Goal: Transaction & Acquisition: Obtain resource

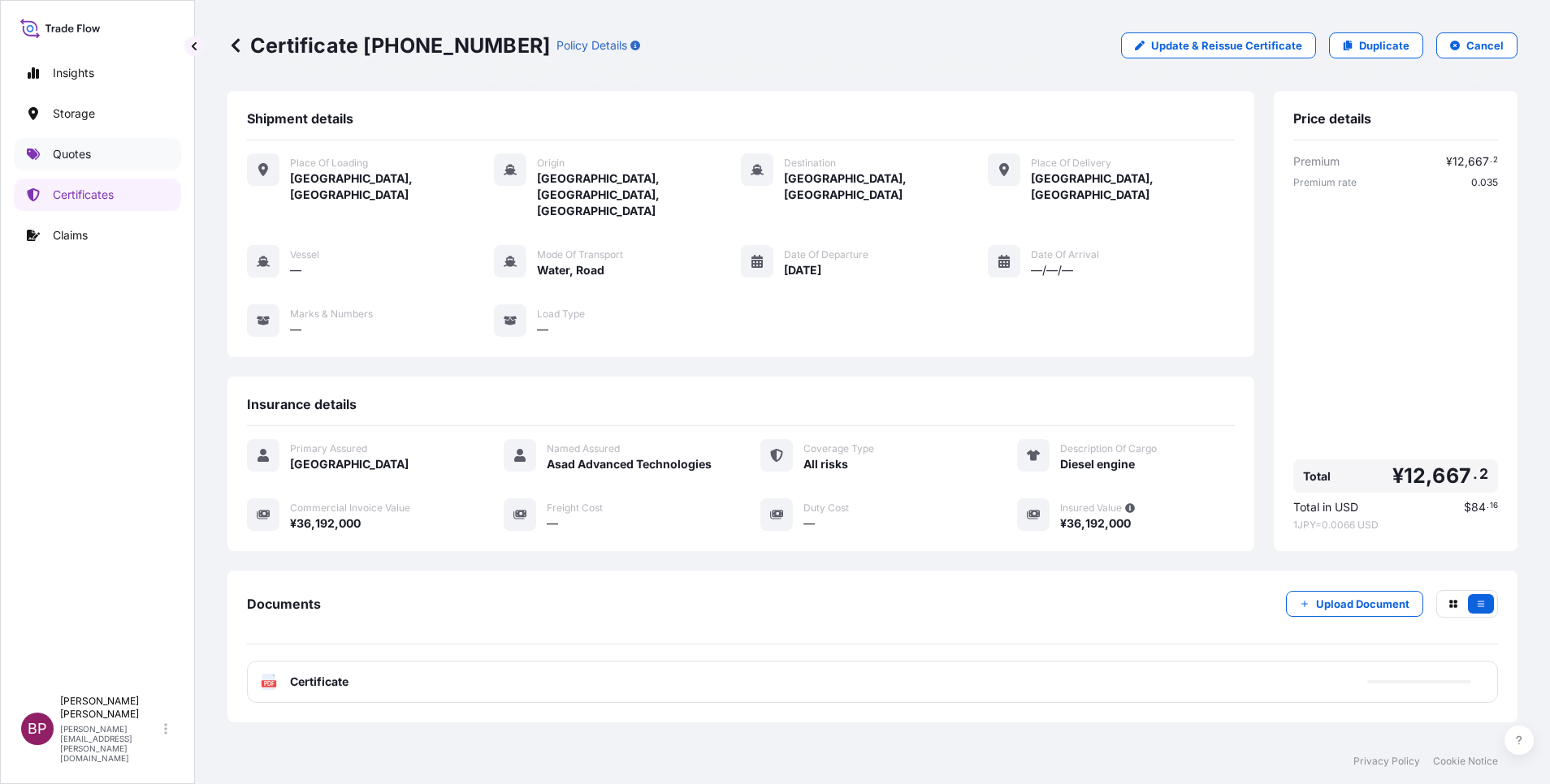
click at [90, 156] on p "Quotes" at bounding box center [72, 154] width 39 height 16
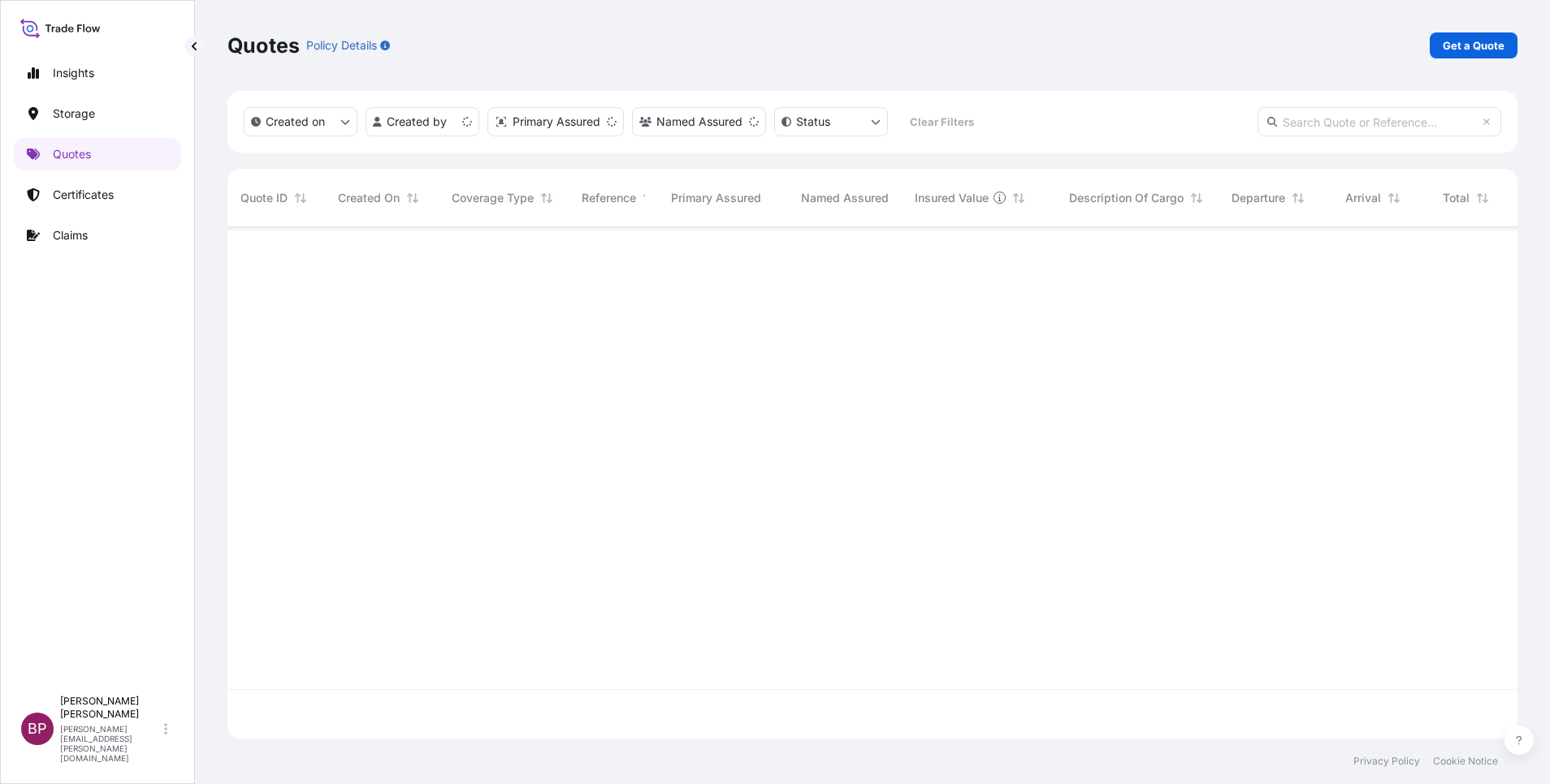
scroll to position [501, 1271]
click at [1478, 51] on p "Get a Quote" at bounding box center [1473, 46] width 62 height 16
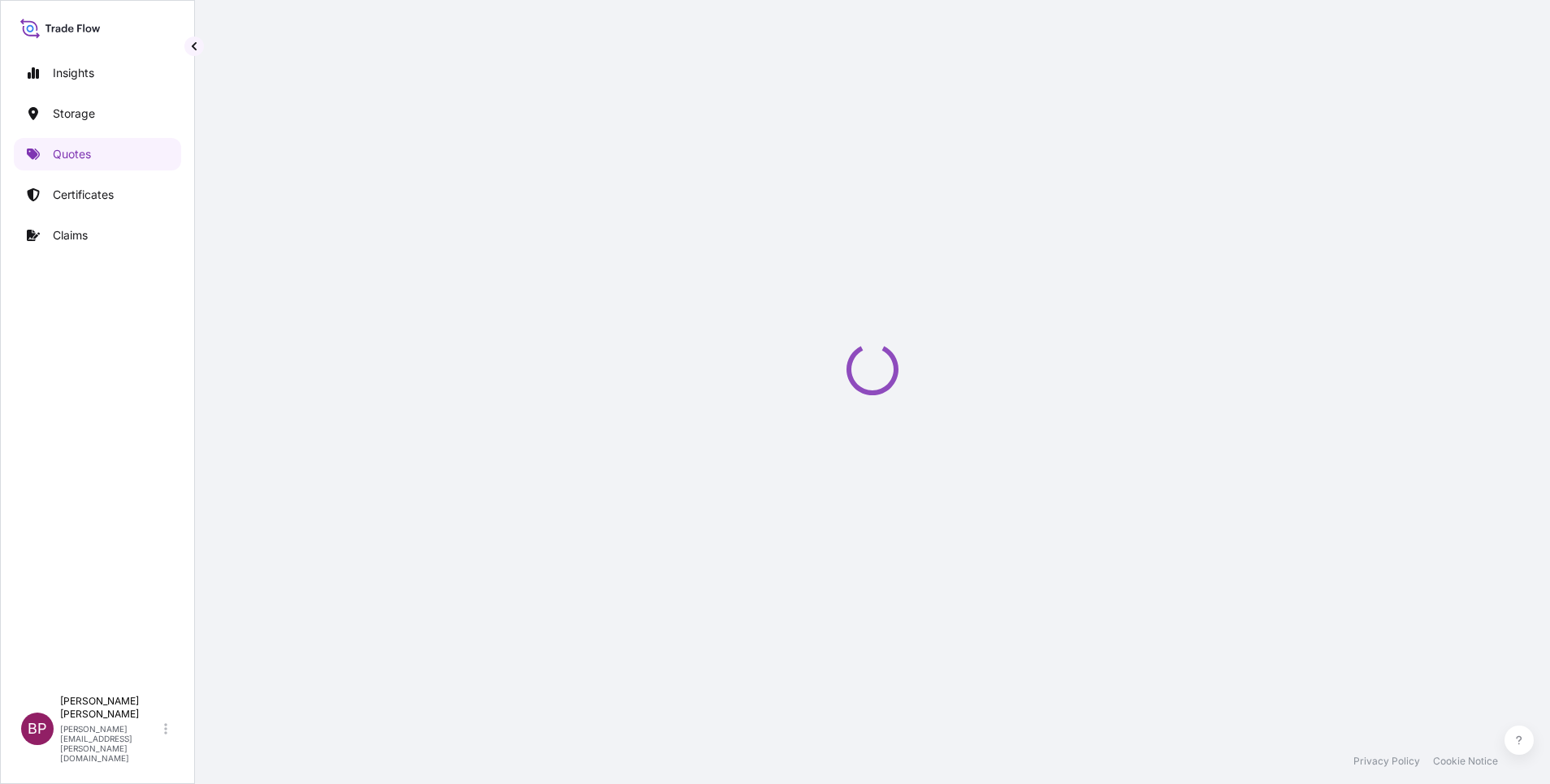
scroll to position [26, 0]
select select "Water"
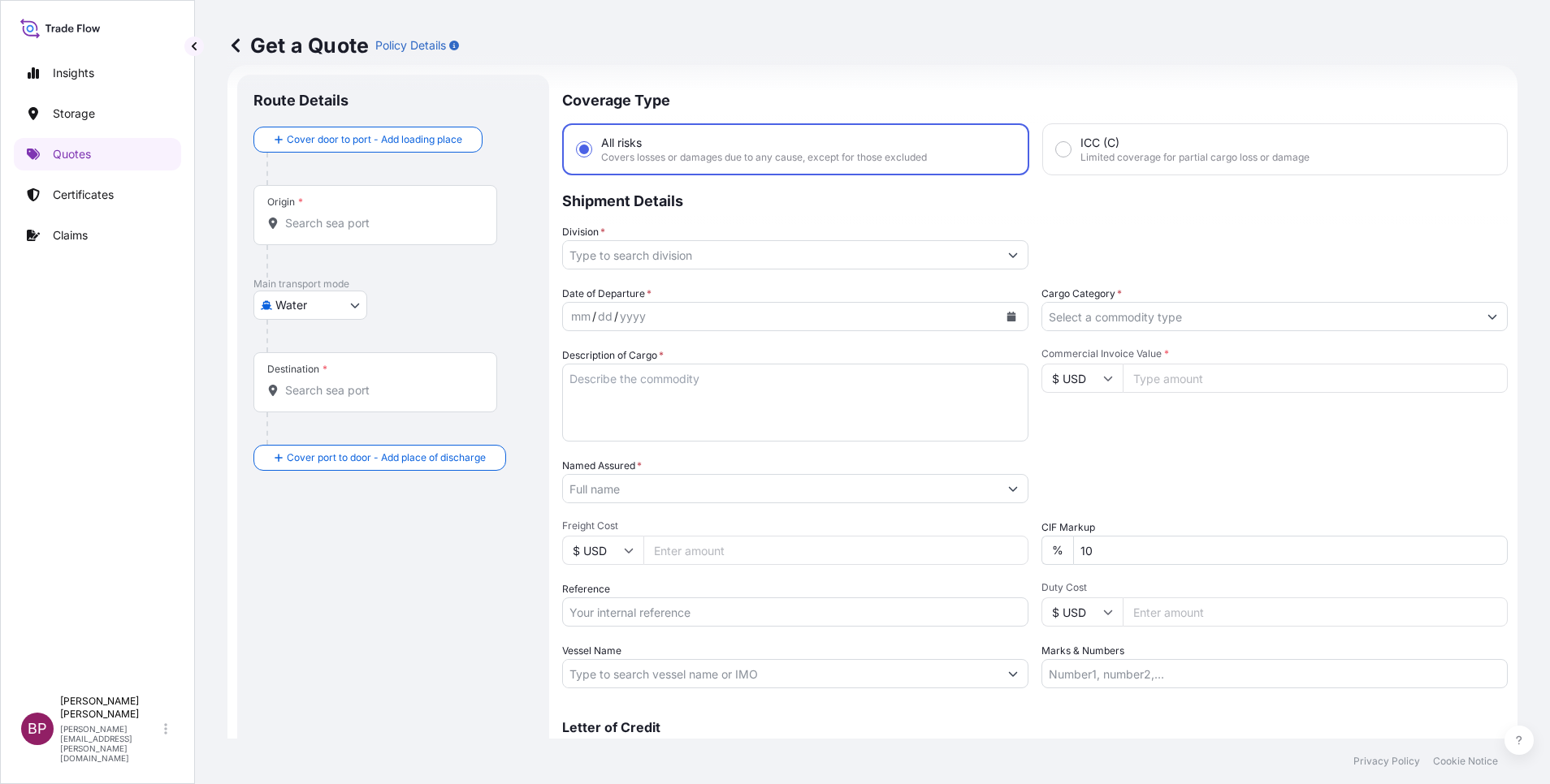
click at [1199, 318] on input "Cargo Category *" at bounding box center [1259, 317] width 435 height 30
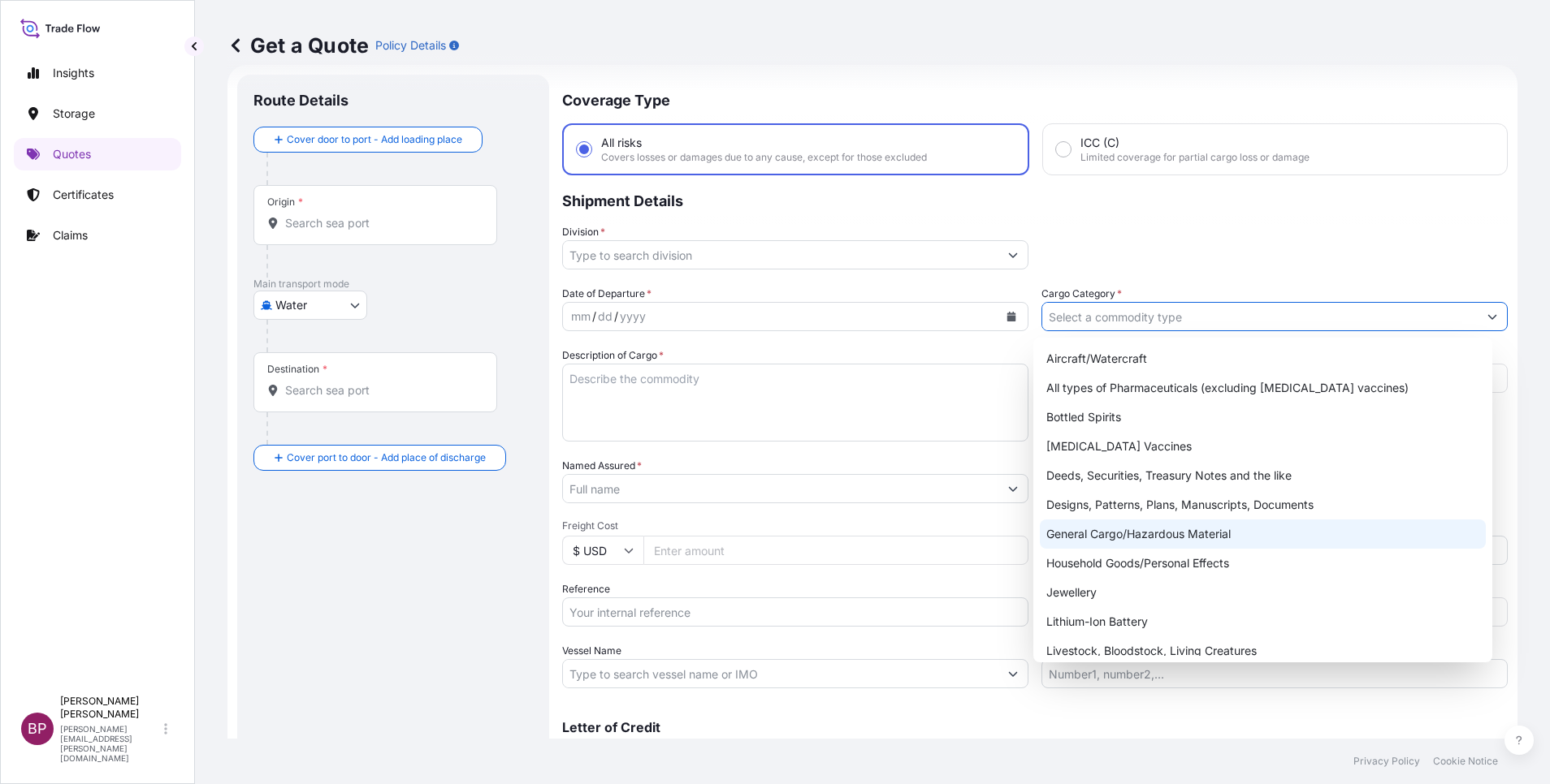
click at [1165, 529] on div "General Cargo/Hazardous Material" at bounding box center [1262, 534] width 446 height 30
type input "General Cargo/Hazardous Material"
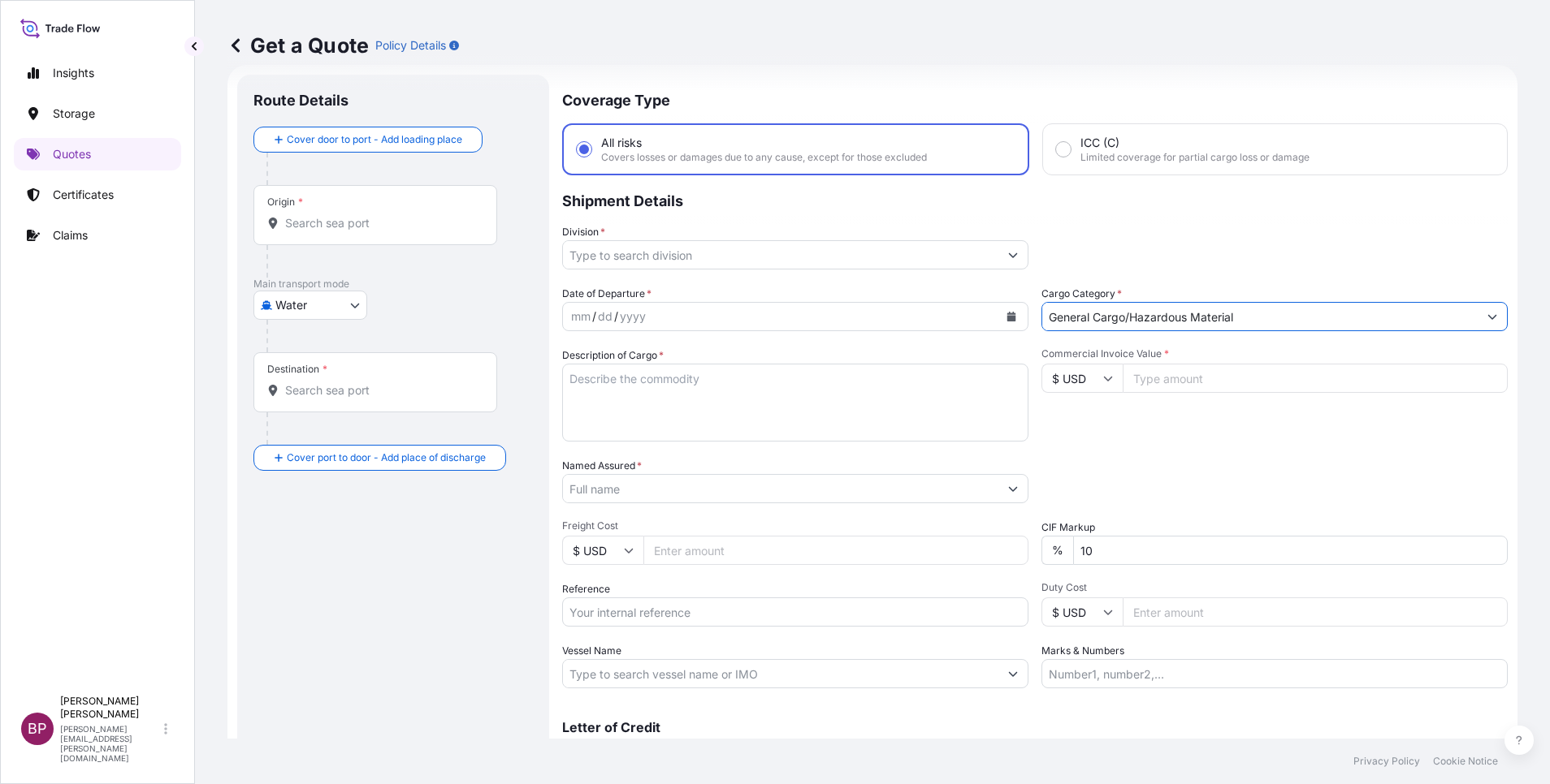
click at [1008, 257] on icon "Show suggestions" at bounding box center [1012, 255] width 10 height 10
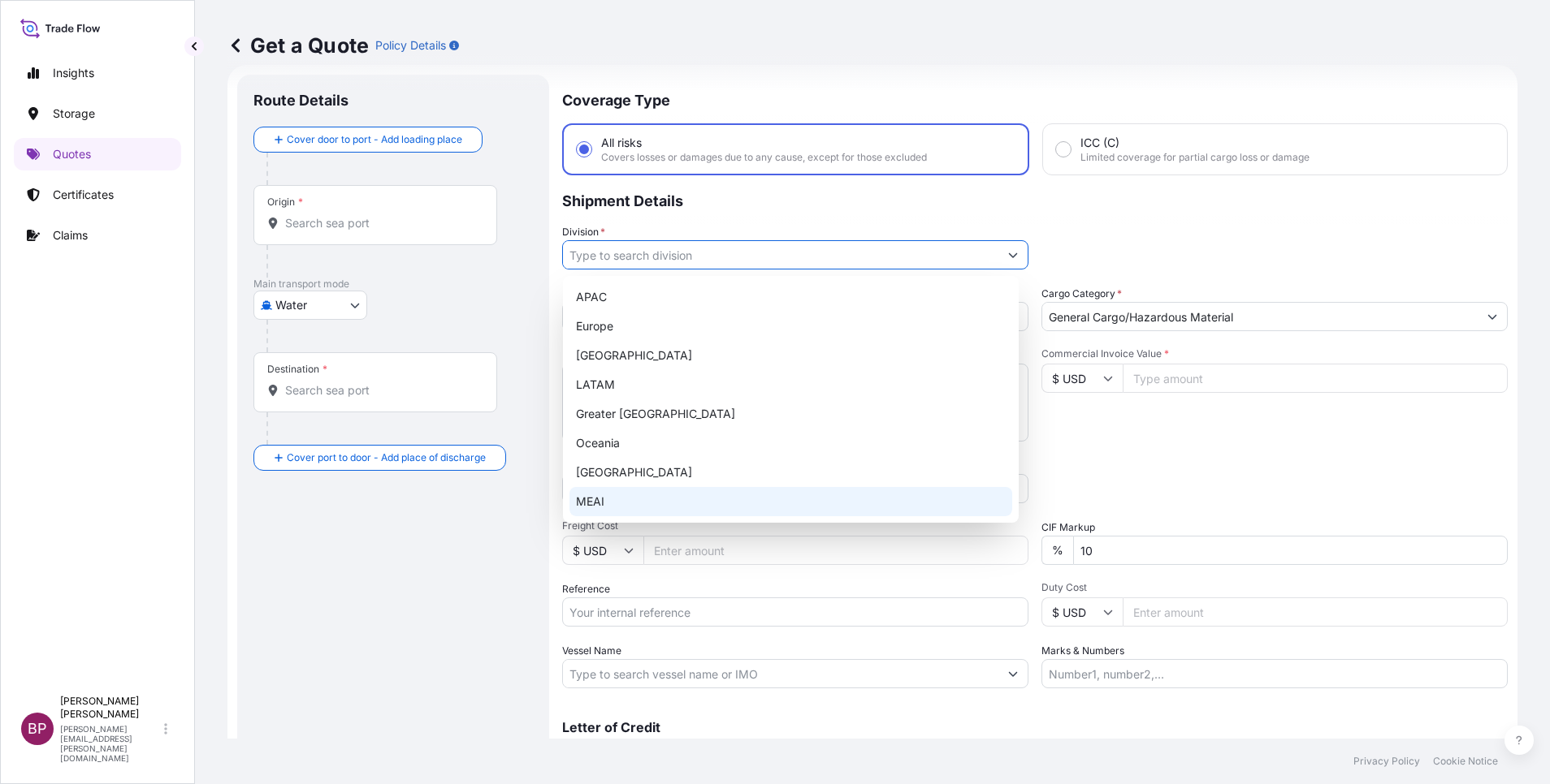
click at [629, 501] on div "MEAI" at bounding box center [790, 501] width 442 height 30
type input "MEAI"
click at [671, 621] on input "Reference" at bounding box center [794, 612] width 466 height 30
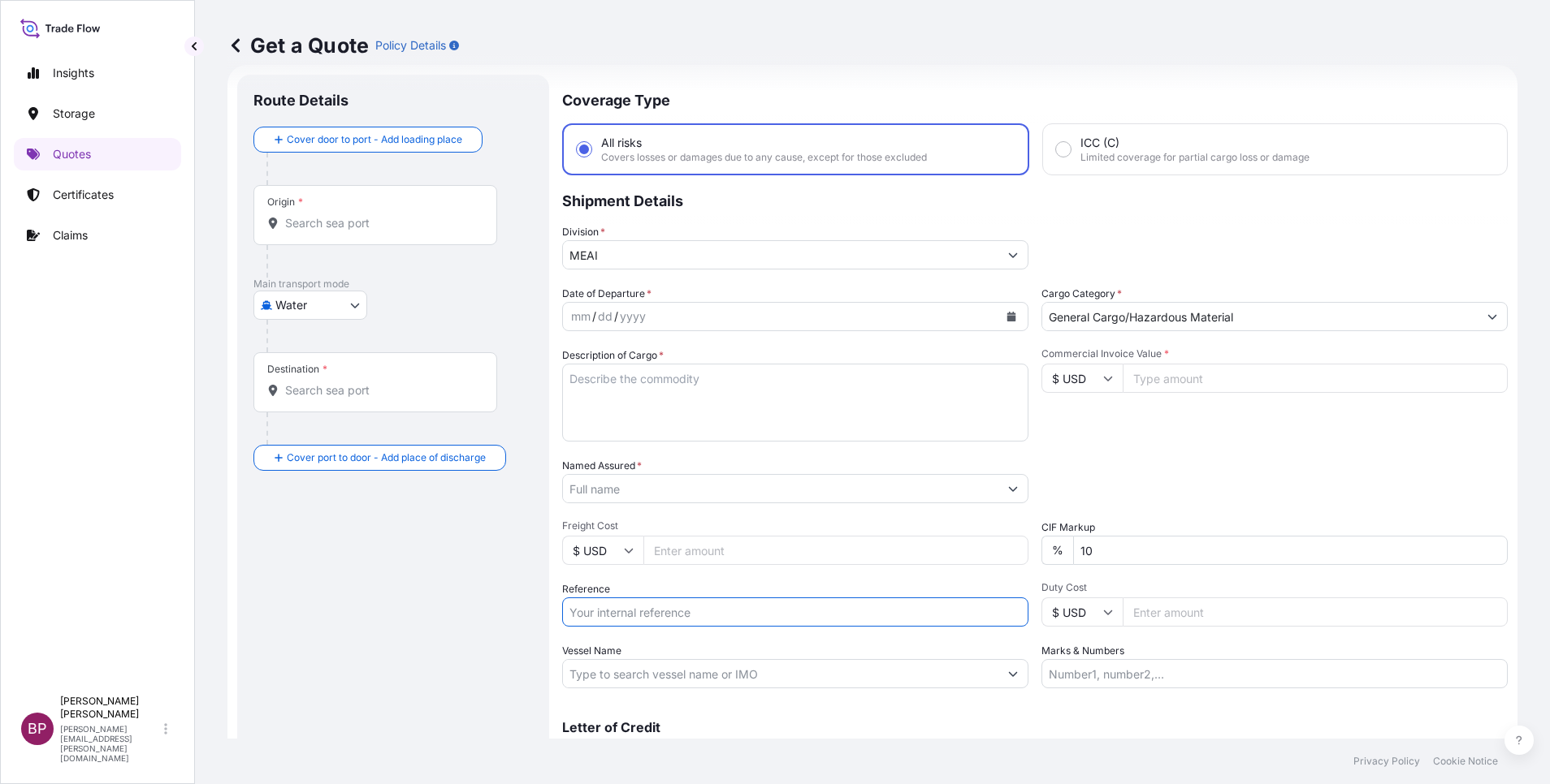
paste input "SSLS3374 B/L# 5169355"
type input "SSLS3374 B/L# 5169355"
click at [672, 494] on input "Named Assured *" at bounding box center [775, 489] width 426 height 30
paste input "Delta Marketing Co."
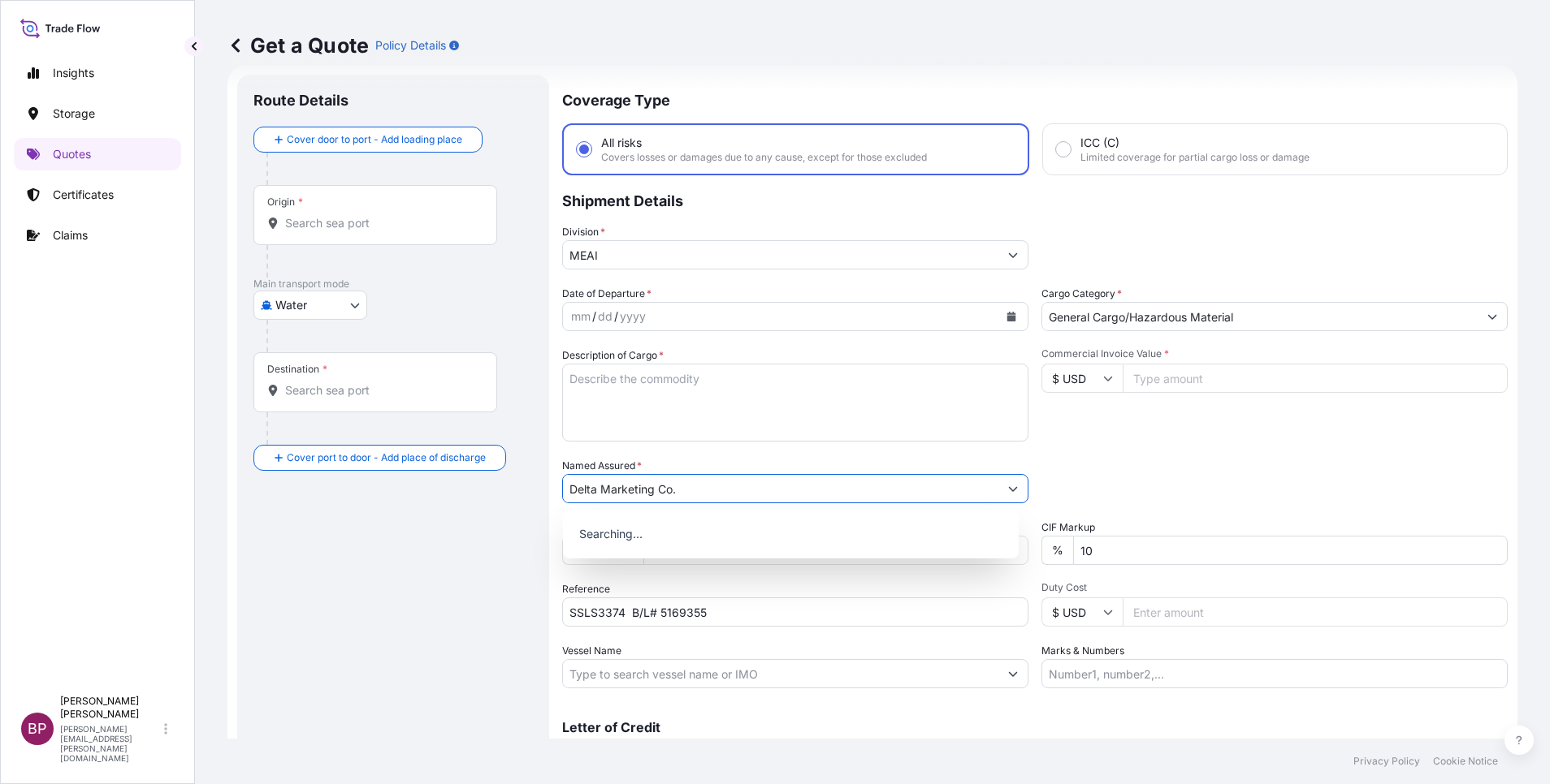
type input "Delta Marketing Co."
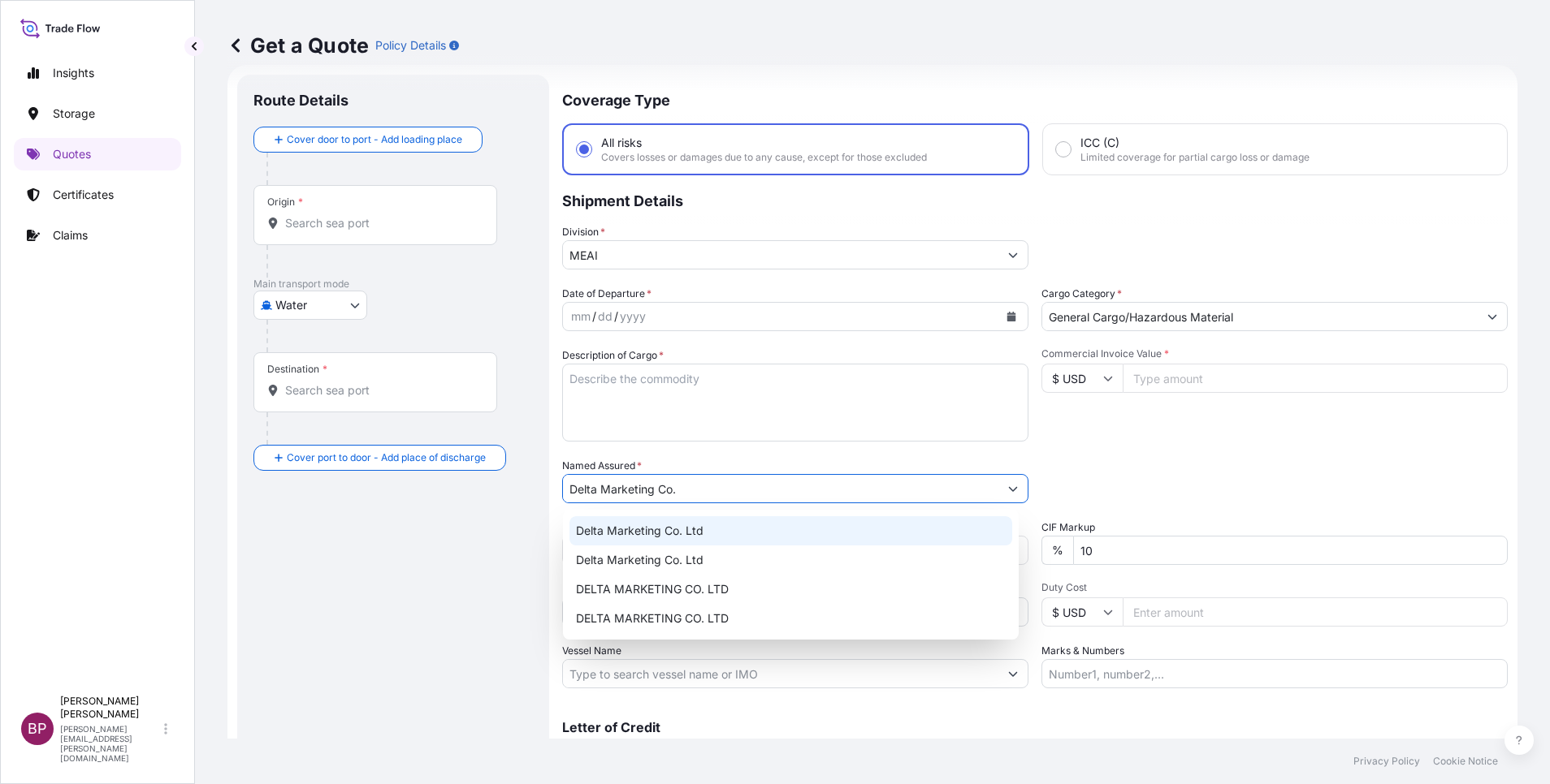
click at [691, 406] on textarea "Description of Cargo *" at bounding box center [794, 402] width 466 height 78
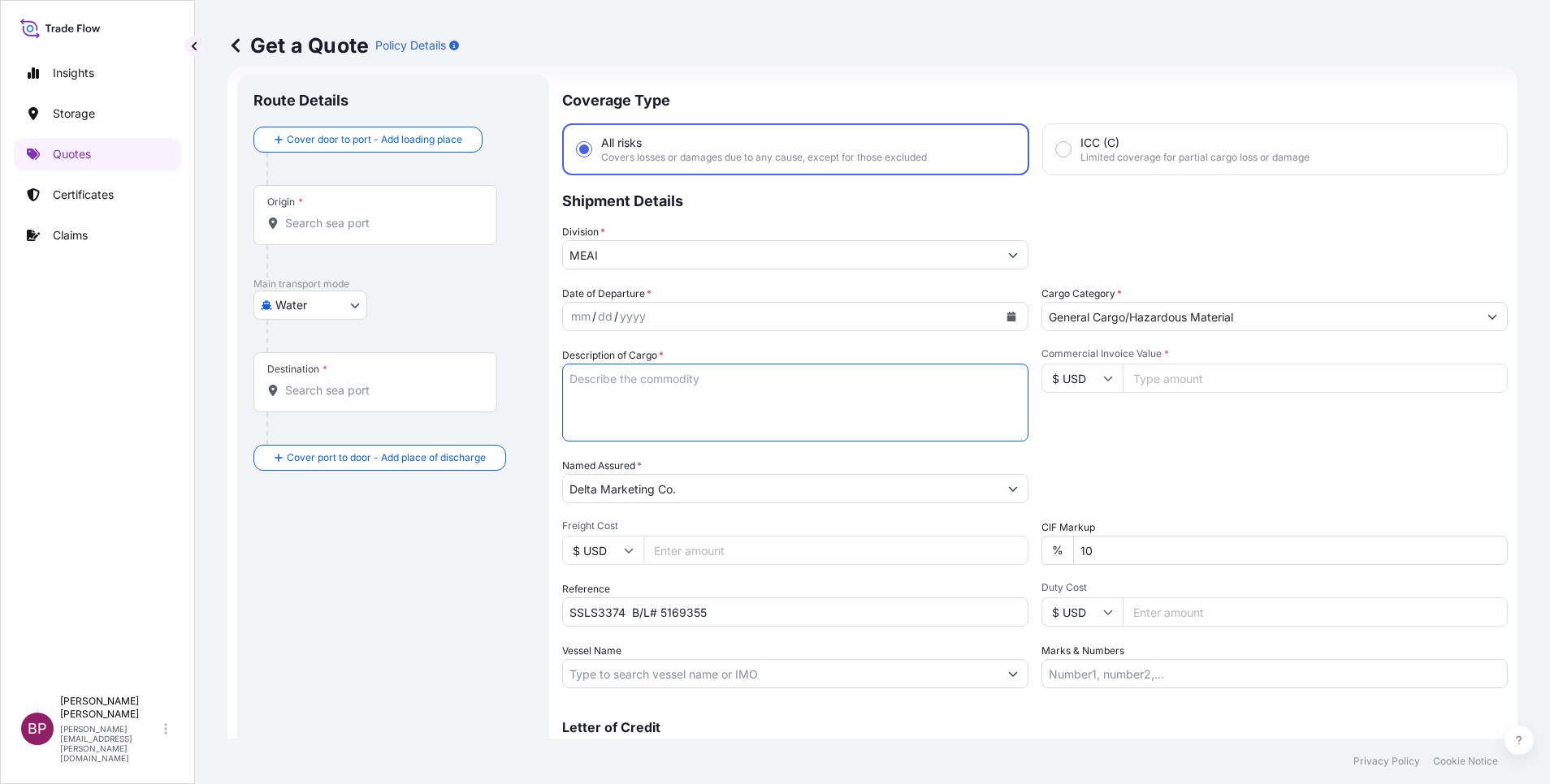
paste textarea "BILLIARD AND GAME TABLES, PARTS AND ACCESSORIES"
type textarea "BILLIARD AND GAME TABLES, PARTS AND ACCESSORIES"
click at [1165, 385] on input "Commercial Invoice Value *" at bounding box center [1315, 378] width 385 height 30
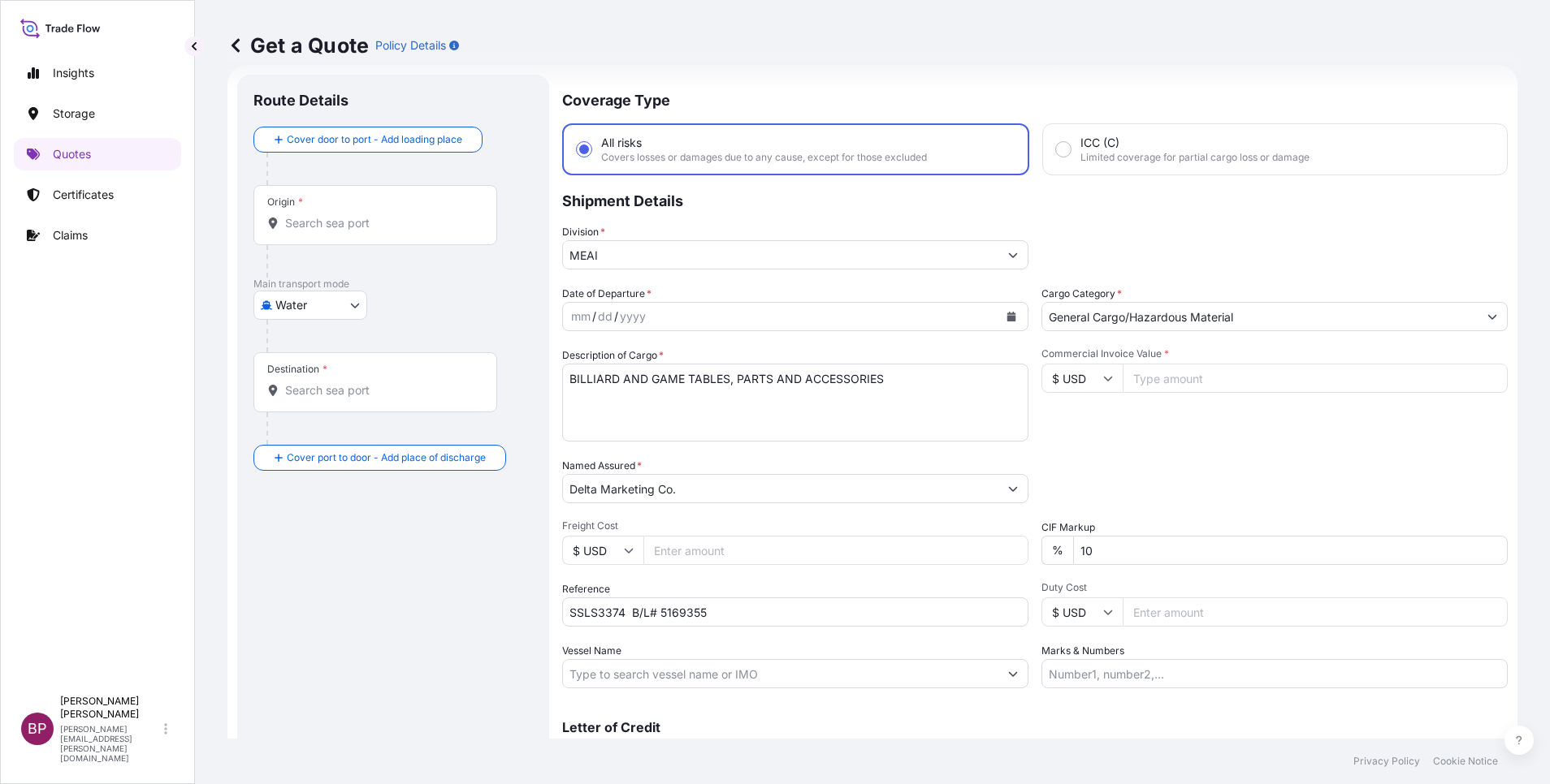
paste input "7982.80"
type input "7982.80"
drag, startPoint x: 1017, startPoint y: 544, endPoint x: 766, endPoint y: 540, distance: 251.0
click at [869, 543] on div "Date of Departure * mm / dd / yyyy Cargo Category * General Cargo/Hazardous Mat…" at bounding box center [1034, 487] width 945 height 403
type input "0"
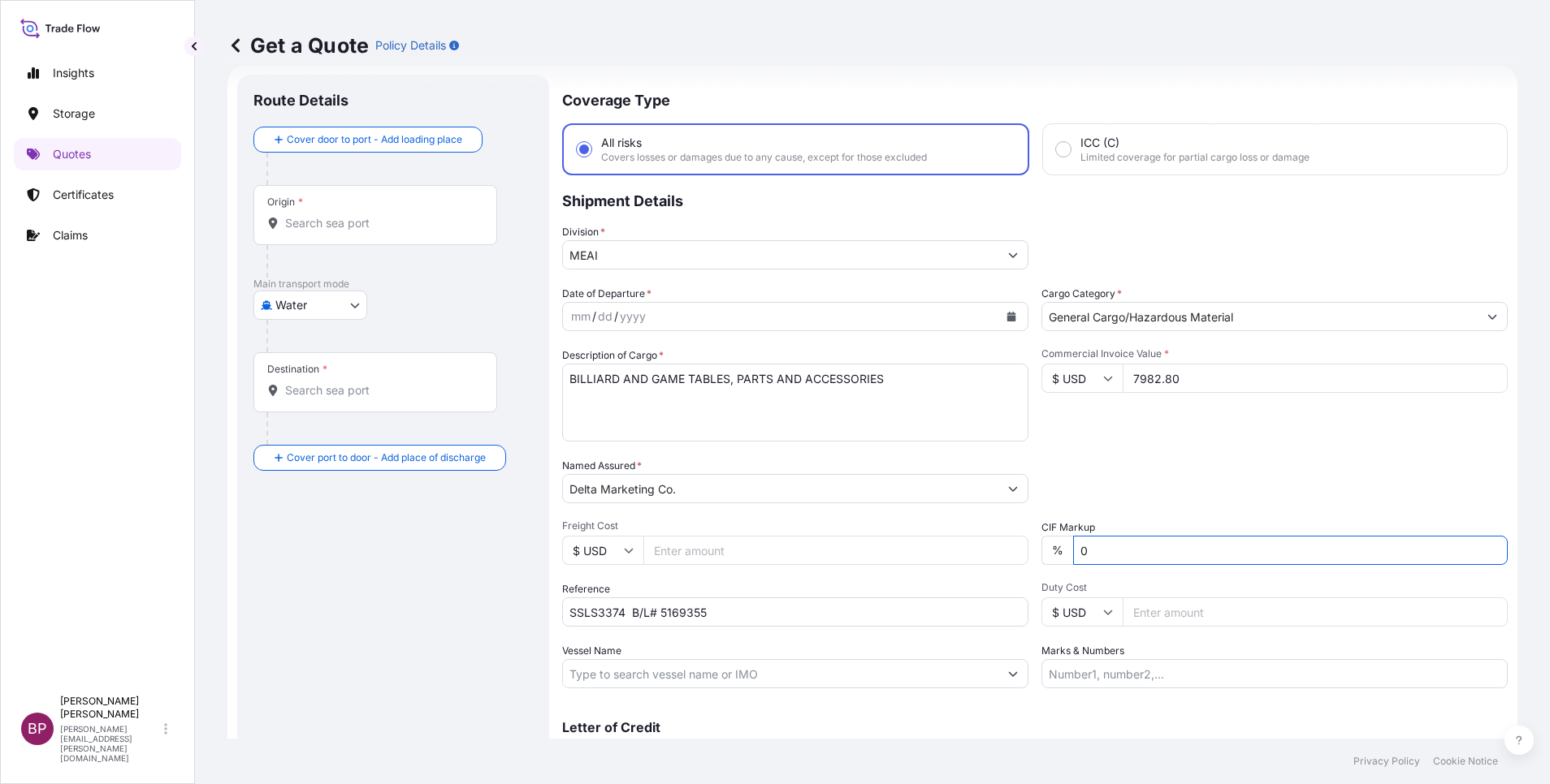
type input "0"
click at [998, 316] on button "Calendar" at bounding box center [1011, 316] width 26 height 26
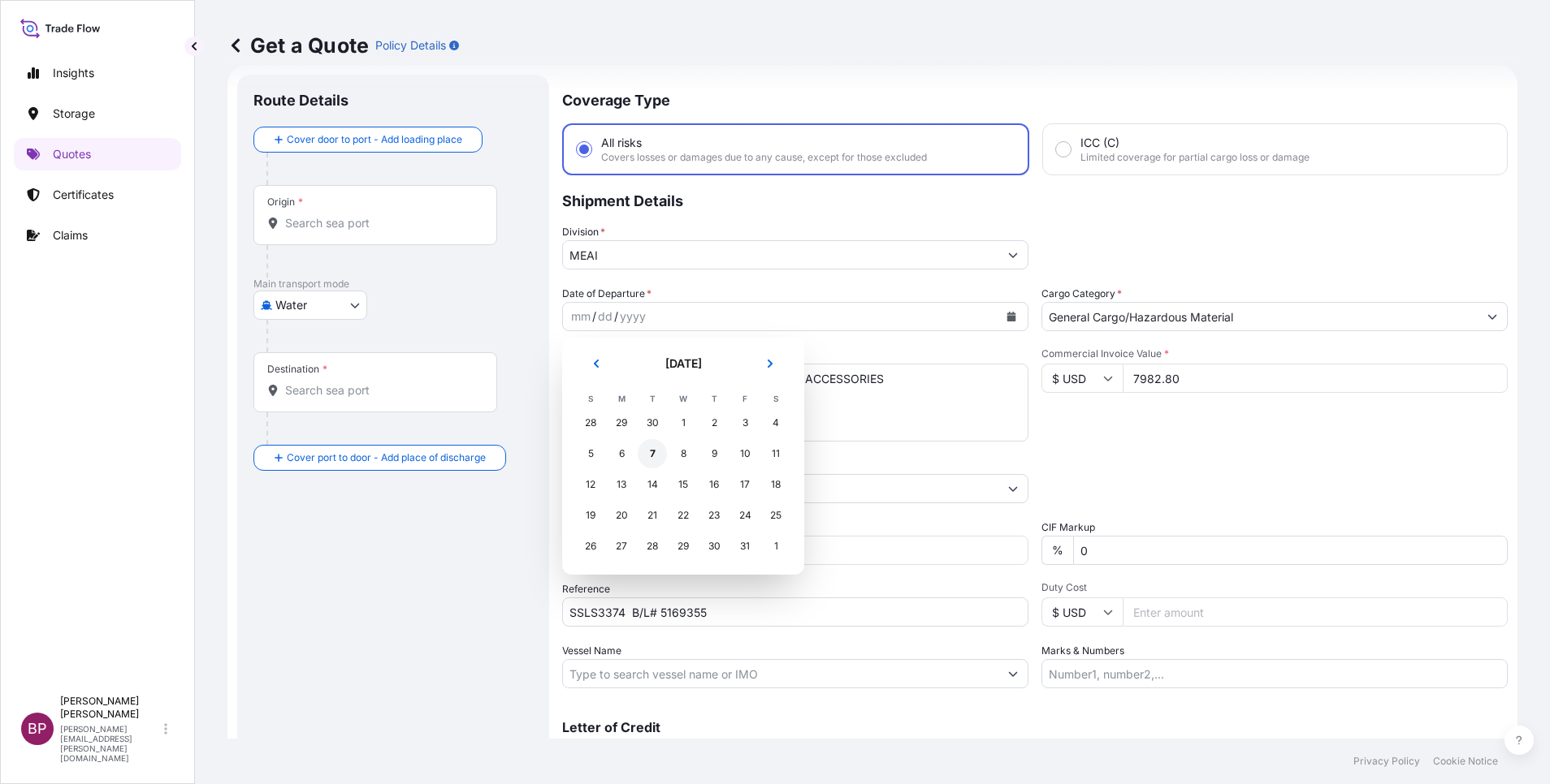
click at [654, 453] on div "7" at bounding box center [652, 454] width 30 height 30
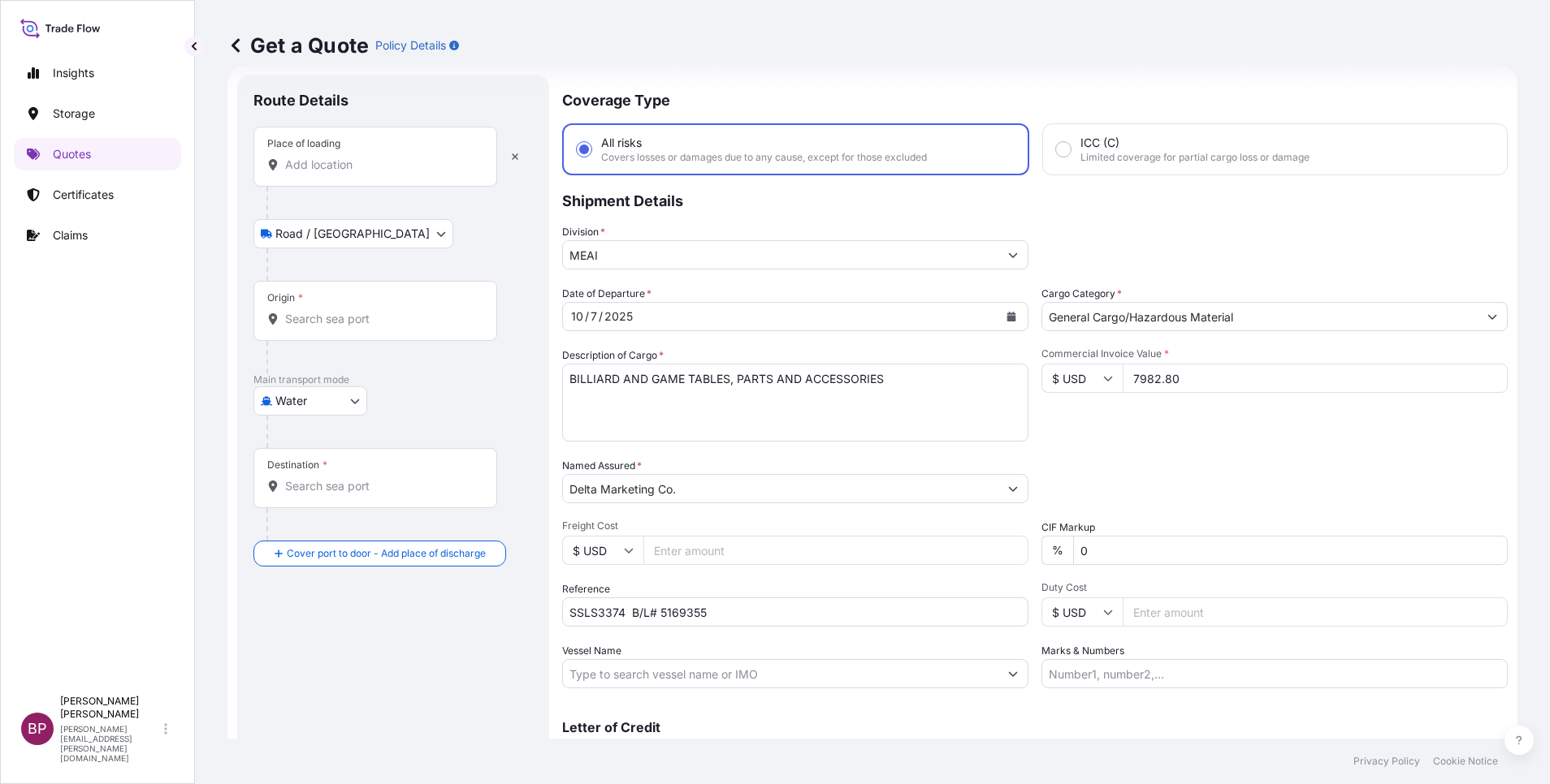
click at [346, 170] on input "Place of loading" at bounding box center [381, 165] width 192 height 16
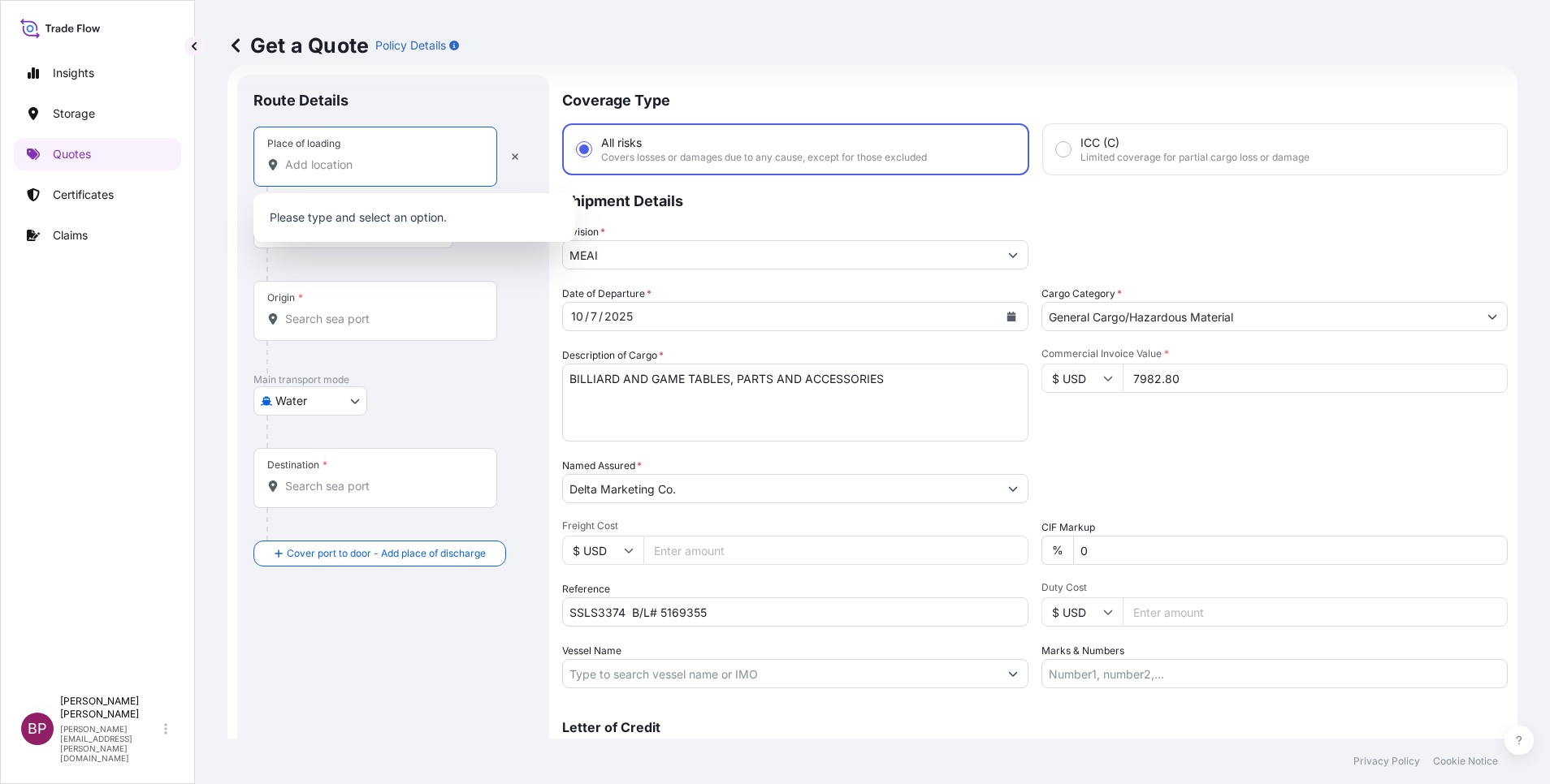
paste input "[US_STATE]"
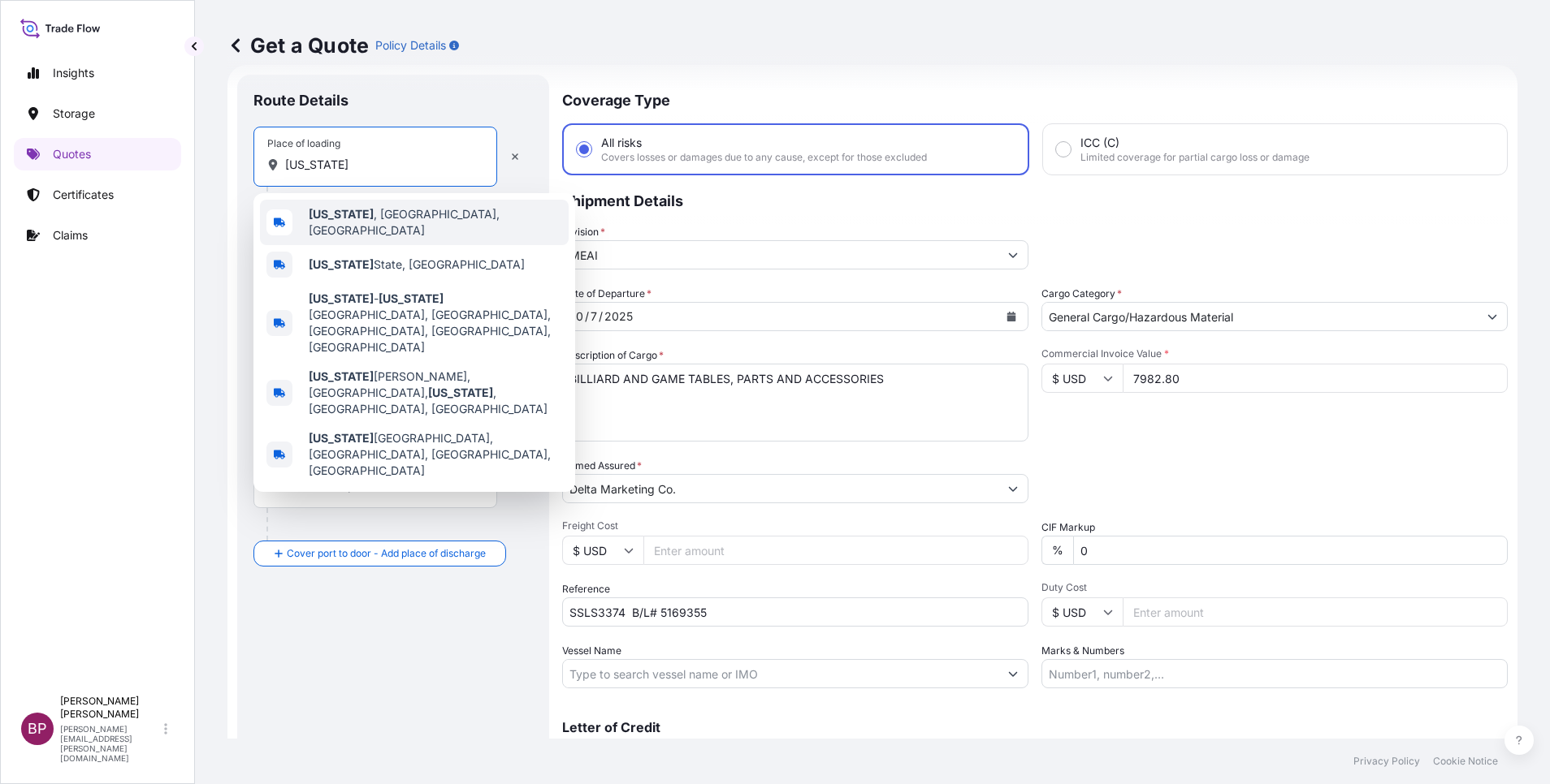
click at [338, 228] on div "[US_STATE] , [GEOGRAPHIC_DATA], [GEOGRAPHIC_DATA]" at bounding box center [415, 222] width 309 height 46
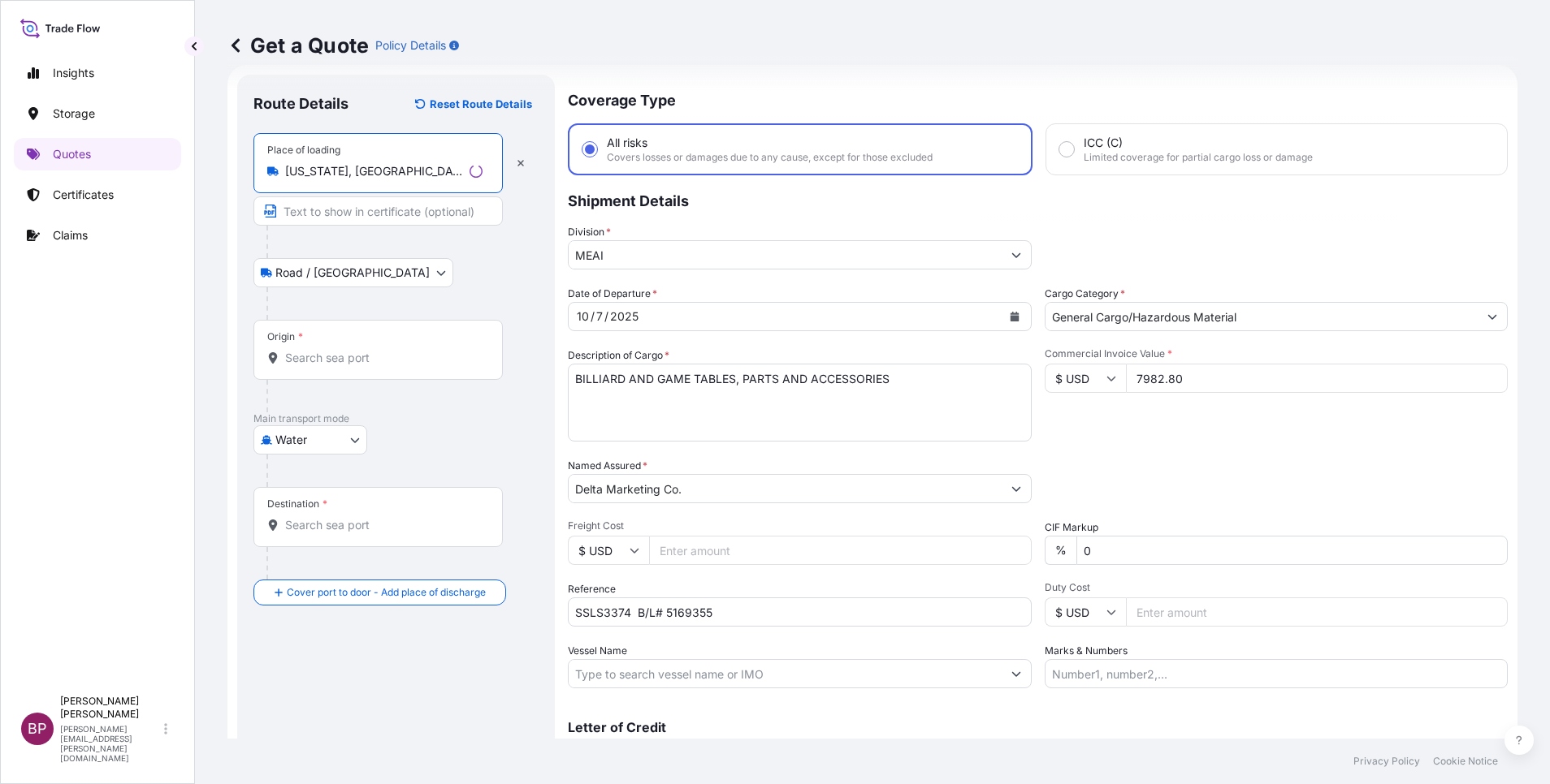
type input "[US_STATE], [GEOGRAPHIC_DATA], [GEOGRAPHIC_DATA]"
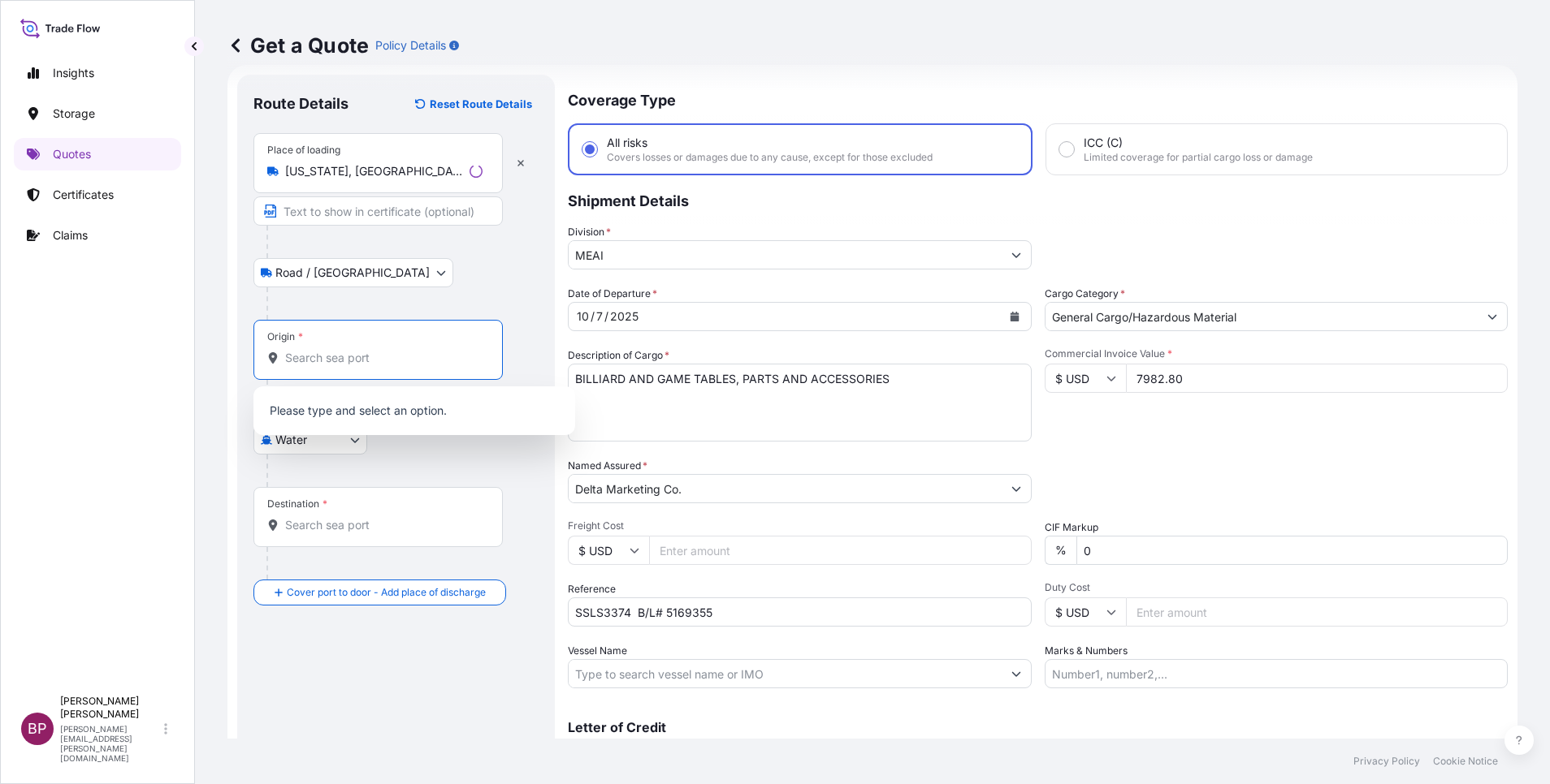
click at [372, 353] on input "Origin *" at bounding box center [384, 358] width 197 height 16
paste input "[US_STATE]"
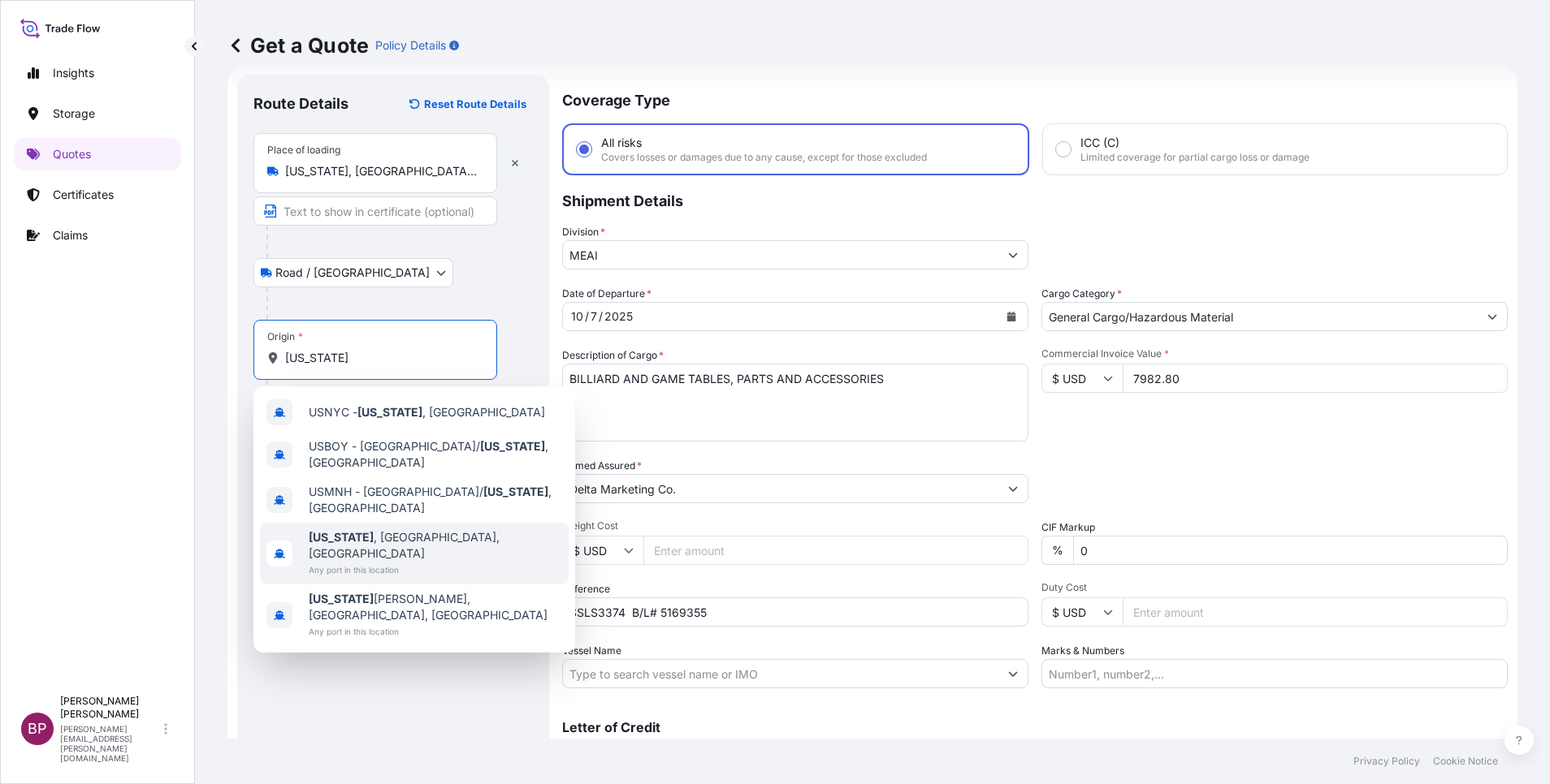
click at [407, 532] on span "[US_STATE] , [GEOGRAPHIC_DATA], [GEOGRAPHIC_DATA]" at bounding box center [435, 545] width 253 height 32
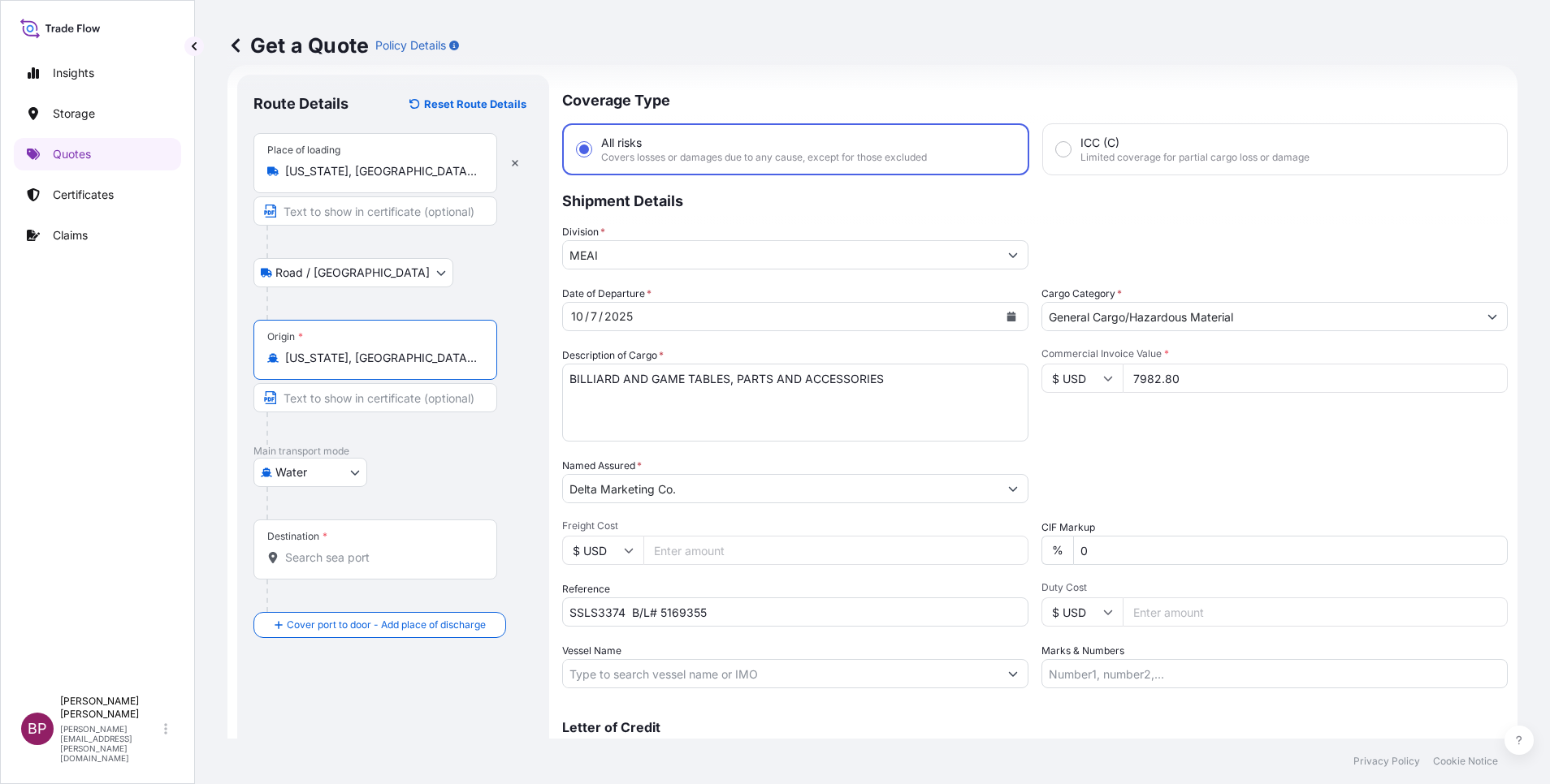
type input "[US_STATE], [GEOGRAPHIC_DATA], [GEOGRAPHIC_DATA]"
click at [381, 561] on input "Destination *" at bounding box center [381, 558] width 192 height 16
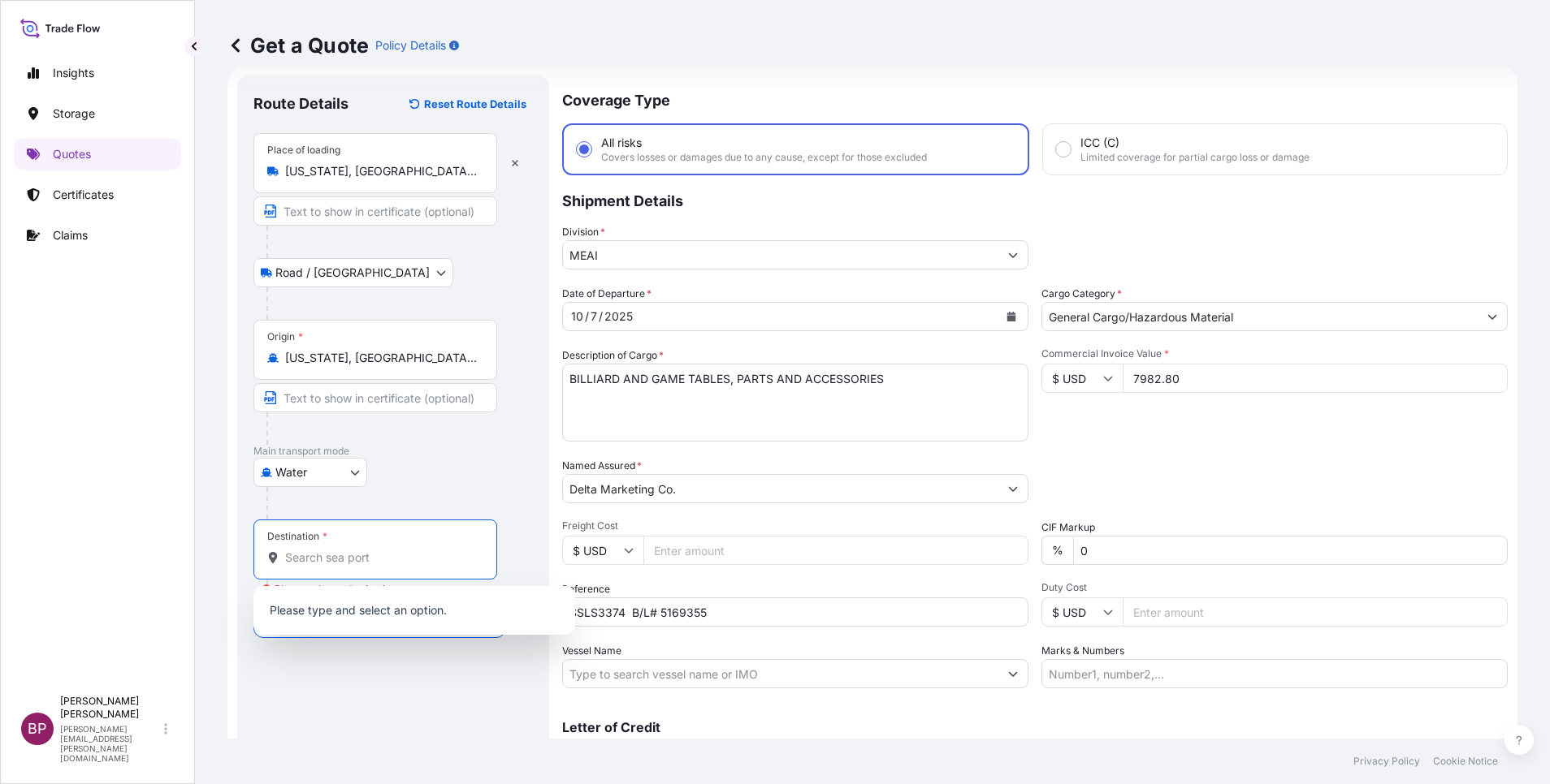
paste input "Jeddah"
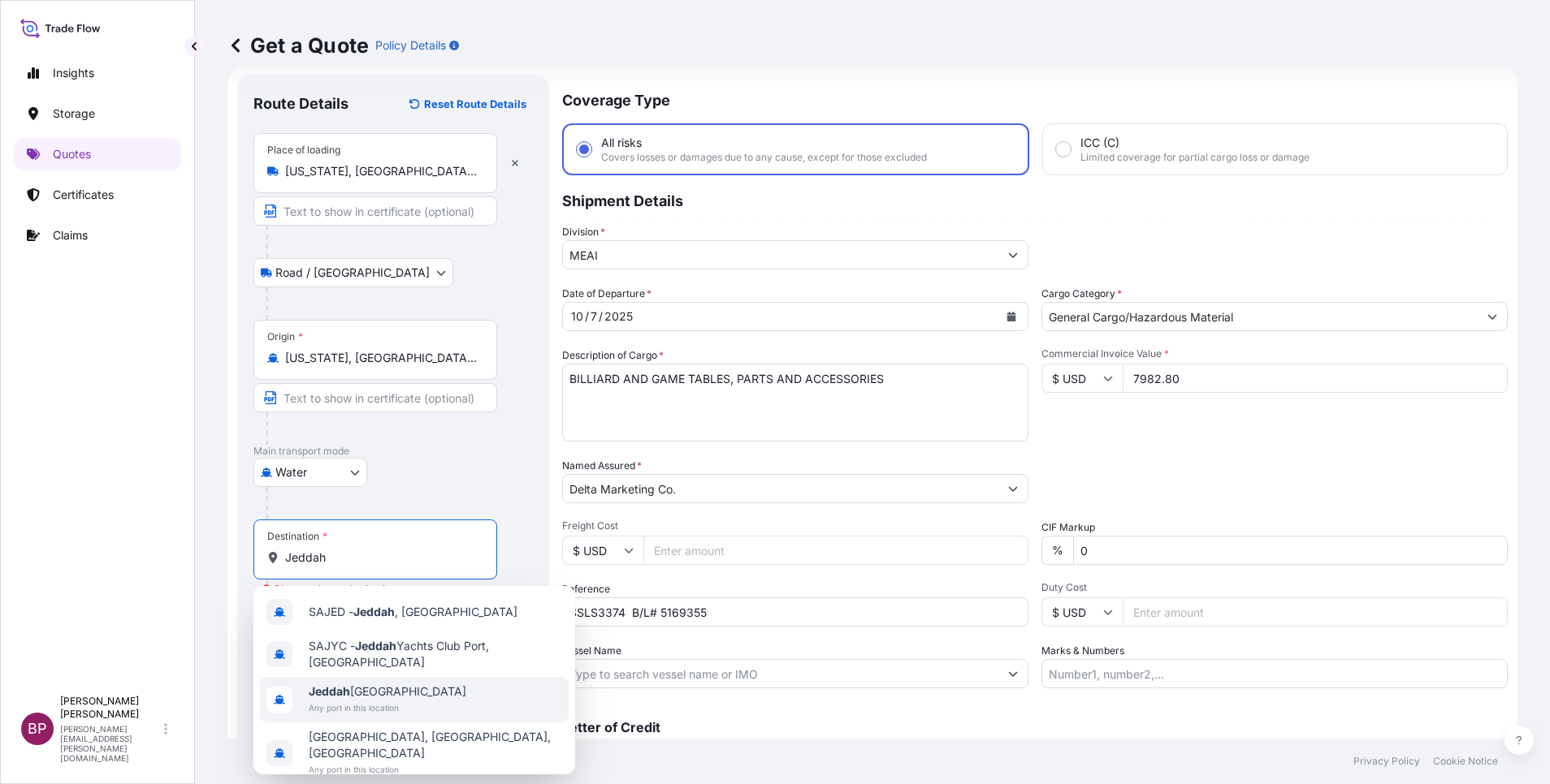
click at [398, 710] on span "Any port in this location" at bounding box center [388, 708] width 158 height 16
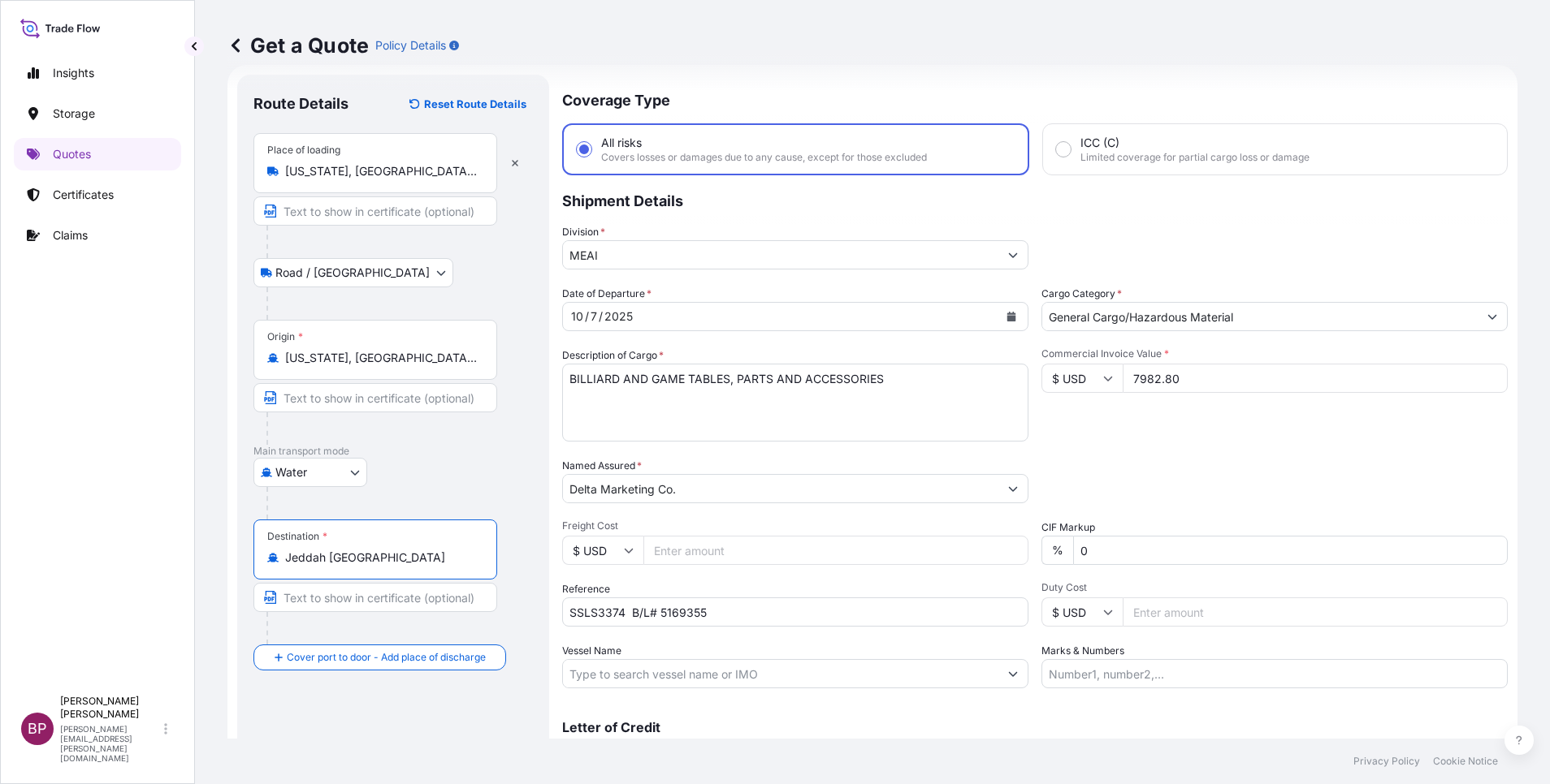
scroll to position [107, 0]
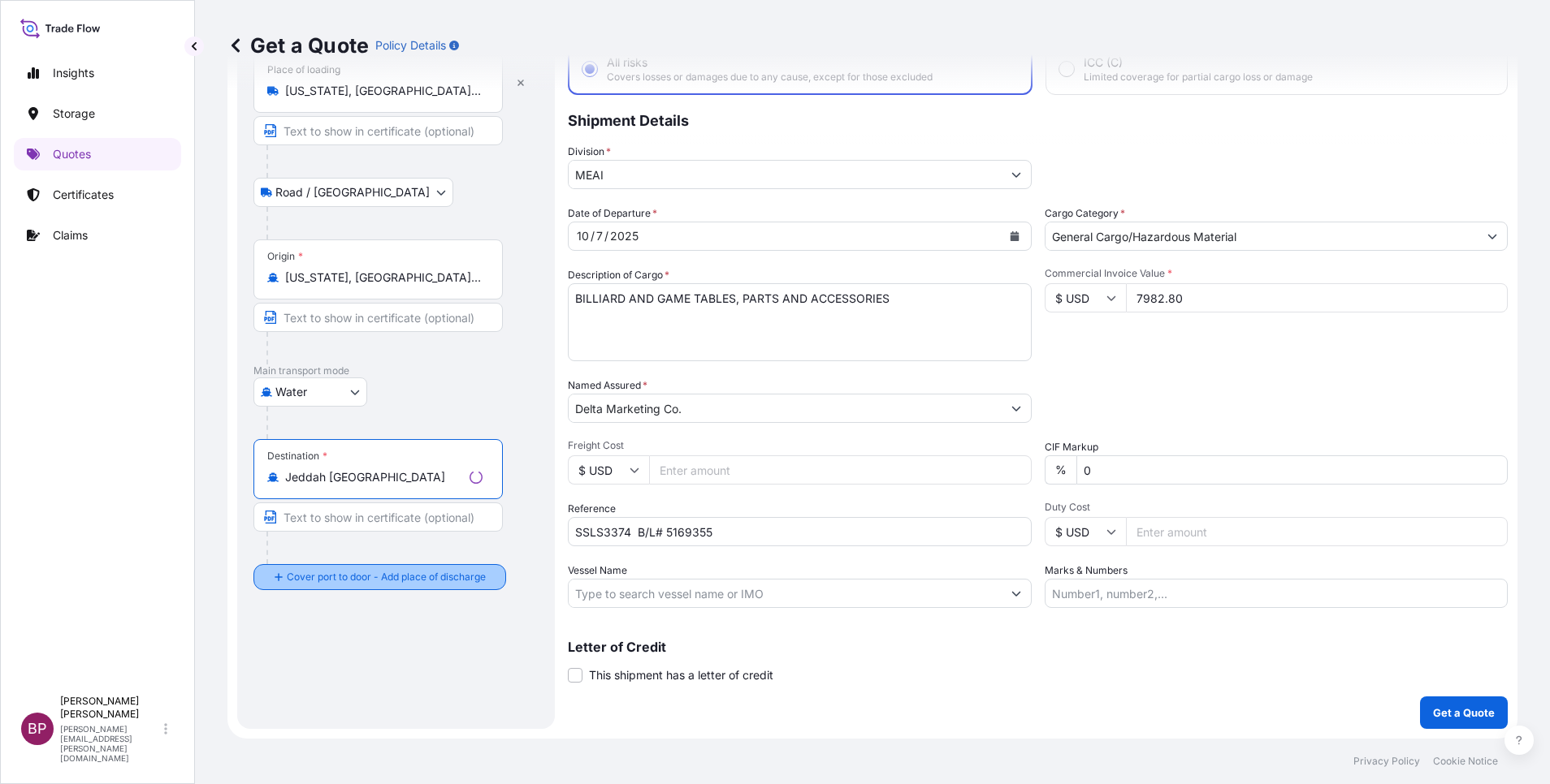
type input "Jeddah [GEOGRAPHIC_DATA]"
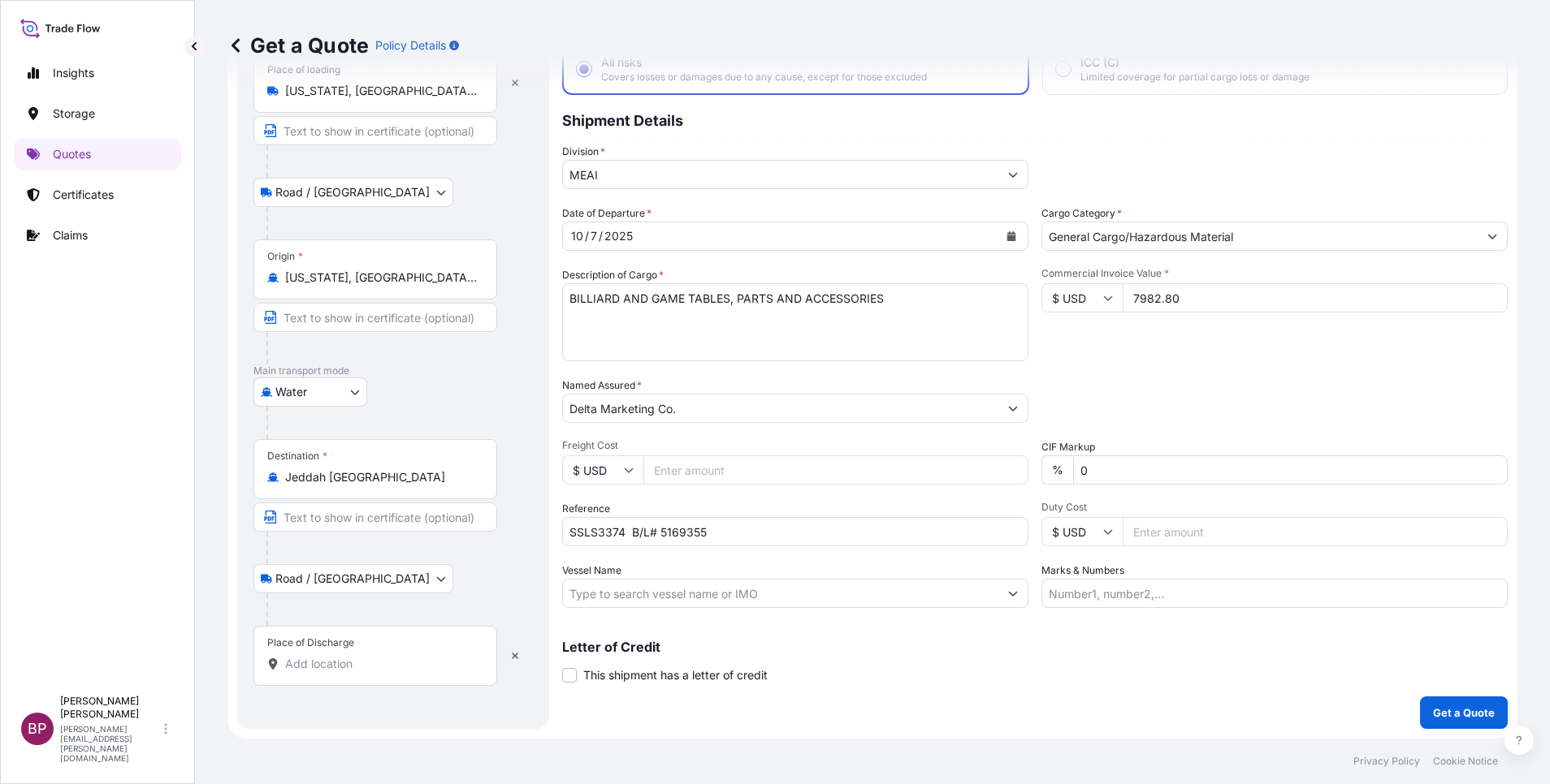
click at [362, 662] on input "Place of Discharge" at bounding box center [381, 664] width 192 height 16
paste input "Jeddah"
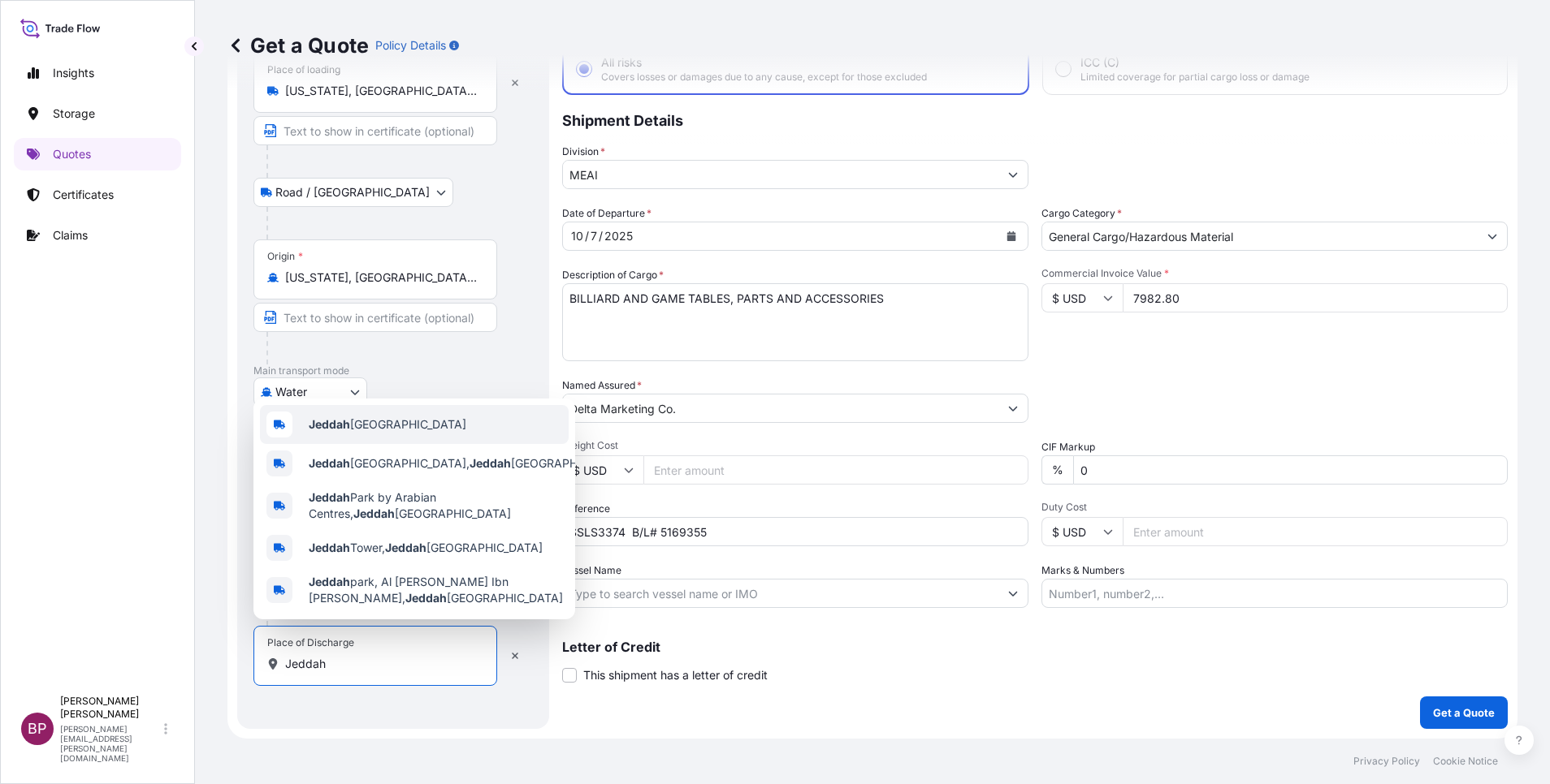
click at [429, 419] on div "Jeddah [GEOGRAPHIC_DATA]" at bounding box center [415, 424] width 309 height 39
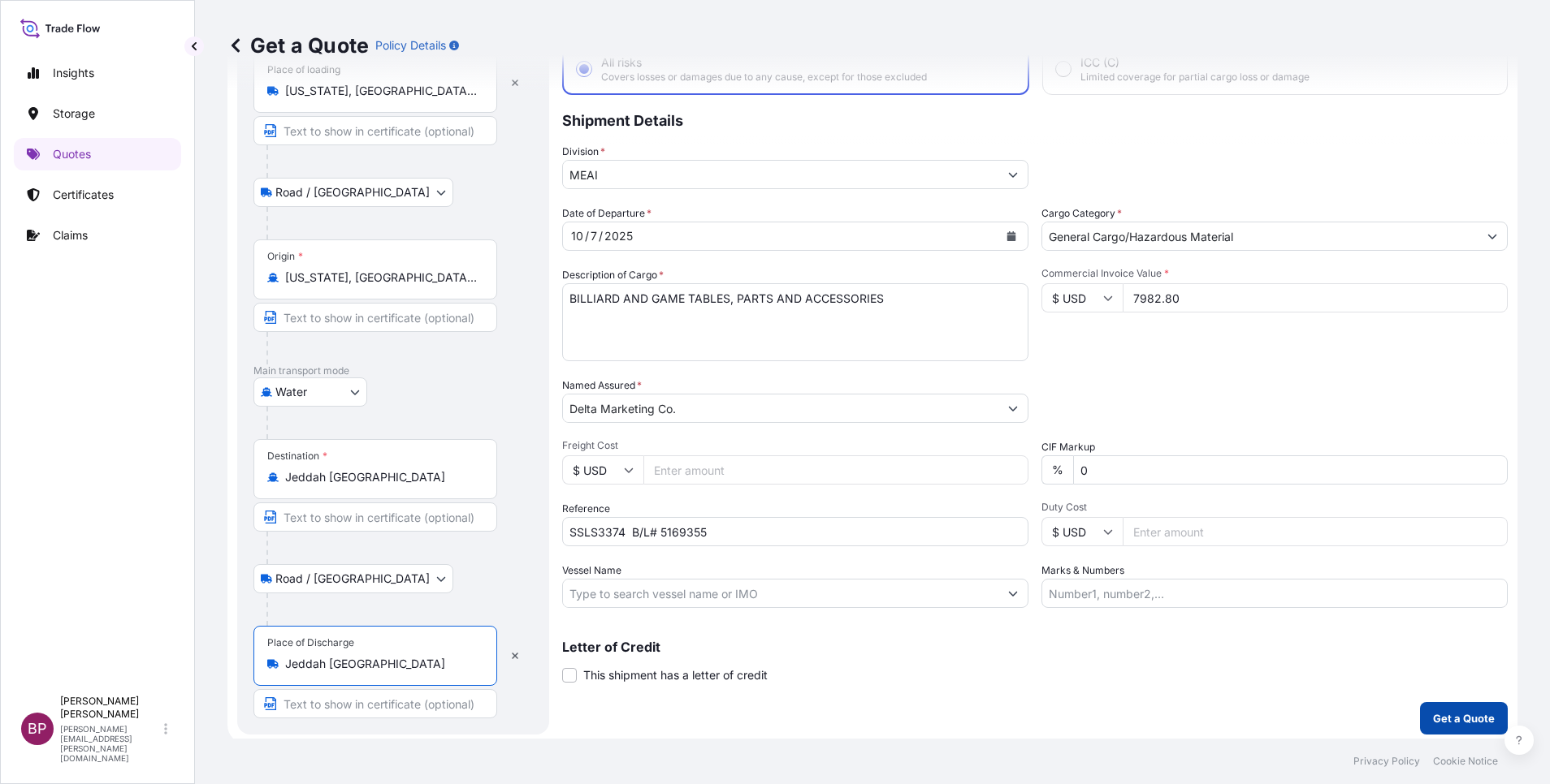
type input "Jeddah [GEOGRAPHIC_DATA]"
click at [1432, 718] on p "Get a Quote" at bounding box center [1463, 719] width 62 height 16
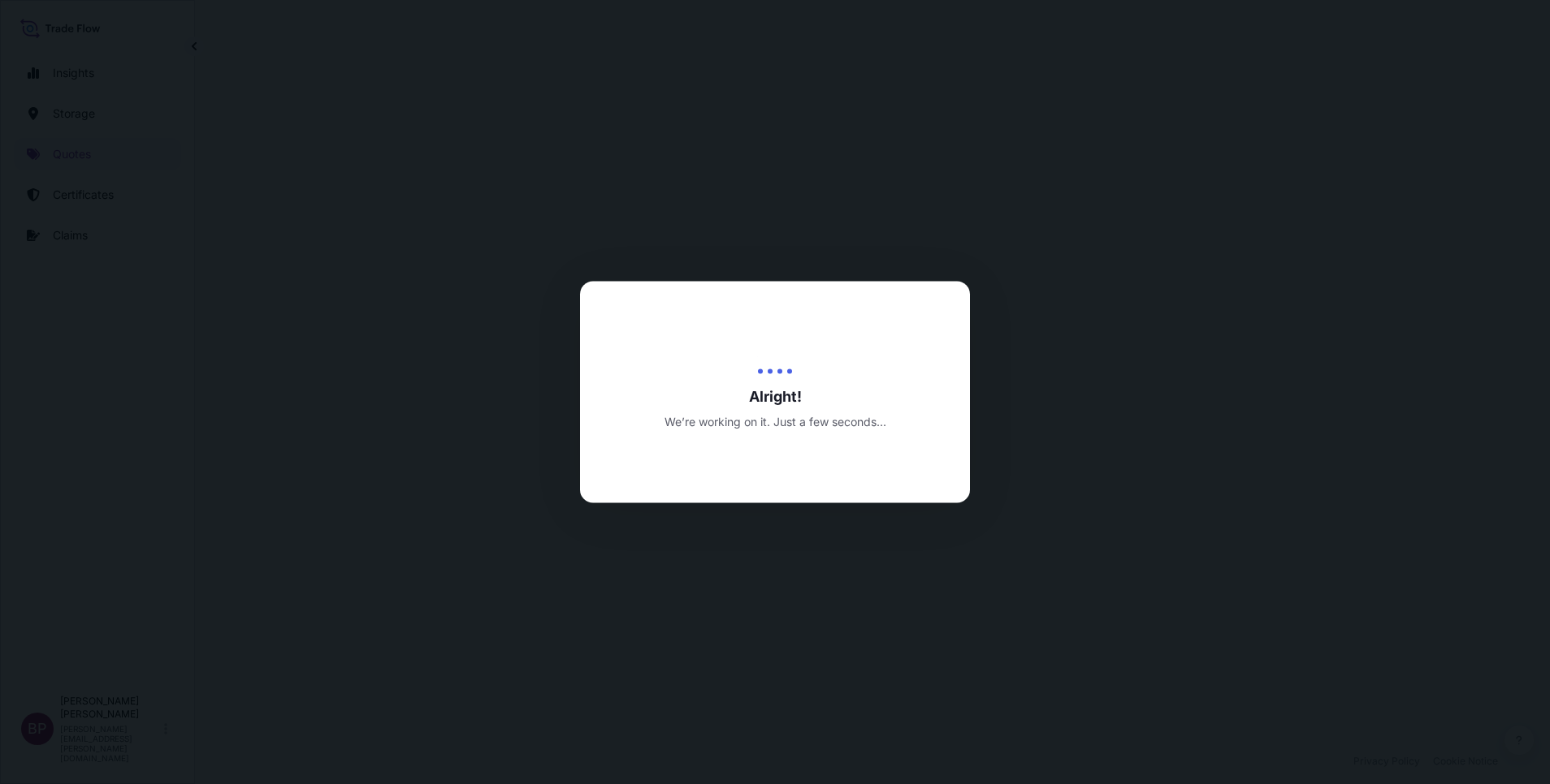
select select "Road / [GEOGRAPHIC_DATA]"
select select "Water"
select select "Road / [GEOGRAPHIC_DATA]"
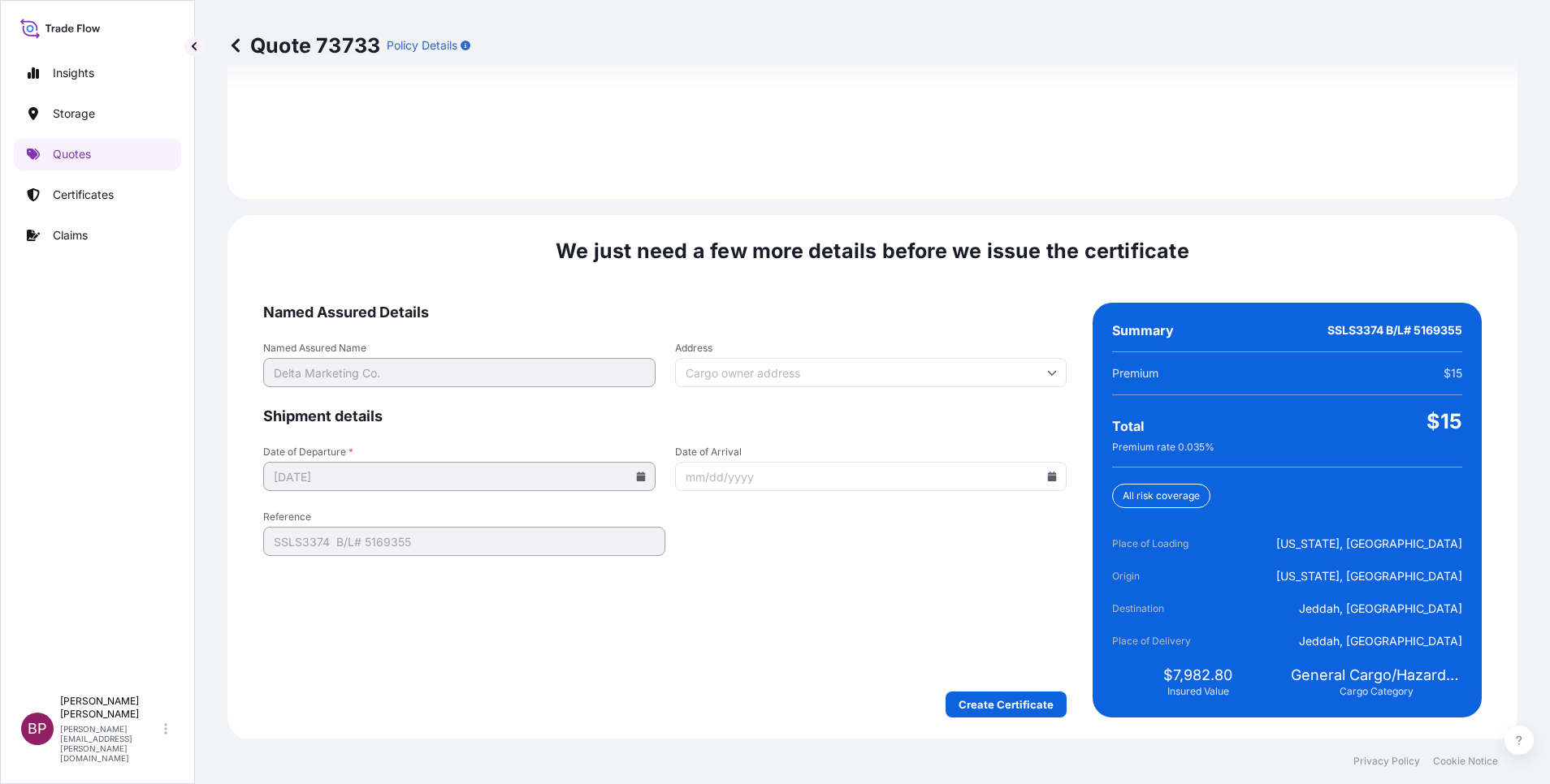
scroll to position [2406, 0]
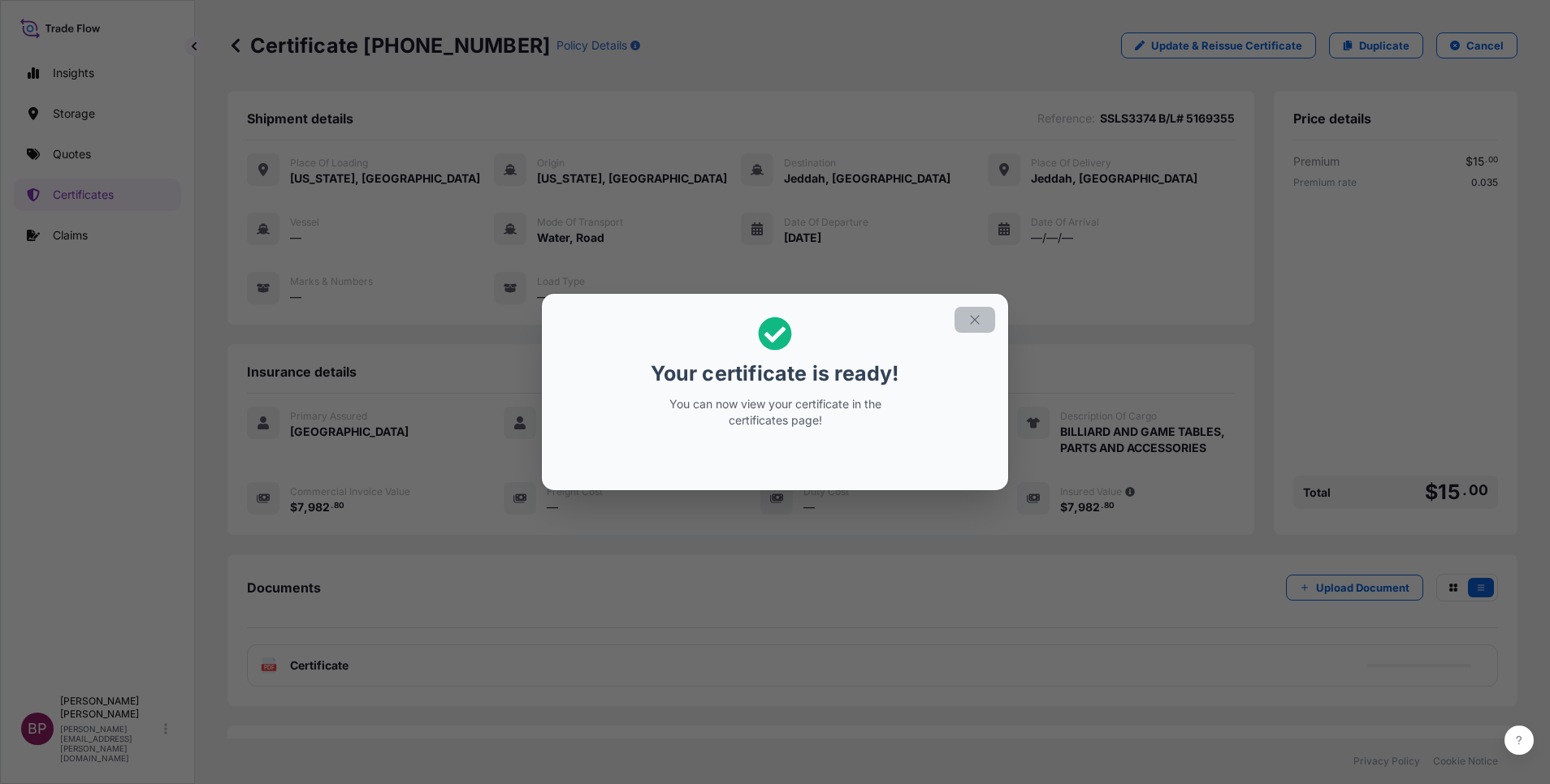
click at [976, 327] on icon "button" at bounding box center [975, 319] width 14 height 14
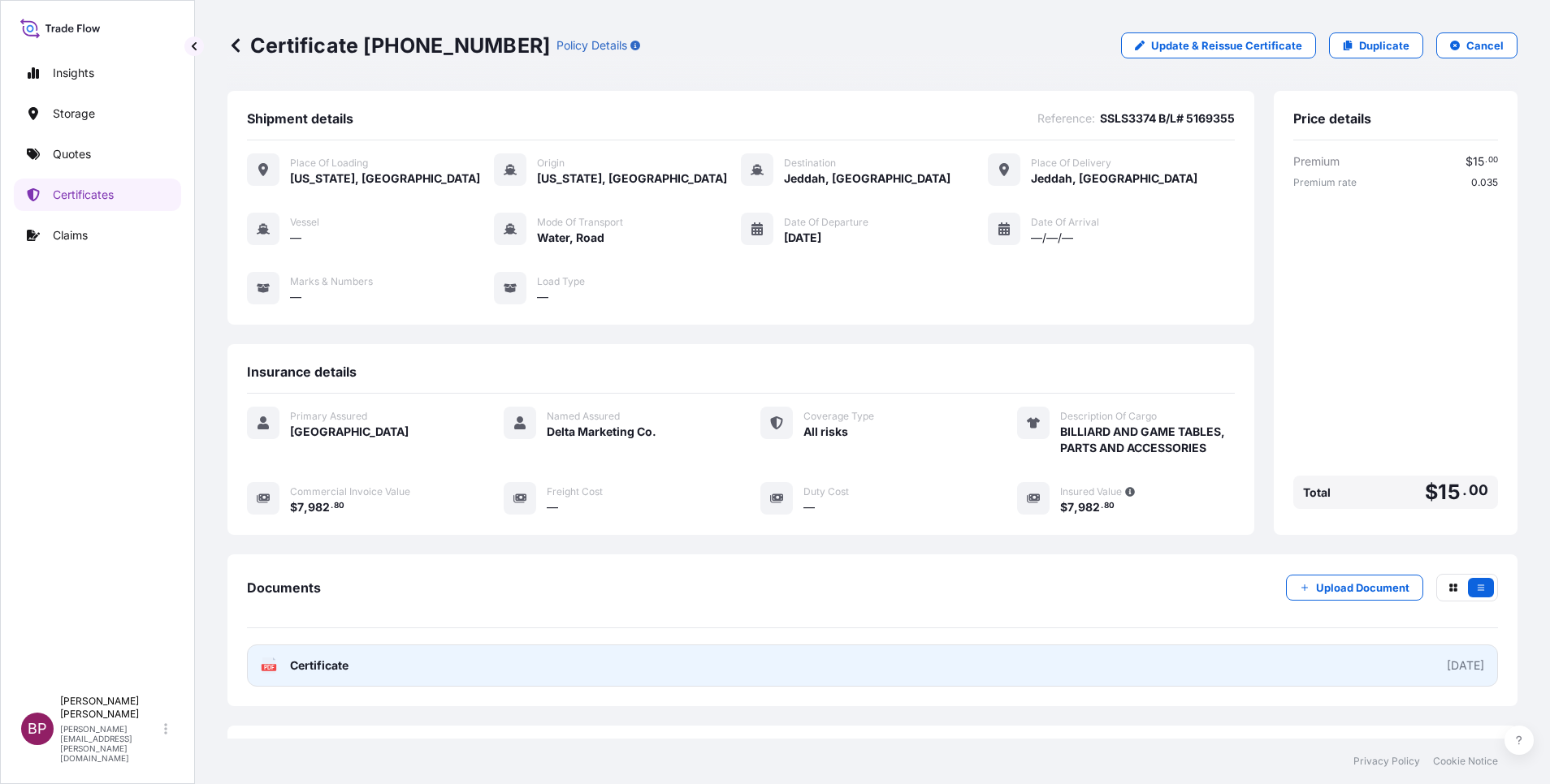
click at [344, 665] on span "Certificate" at bounding box center [319, 666] width 58 height 16
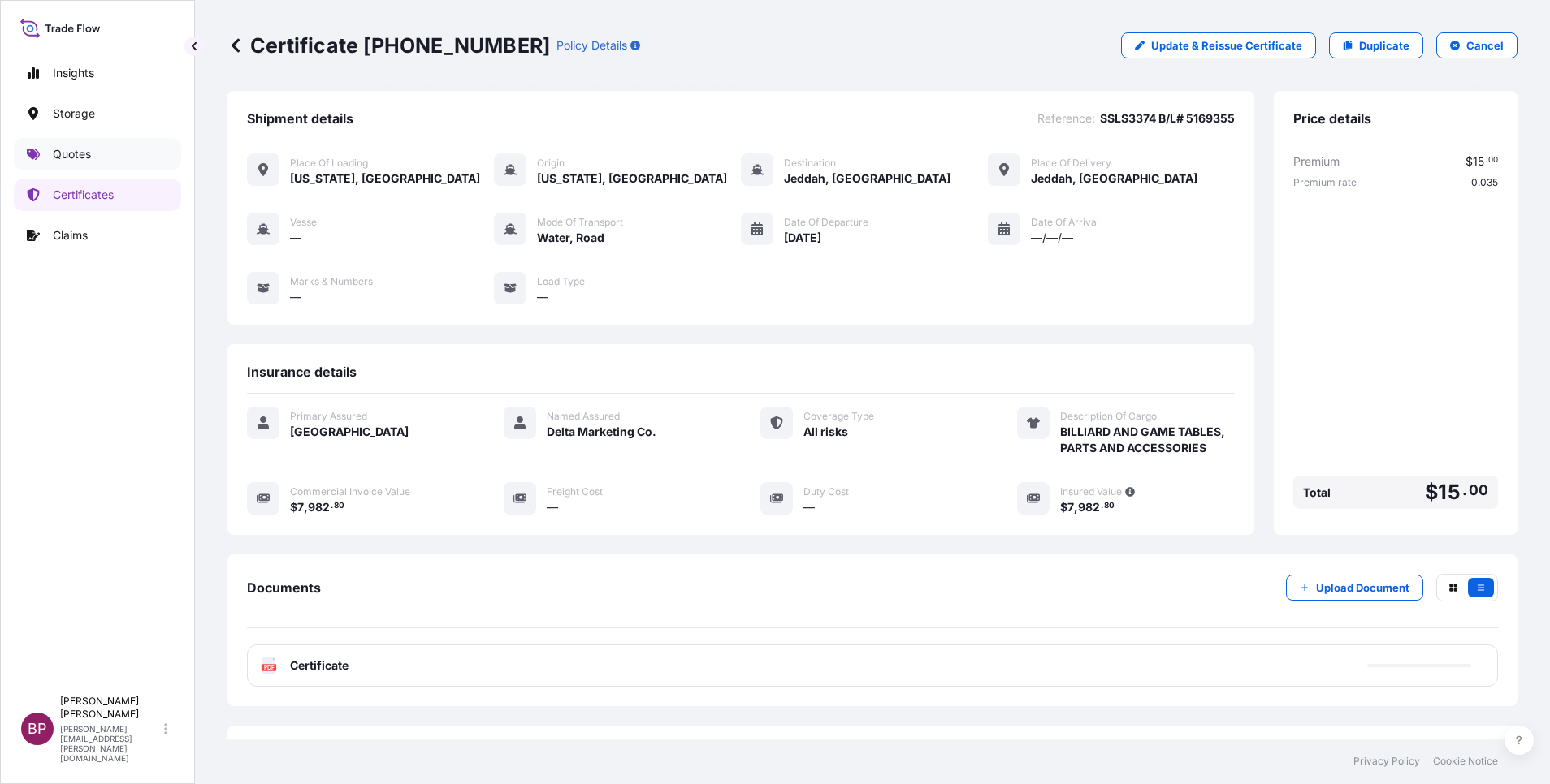
click at [64, 155] on p "Quotes" at bounding box center [72, 154] width 39 height 16
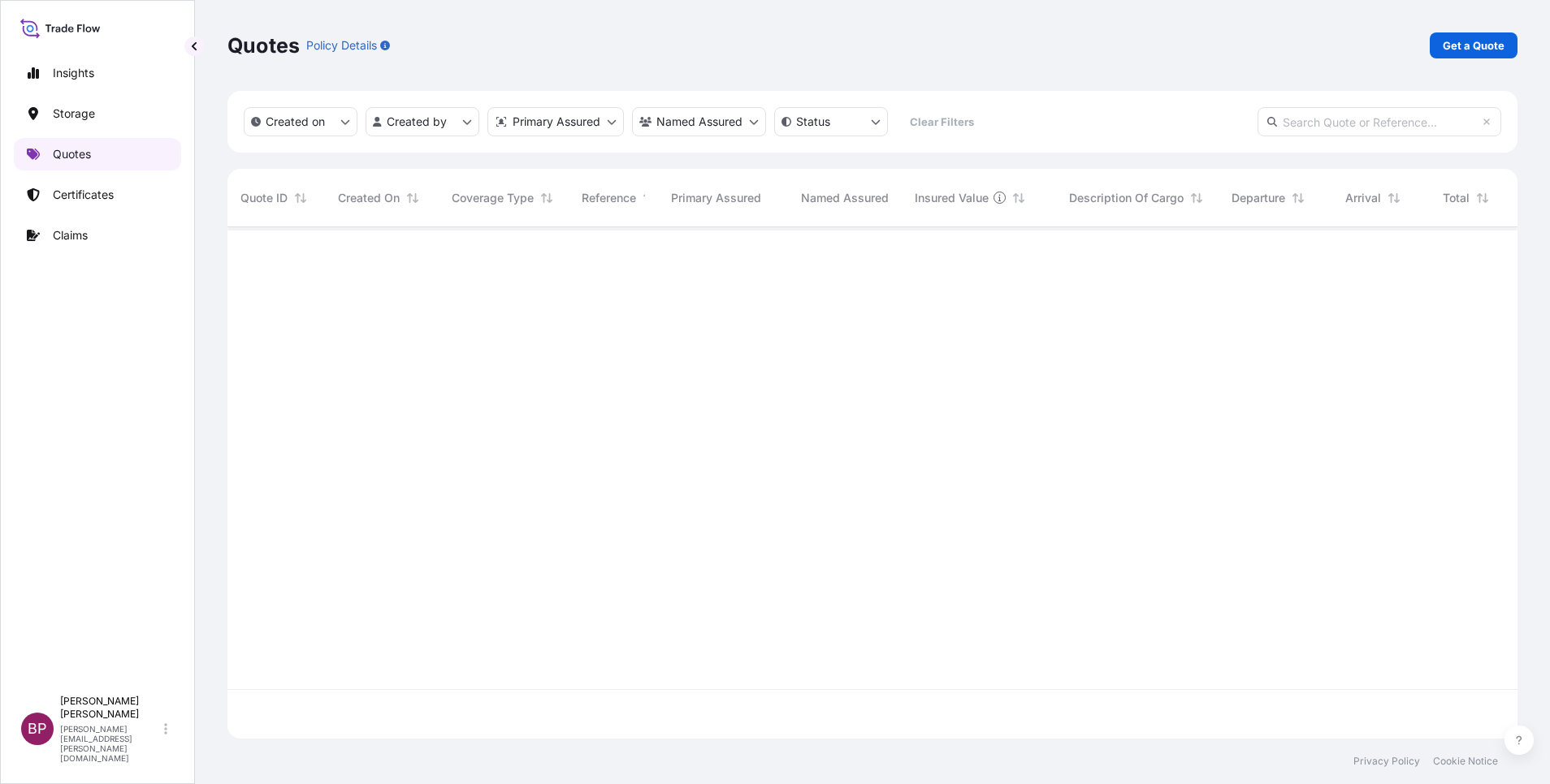
scroll to position [501, 1271]
click at [1461, 44] on p "Get a Quote" at bounding box center [1473, 46] width 62 height 16
select select "Water"
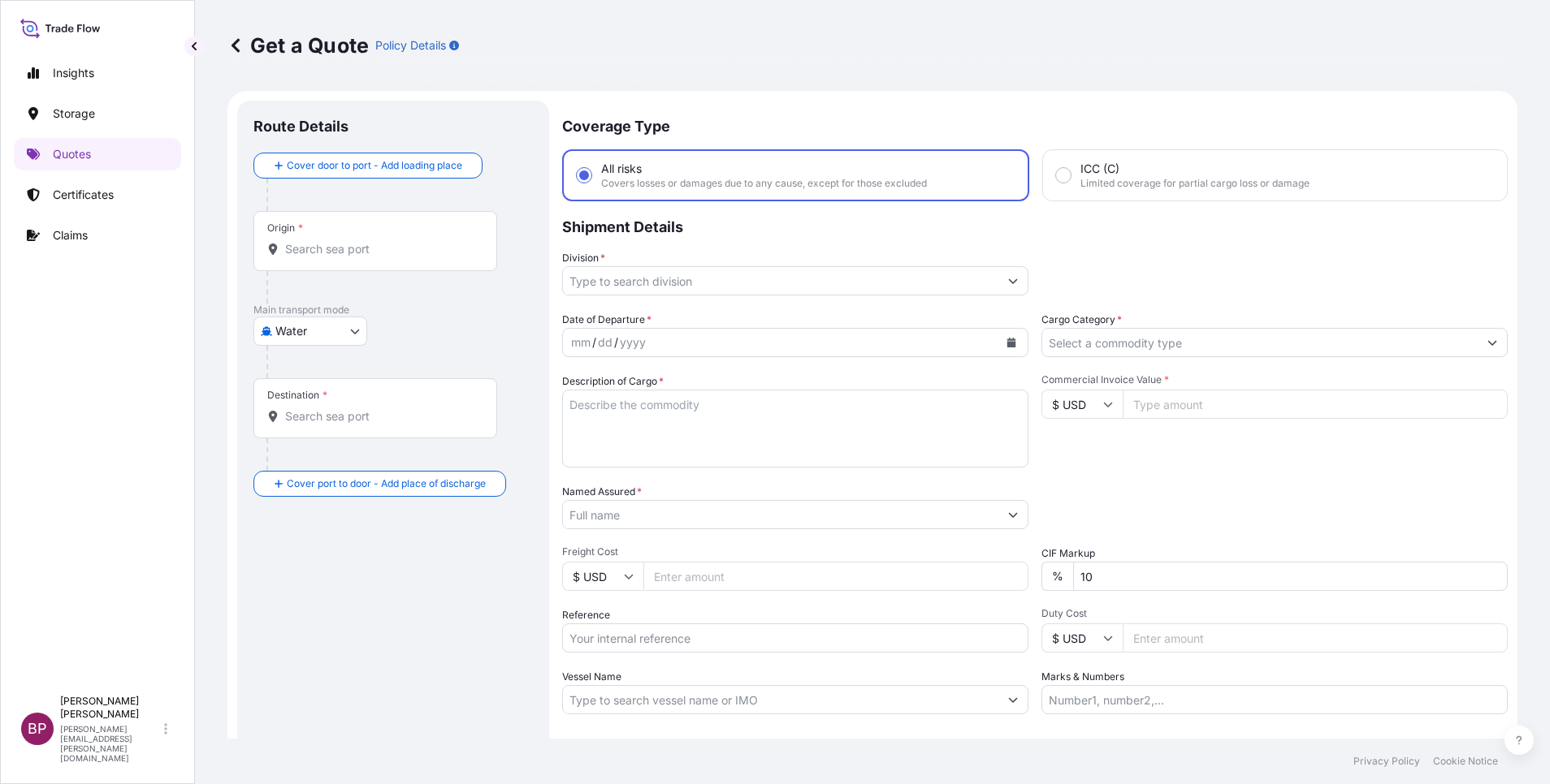
scroll to position [26, 0]
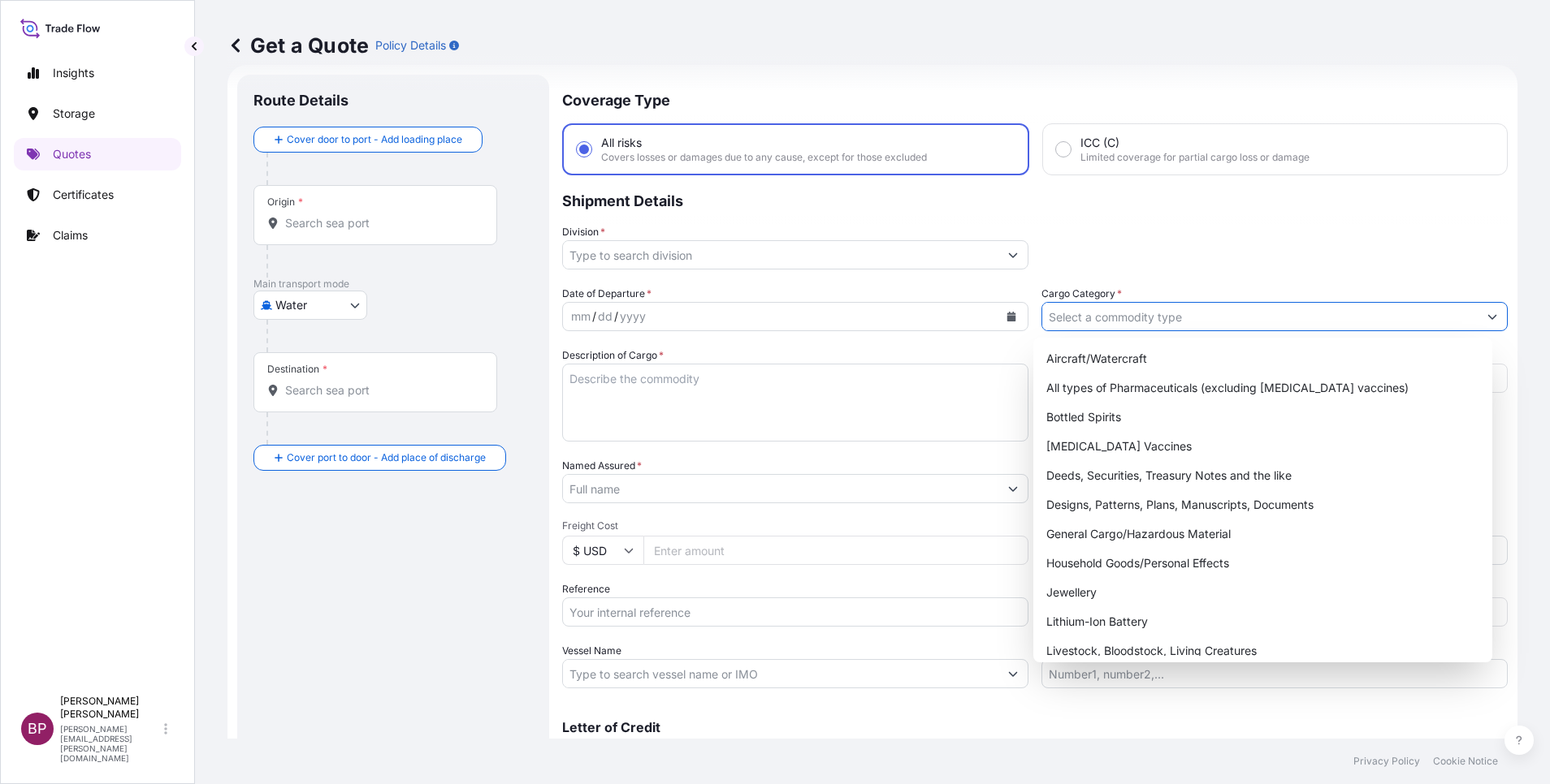
click at [1335, 309] on input "Cargo Category *" at bounding box center [1259, 317] width 435 height 30
click at [1131, 543] on div "General Cargo/Hazardous Material" at bounding box center [1262, 534] width 446 height 30
type input "General Cargo/Hazardous Material"
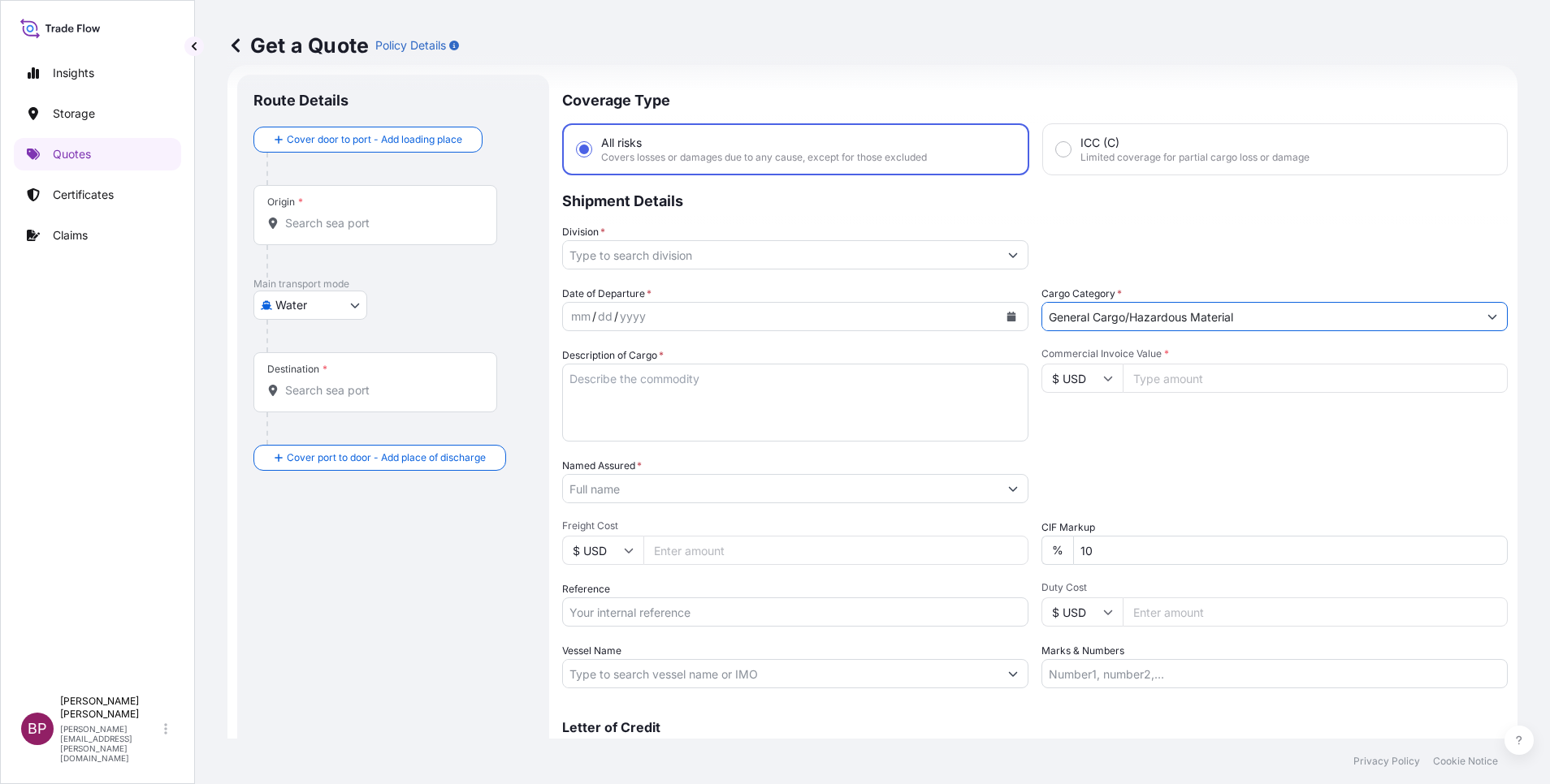
click at [1008, 257] on icon "Show suggestions" at bounding box center [1012, 255] width 10 height 10
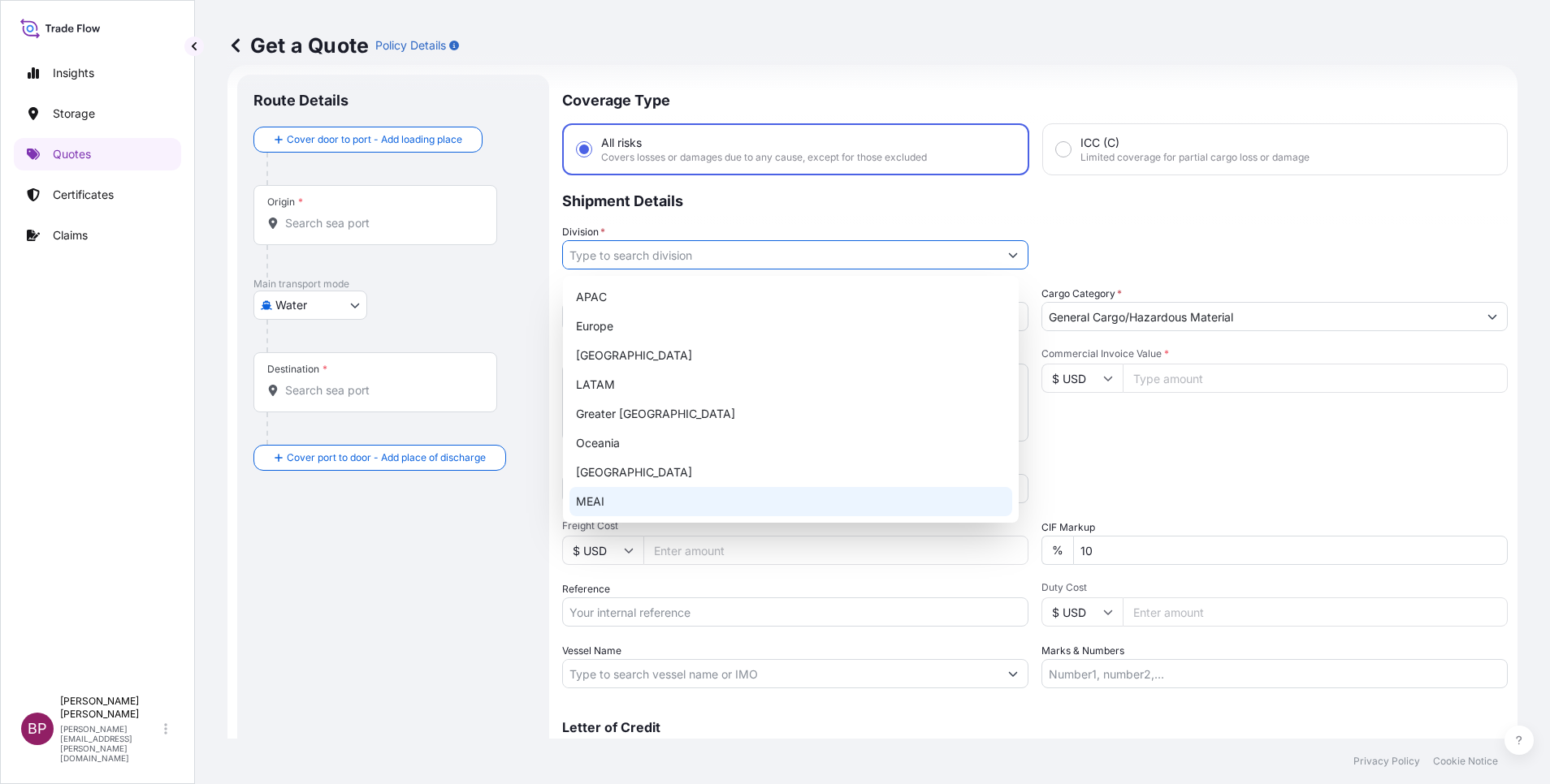
click at [632, 506] on div "MEAI" at bounding box center [790, 501] width 442 height 30
type input "MEAI"
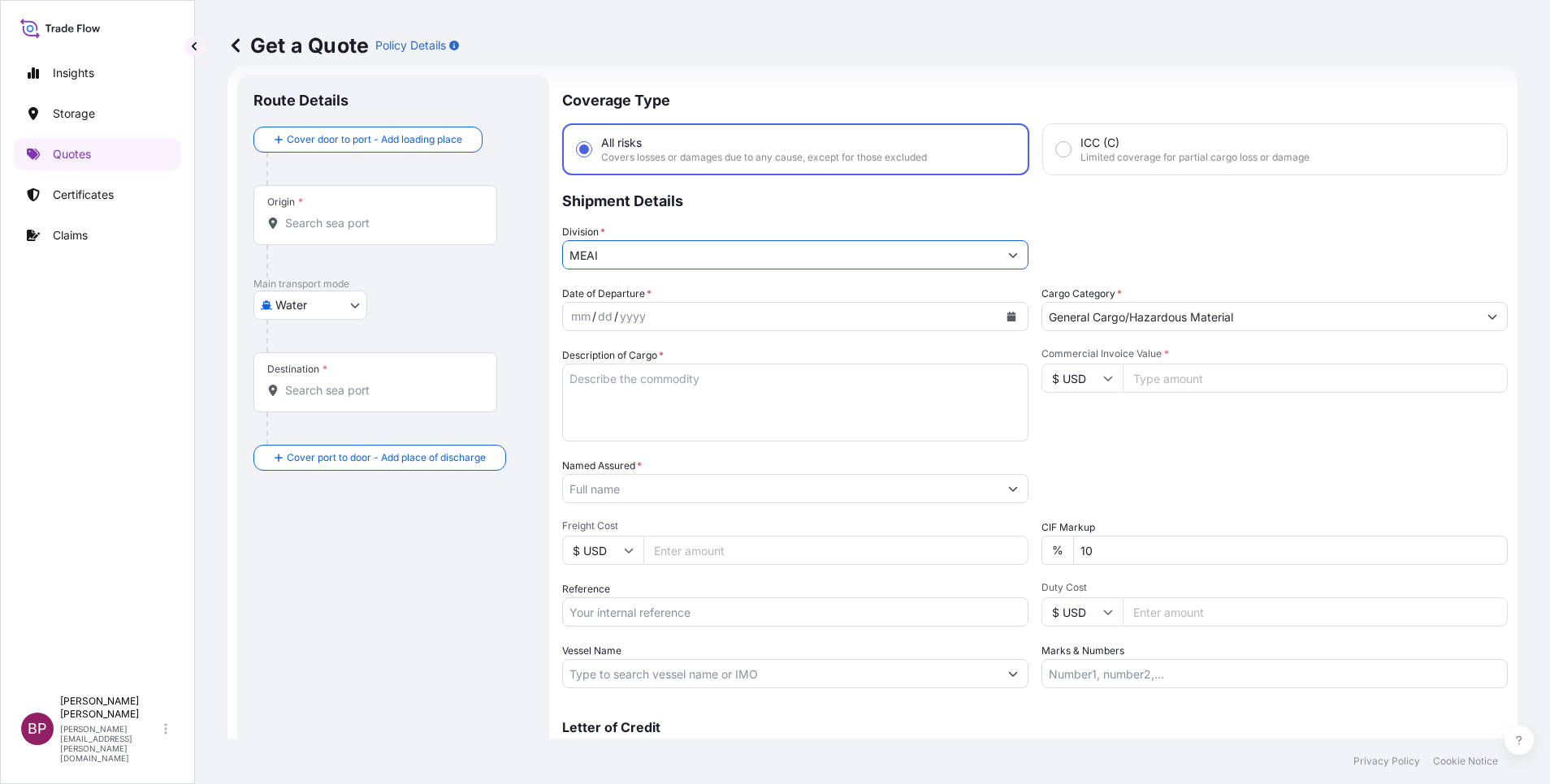
click at [659, 628] on div "Date of Departure * mm / dd / yyyy Cargo Category * General Cargo/Hazardous Mat…" at bounding box center [1034, 487] width 945 height 403
click at [654, 619] on input "Reference" at bounding box center [794, 612] width 466 height 30
paste input "SSLS3399"
type input "SSLS3399"
drag, startPoint x: 623, startPoint y: 486, endPoint x: 641, endPoint y: 496, distance: 20.6
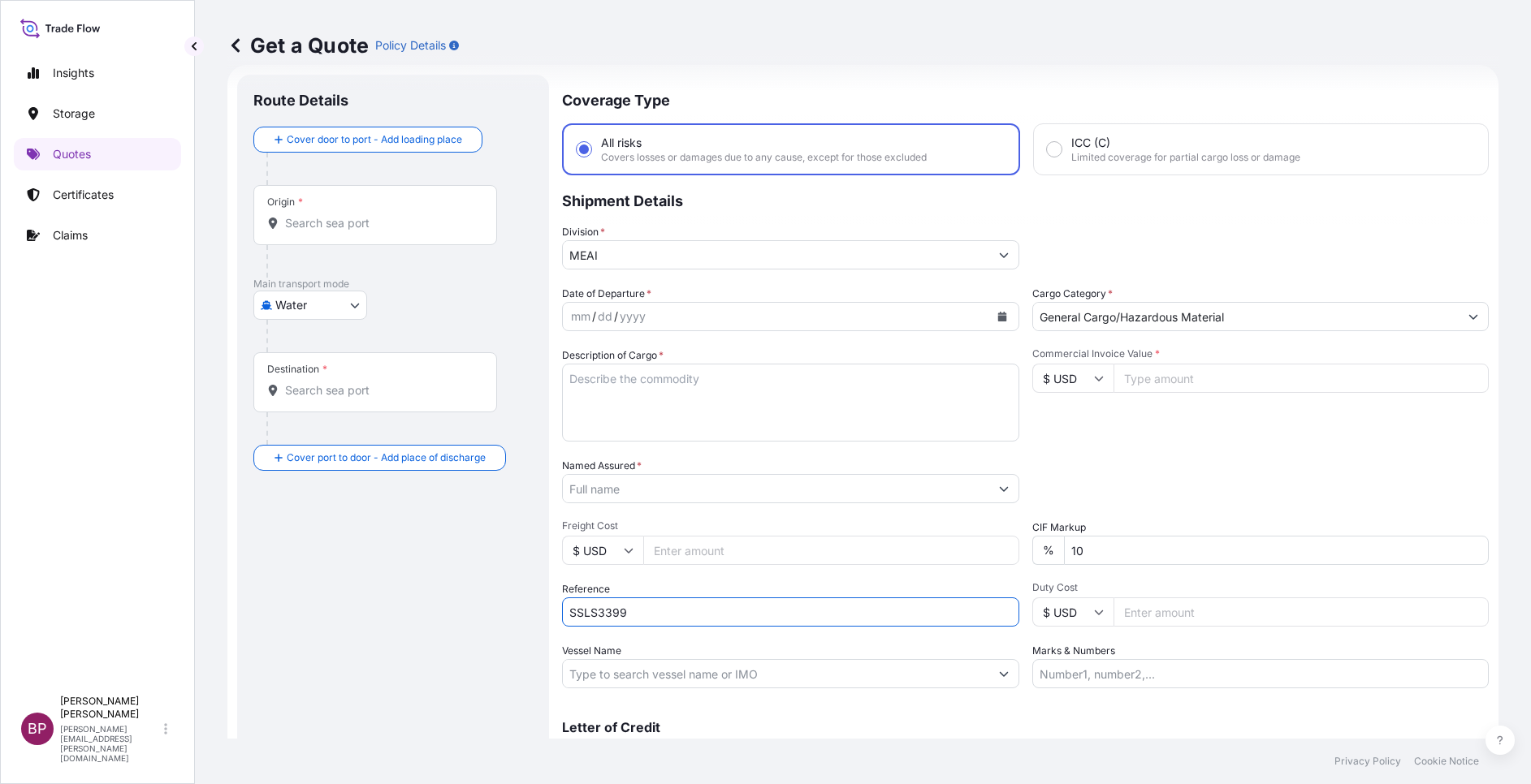
click at [624, 487] on input "Named Assured *" at bounding box center [775, 489] width 426 height 30
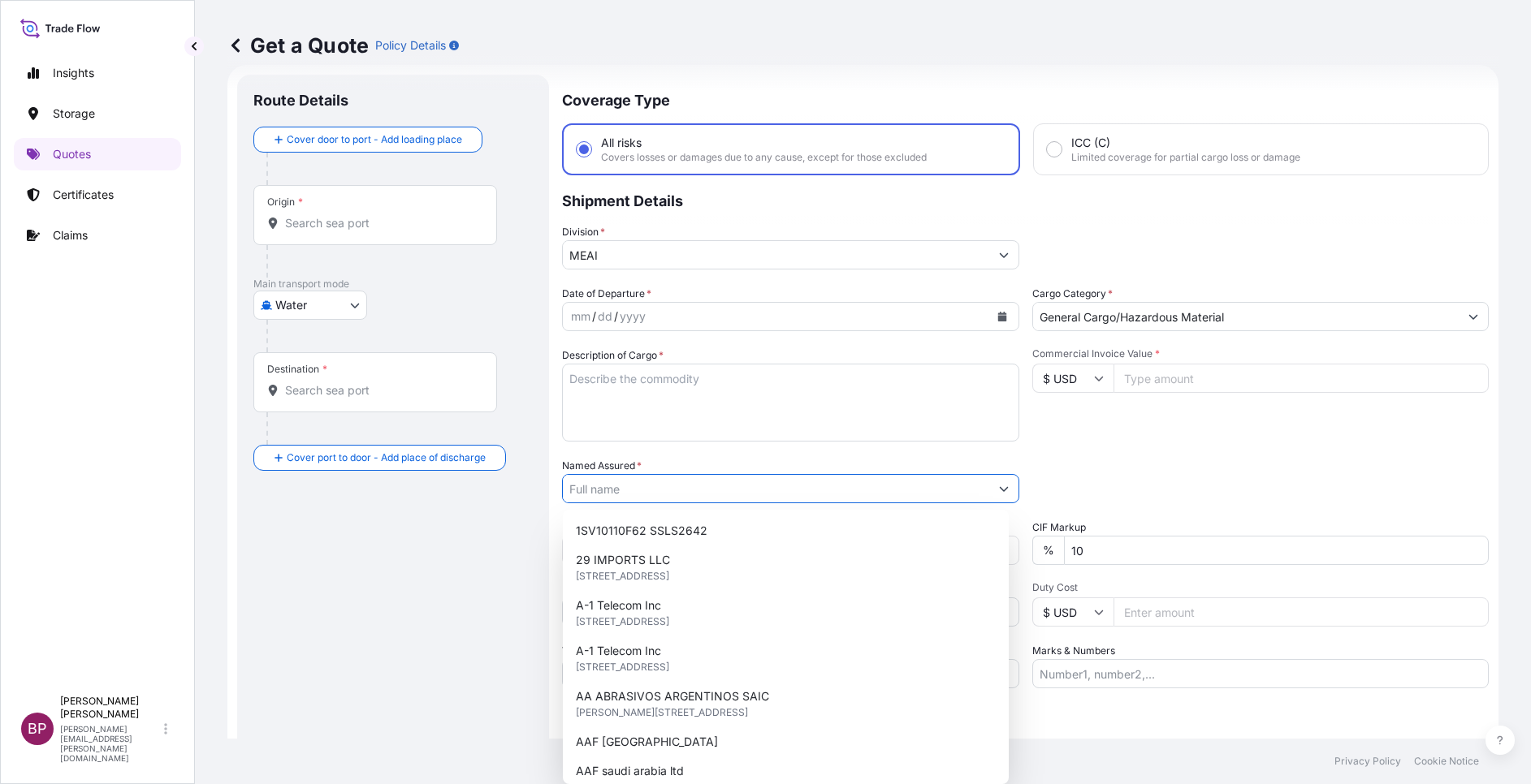
paste input "Haif Trading & Contracting Company"
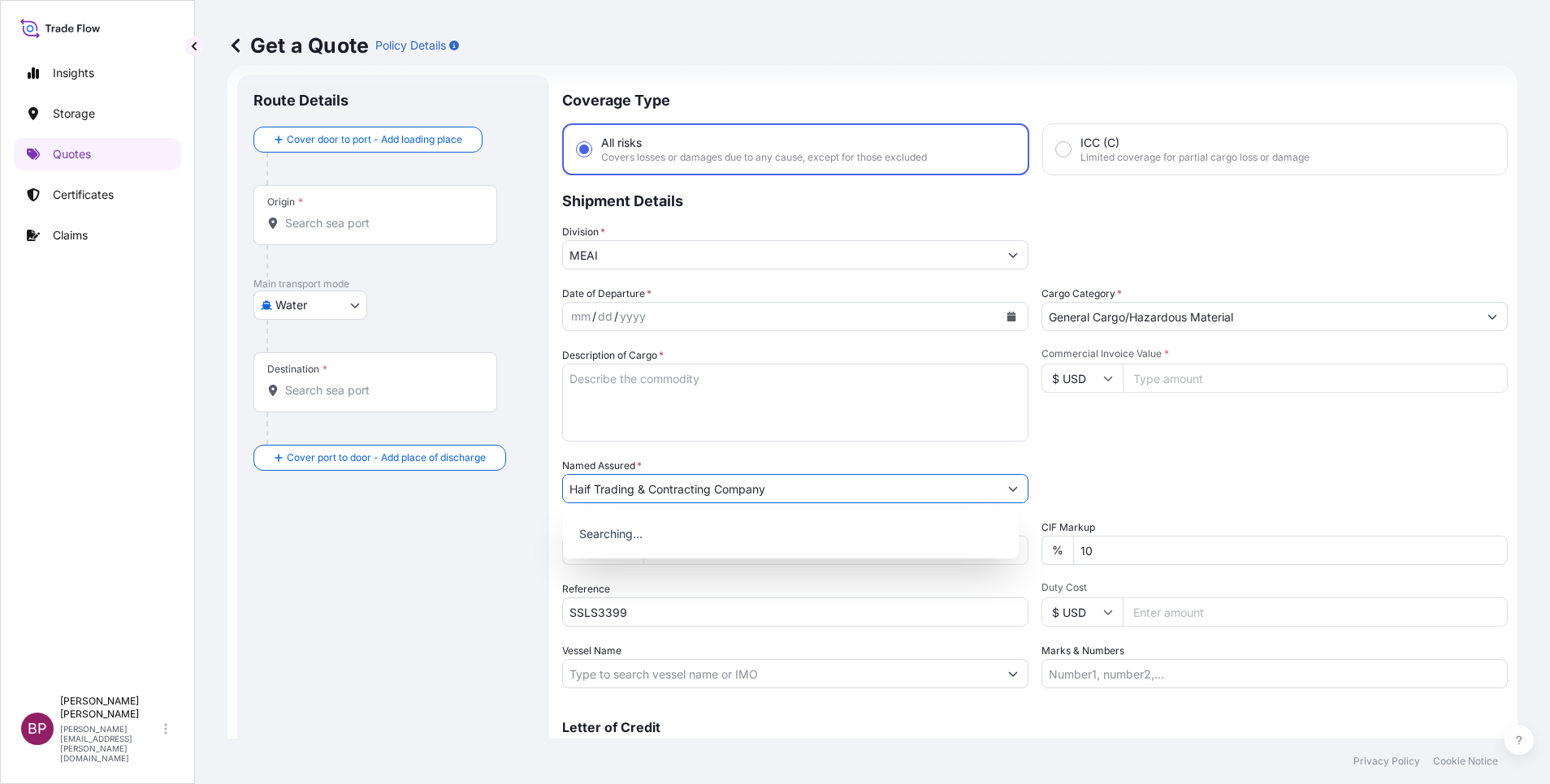
type input "Haif Trading & Contracting Company"
click at [722, 407] on textarea "Description of Cargo *" at bounding box center [794, 402] width 466 height 78
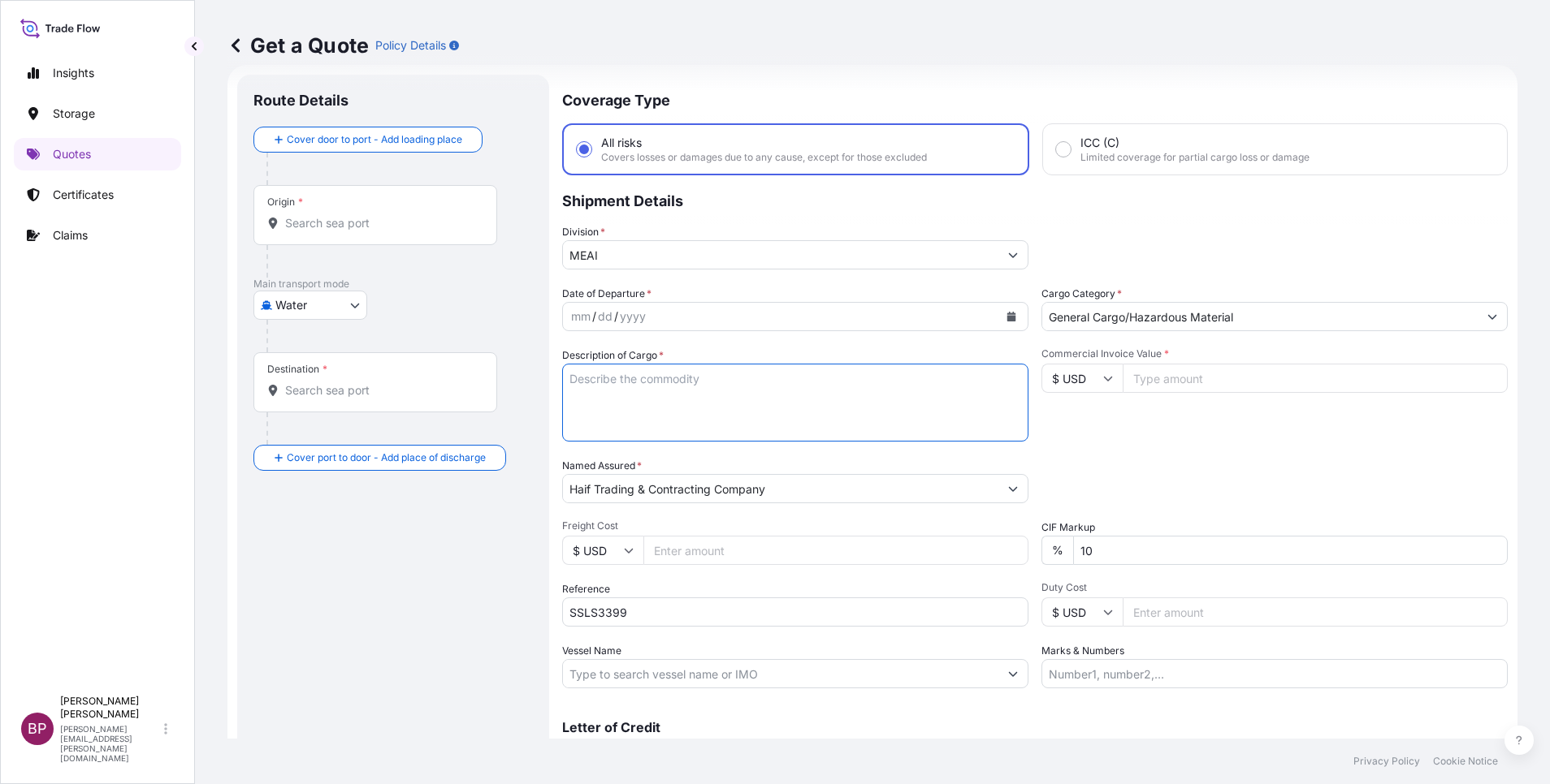
paste textarea "Shippers stow load and count 1 Cases 410106-2 Component bay E16"
click at [817, 387] on textarea "Shippers stow load and count 1 Cases 410106-2 Component bay E16" at bounding box center [794, 402] width 466 height 78
click at [839, 406] on textarea "Shippers stow load and count 1 Cases 410106-2 Component bay E16" at bounding box center [794, 402] width 466 height 78
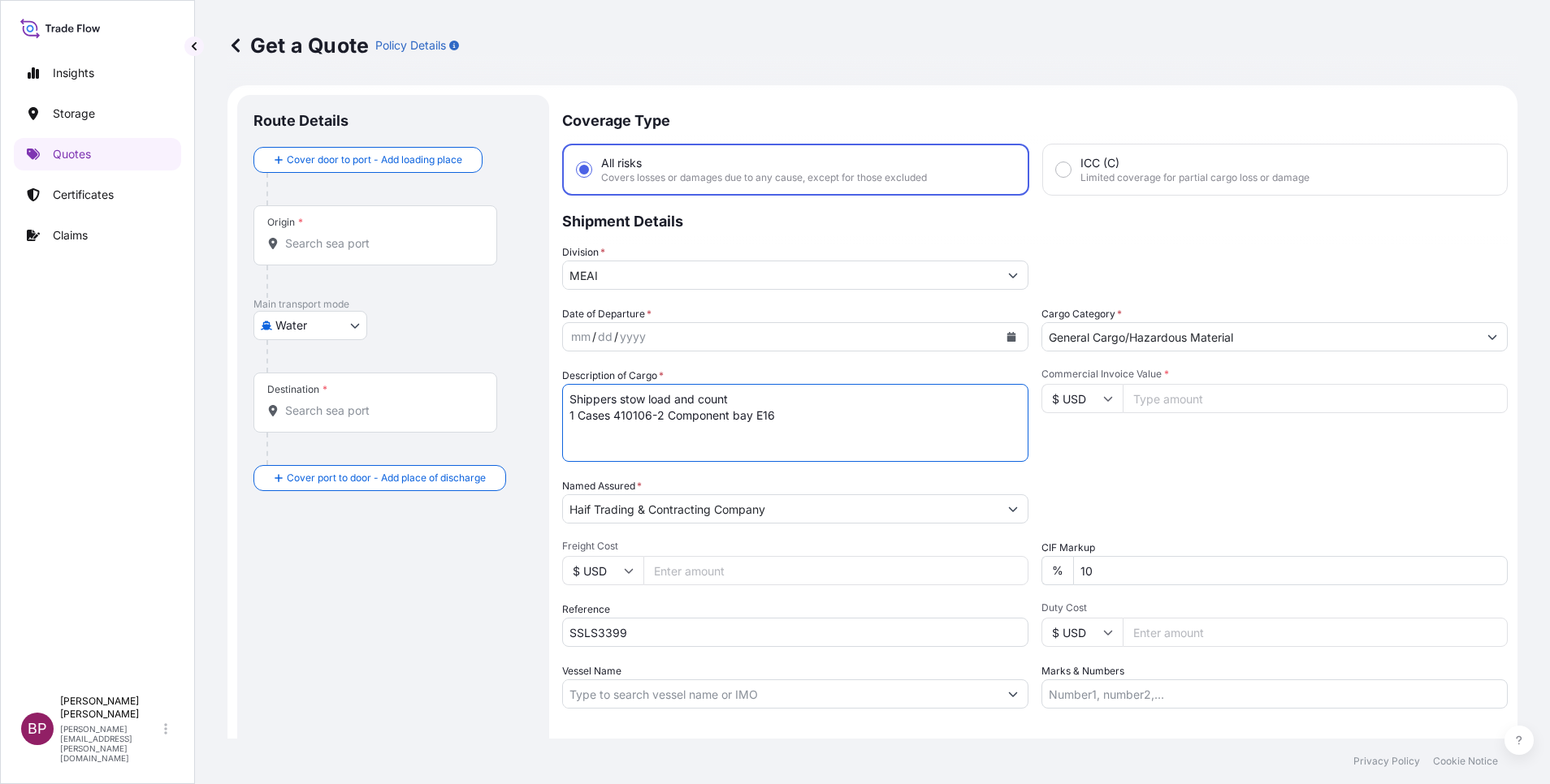
scroll to position [0, 0]
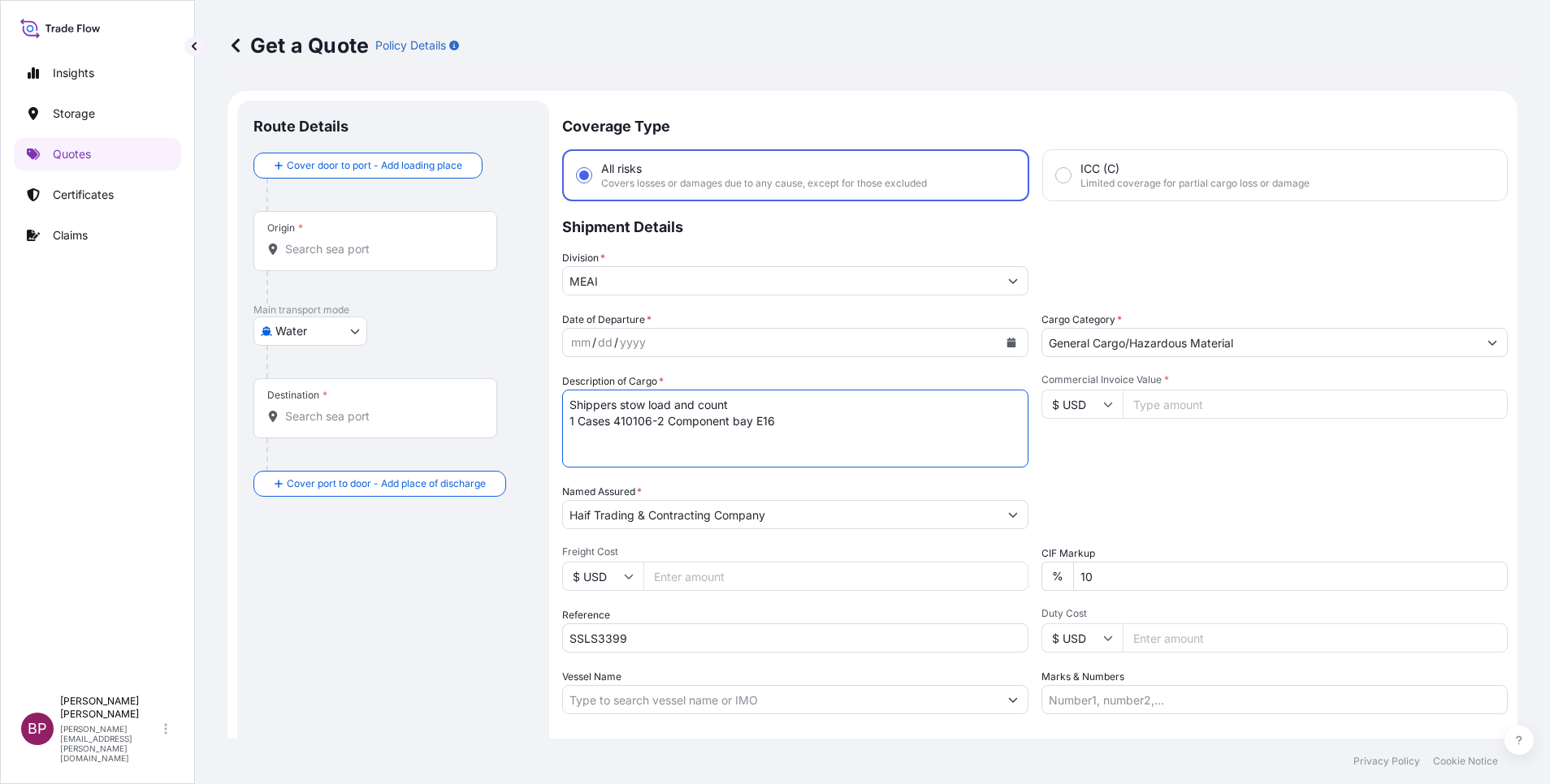
type textarea "Shippers stow load and count 1 Cases 410106-2 Component bay E16"
click at [1100, 416] on input "$ USD" at bounding box center [1081, 404] width 82 height 30
click at [1099, 414] on input "$ USD" at bounding box center [1081, 404] width 82 height 30
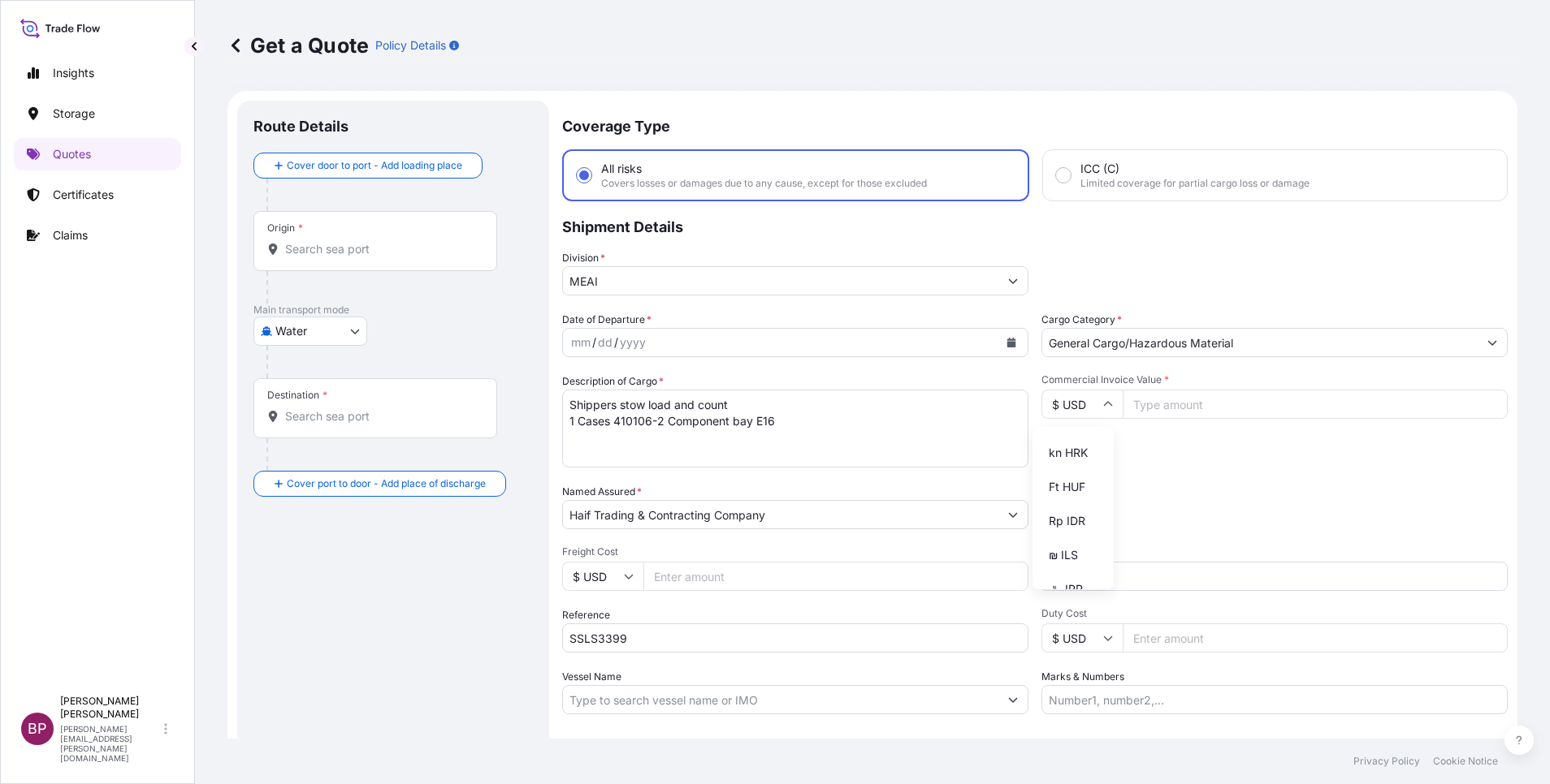
click at [1070, 43] on div "CHF CHF" at bounding box center [1073, 28] width 68 height 30
type input "CHF CHF"
click at [1174, 402] on input "Commercial Invoice Value *" at bounding box center [1315, 404] width 385 height 30
paste input "622472.79"
type input "622472.79"
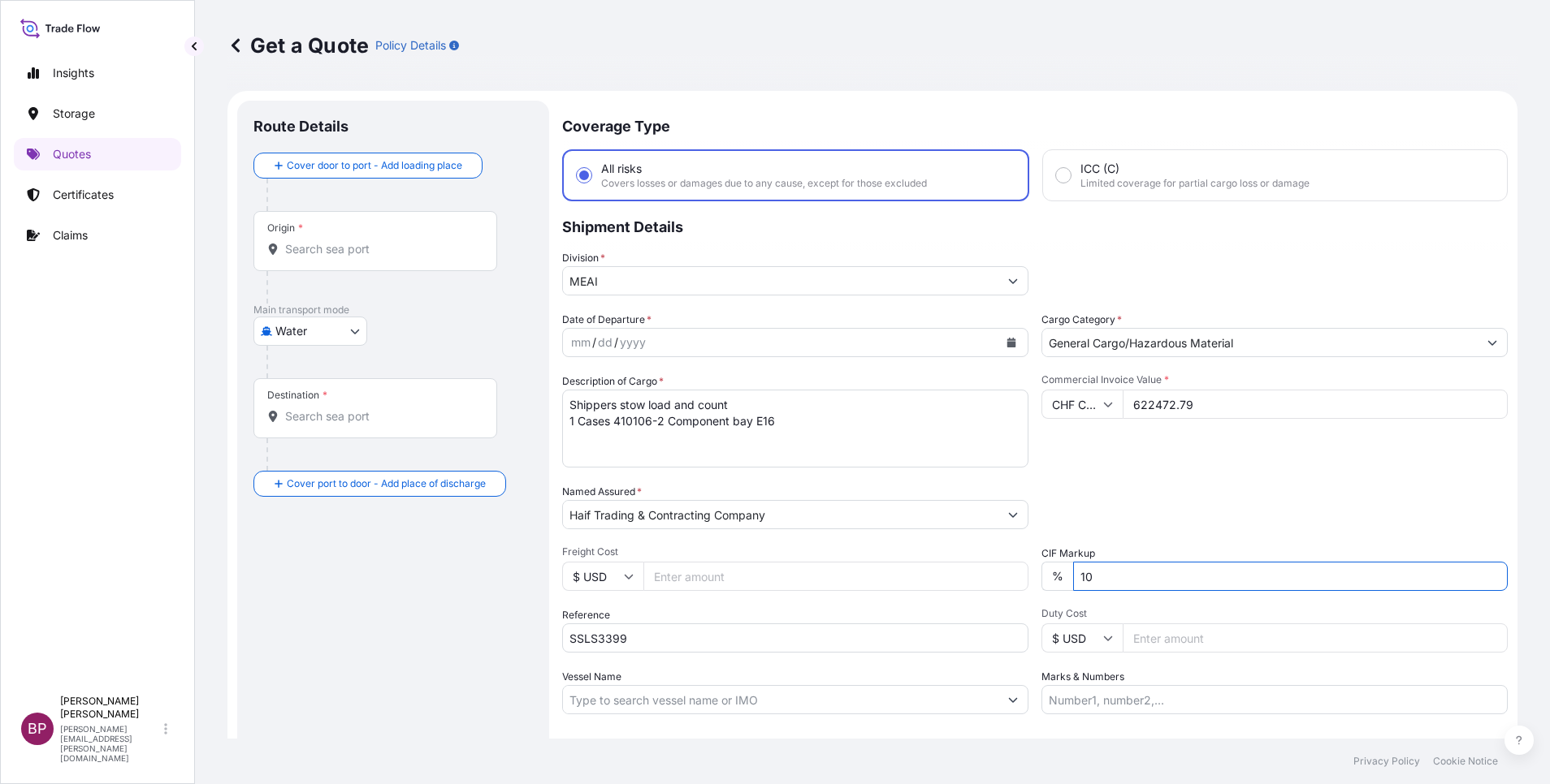
drag, startPoint x: 1116, startPoint y: 588, endPoint x: 963, endPoint y: 571, distance: 153.9
click at [977, 571] on div "Date of Departure * mm / dd / yyyy Cargo Category * General Cargo/Hazardous Mat…" at bounding box center [1034, 513] width 945 height 403
type input "0"
click at [1007, 344] on icon "Calendar" at bounding box center [1011, 342] width 9 height 10
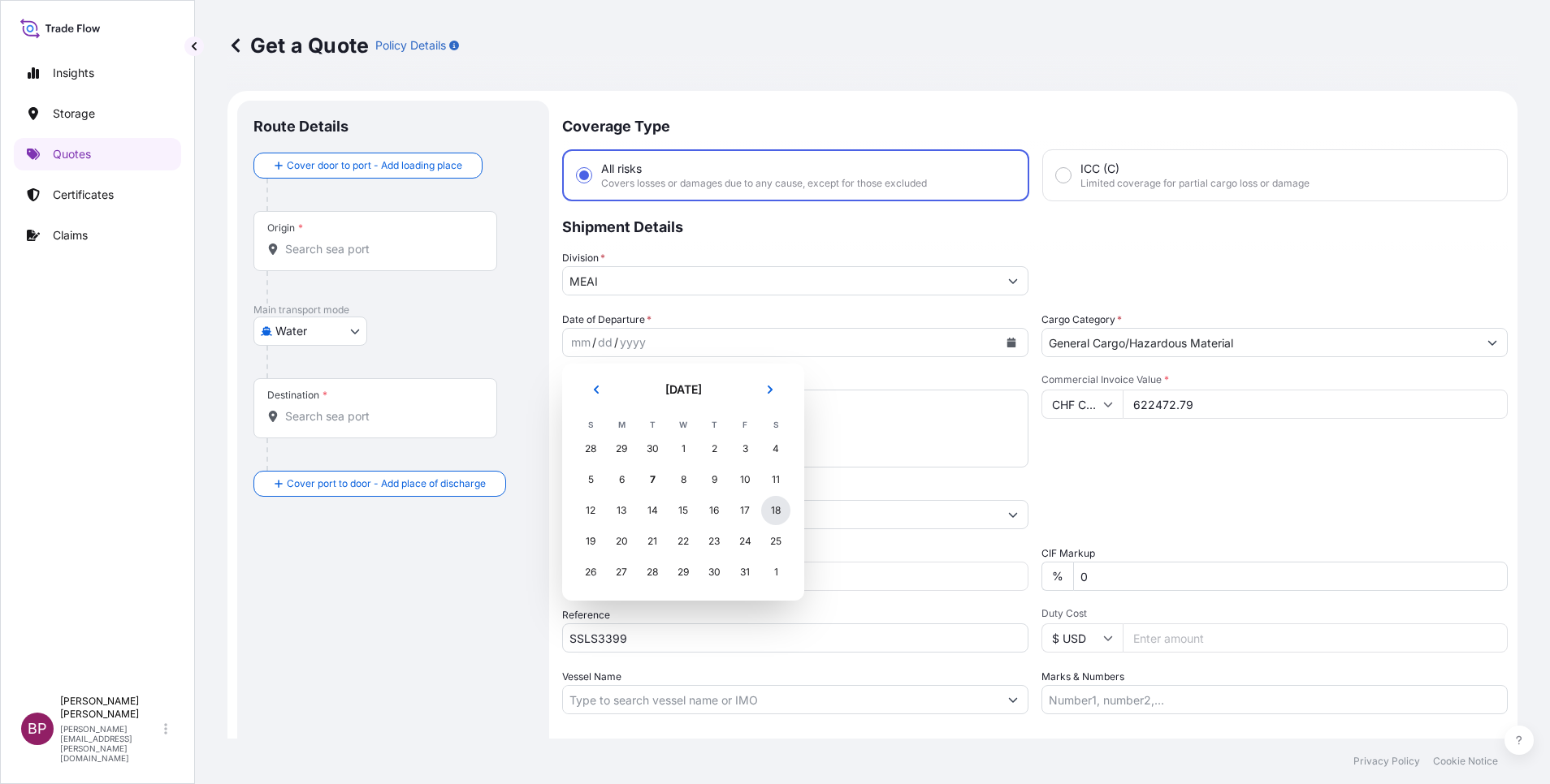
click at [777, 510] on div "18" at bounding box center [775, 510] width 30 height 30
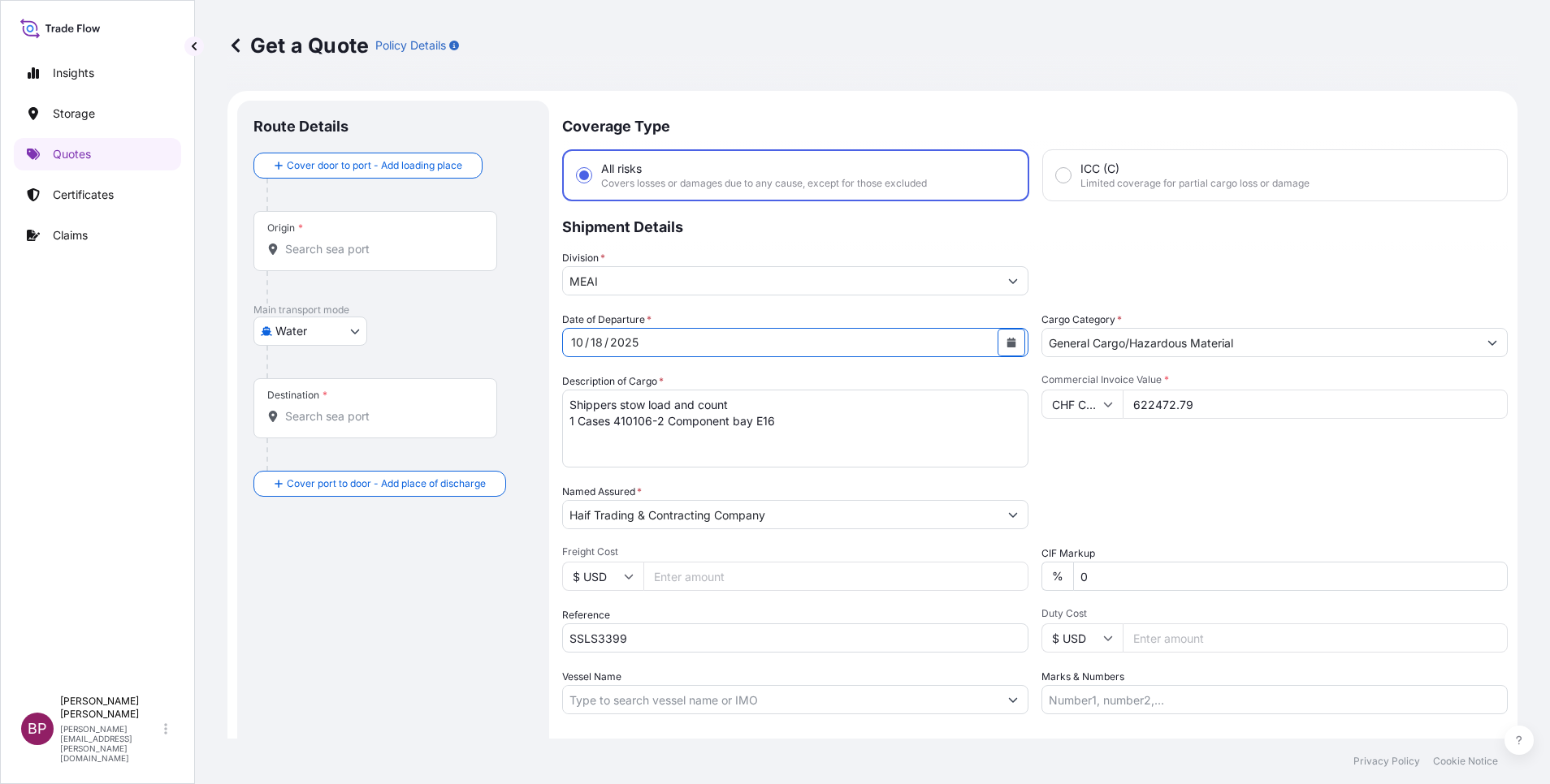
click at [1006, 341] on icon "Calendar" at bounding box center [1011, 342] width 10 height 10
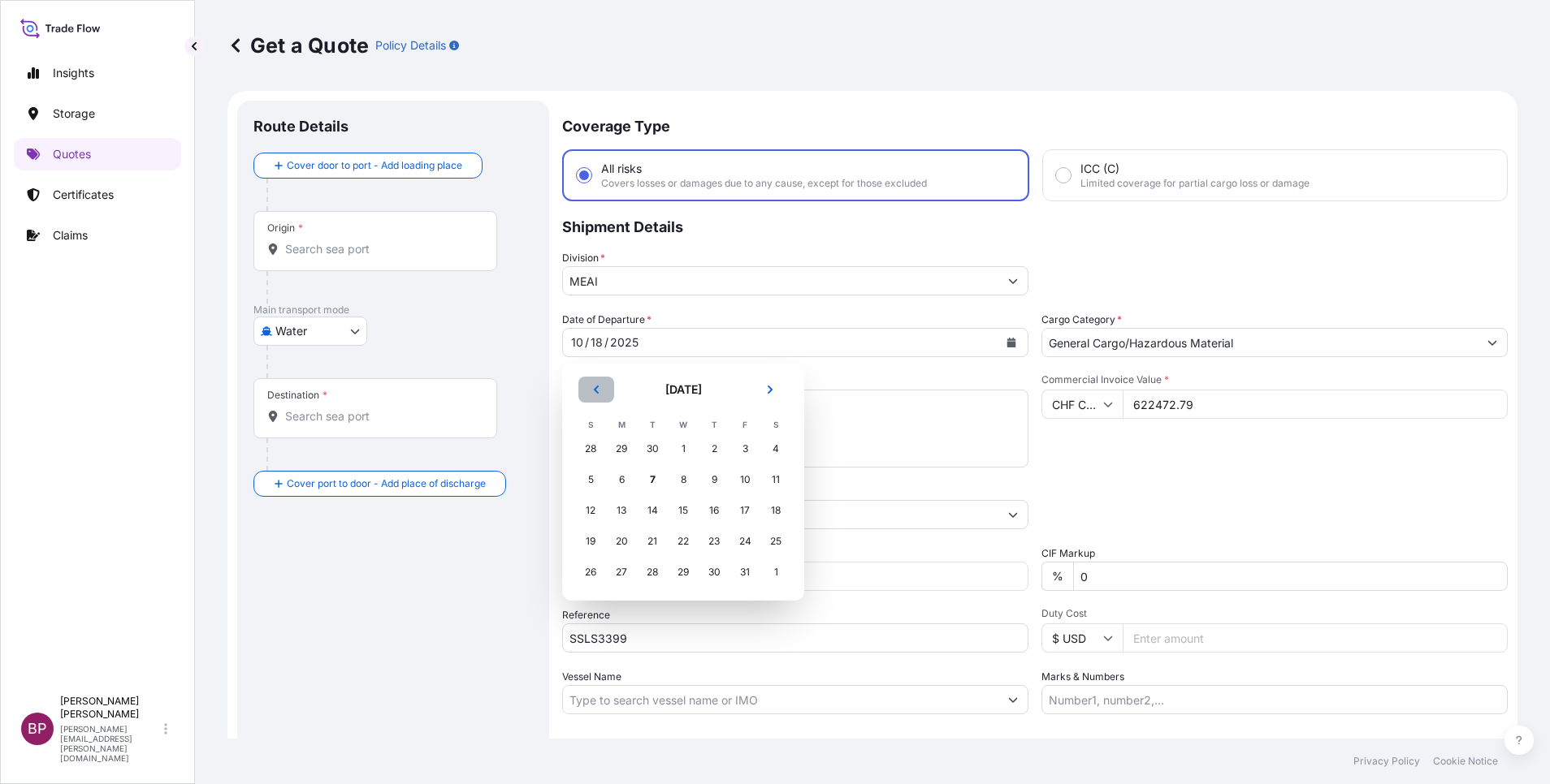
click at [597, 388] on icon "Previous" at bounding box center [596, 389] width 4 height 8
click at [718, 513] on div "18" at bounding box center [714, 510] width 30 height 30
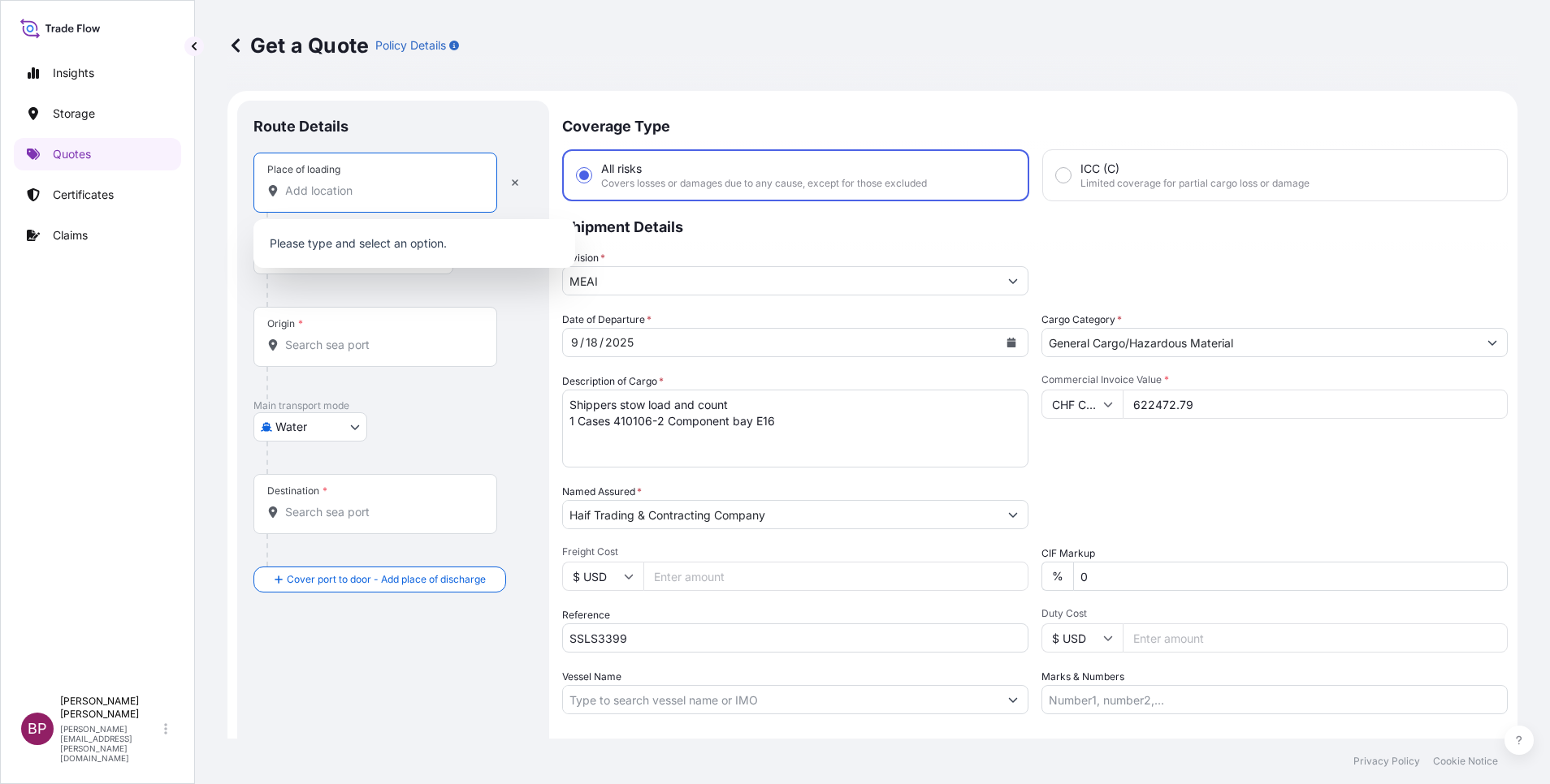
click at [359, 190] on input "Place of loading" at bounding box center [381, 191] width 192 height 16
paste input "[GEOGRAPHIC_DATA]"
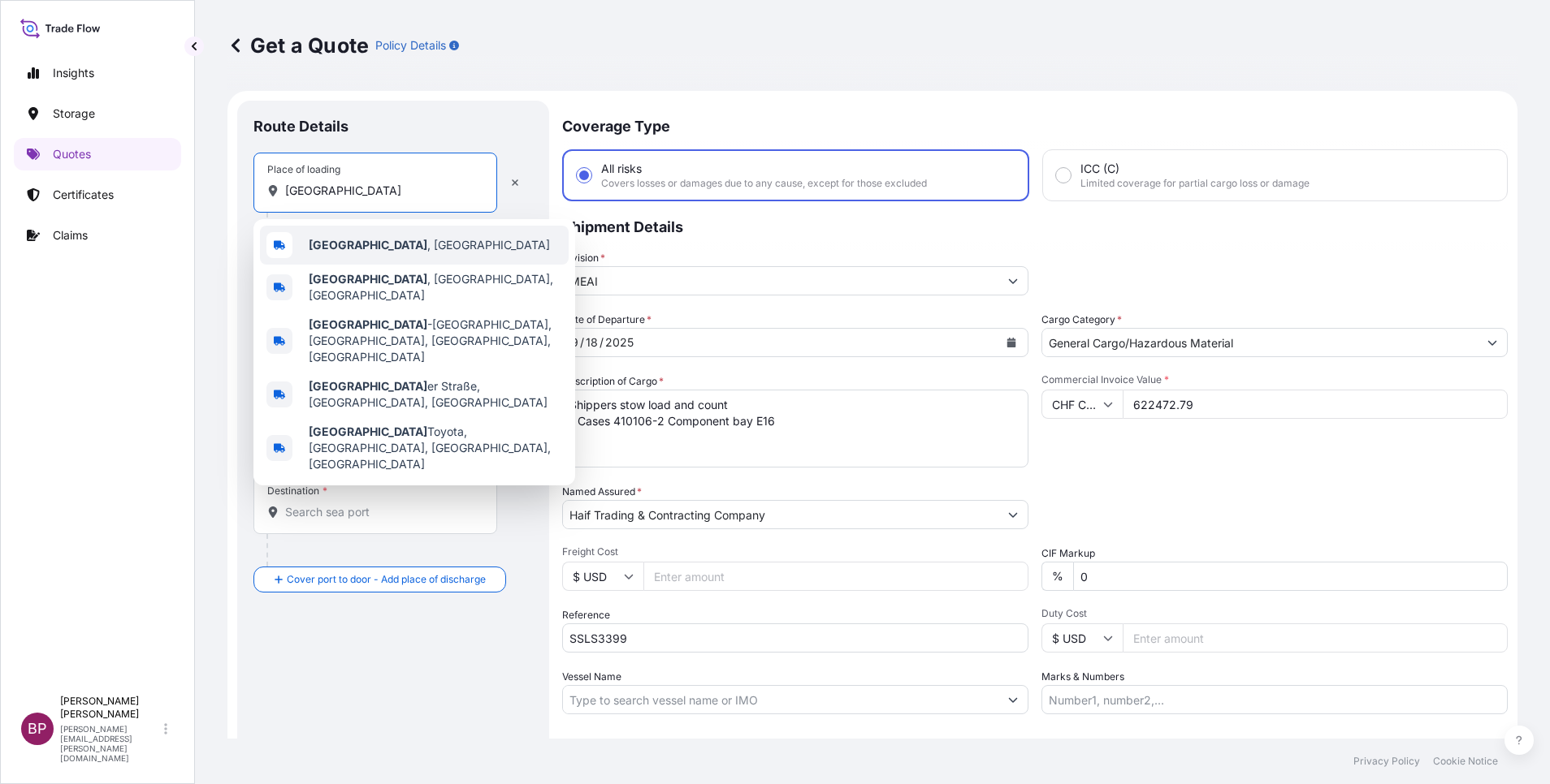
click at [398, 248] on span "[GEOGRAPHIC_DATA] , [GEOGRAPHIC_DATA]" at bounding box center [429, 245] width 241 height 16
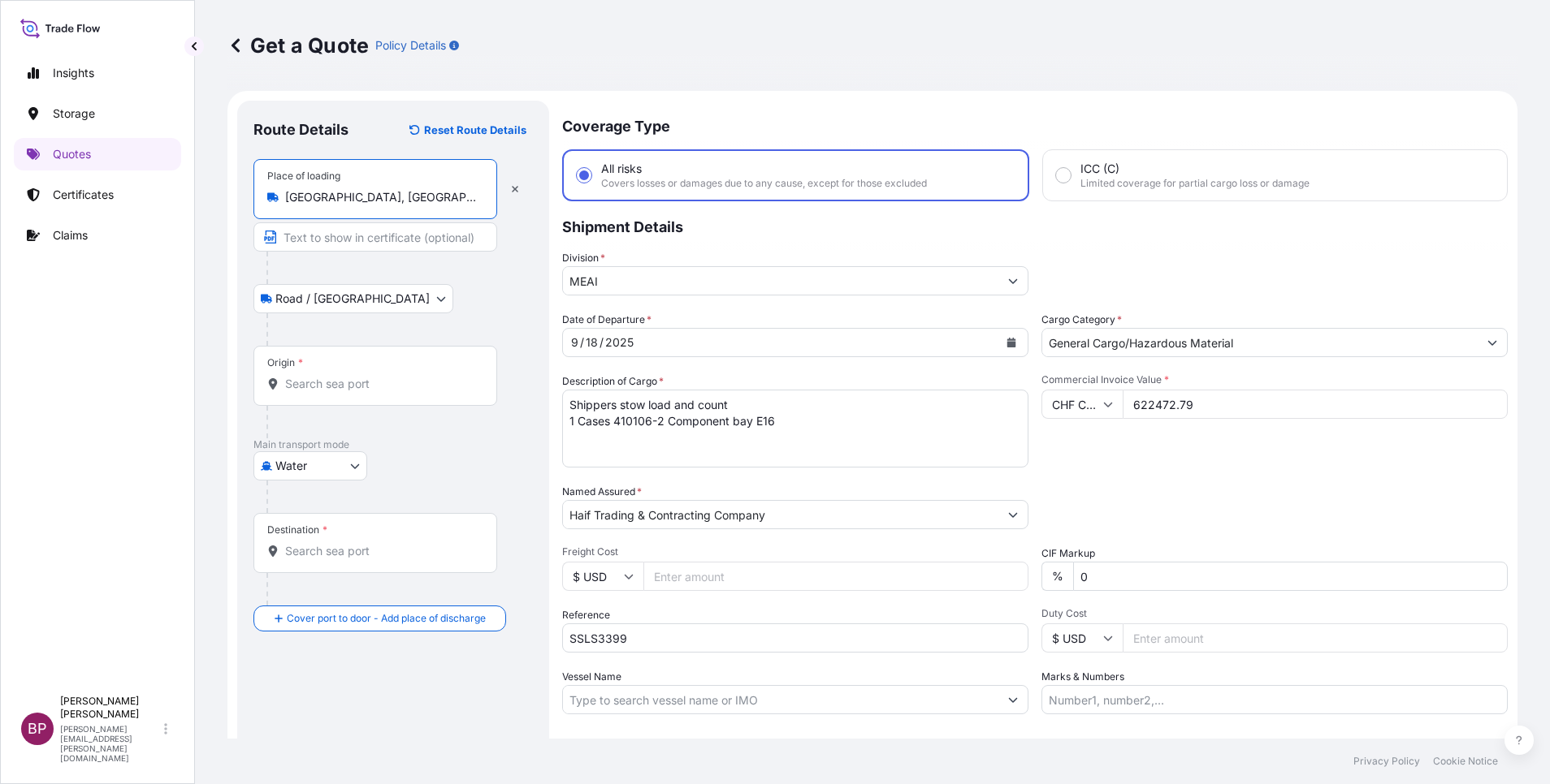
type input "[GEOGRAPHIC_DATA], [GEOGRAPHIC_DATA]"
click at [355, 382] on input "Origin *" at bounding box center [381, 384] width 192 height 16
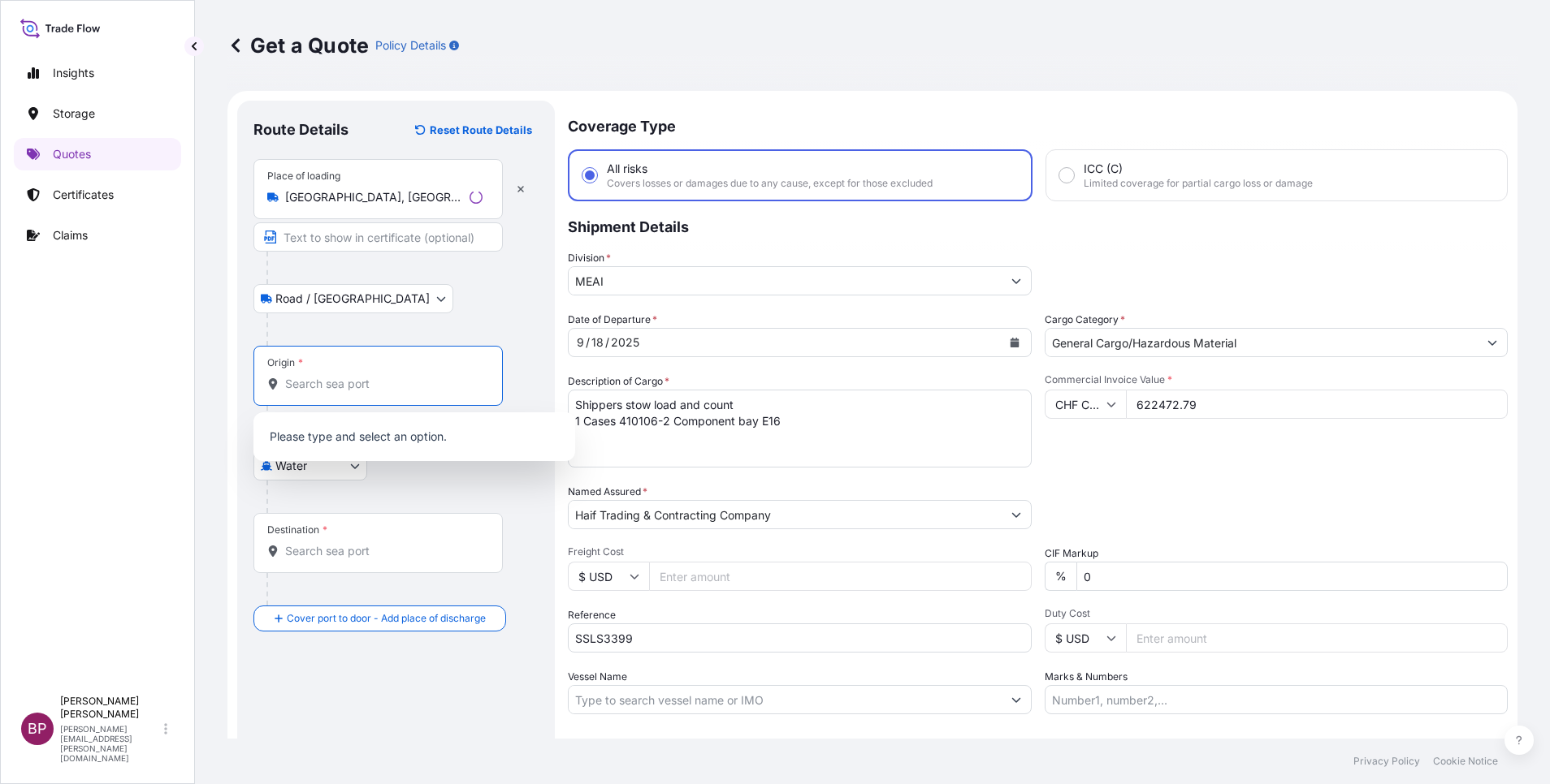
paste input "[GEOGRAPHIC_DATA]"
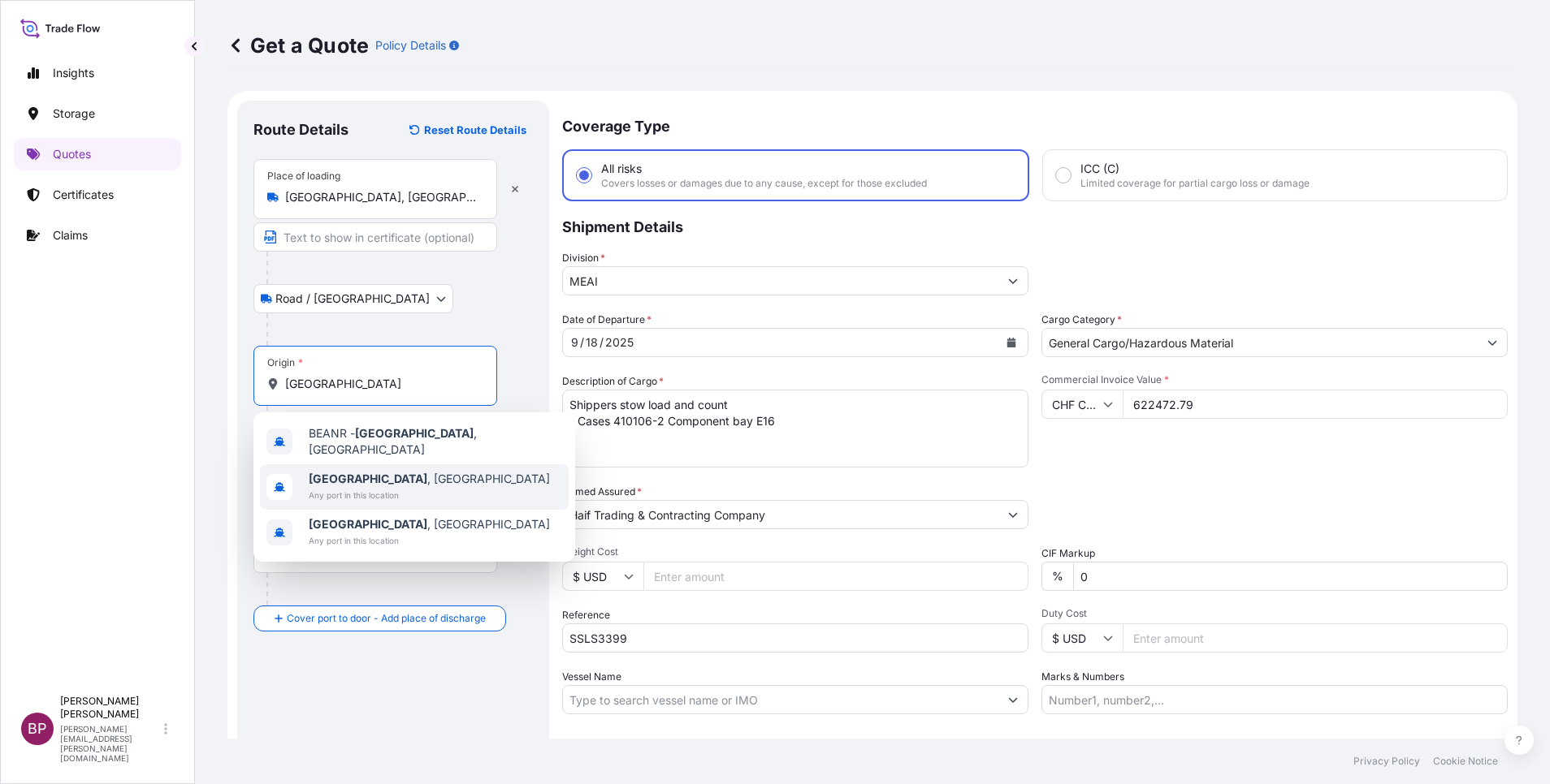
click at [407, 471] on span "[GEOGRAPHIC_DATA] , [GEOGRAPHIC_DATA]" at bounding box center [429, 479] width 241 height 16
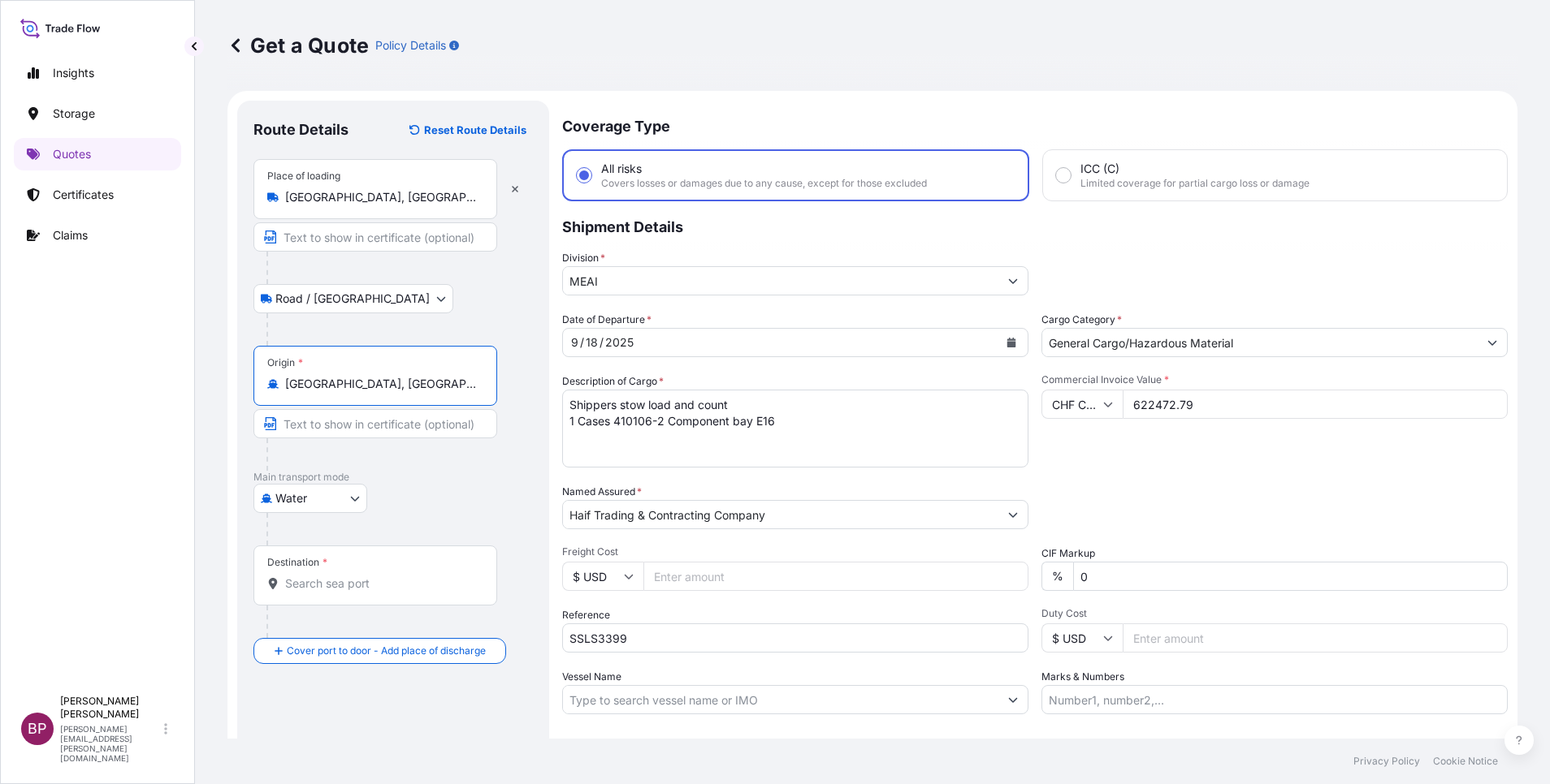
type input "[GEOGRAPHIC_DATA], [GEOGRAPHIC_DATA]"
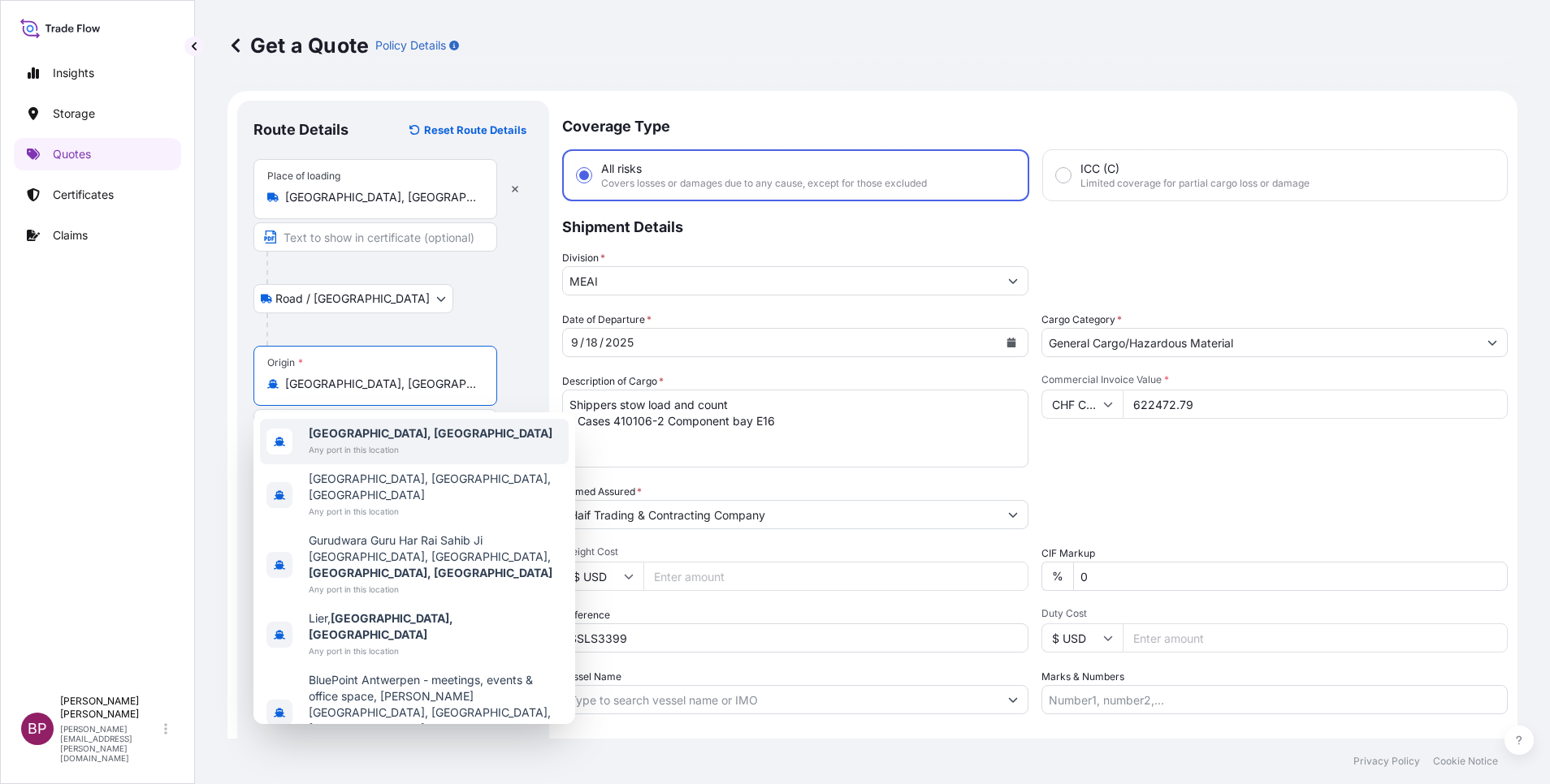
click at [425, 444] on div "[GEOGRAPHIC_DATA], [GEOGRAPHIC_DATA] Any port in this location" at bounding box center [415, 441] width 309 height 46
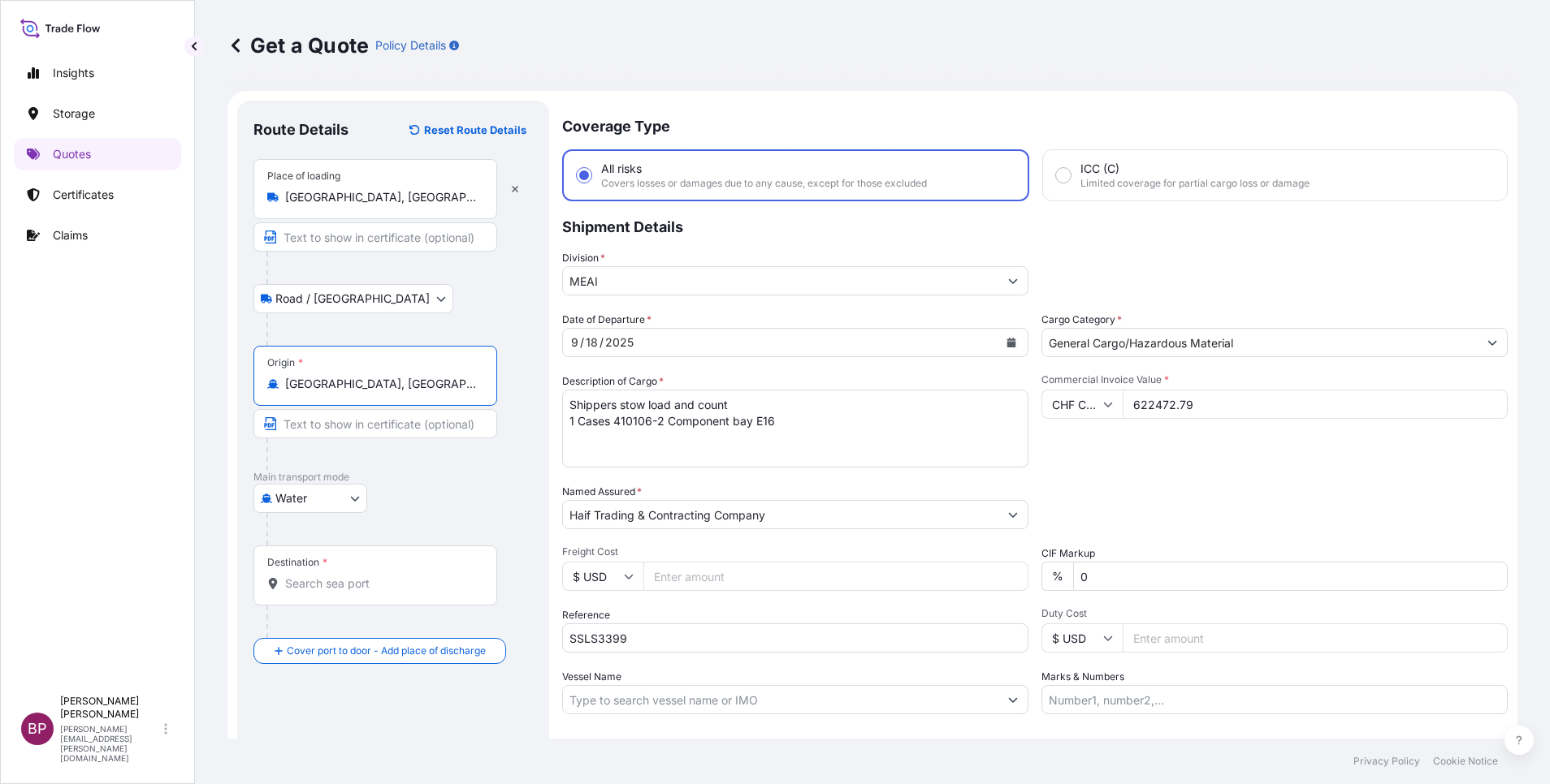
click at [388, 587] on input "Destination *" at bounding box center [381, 584] width 192 height 16
paste input "Jeddah"
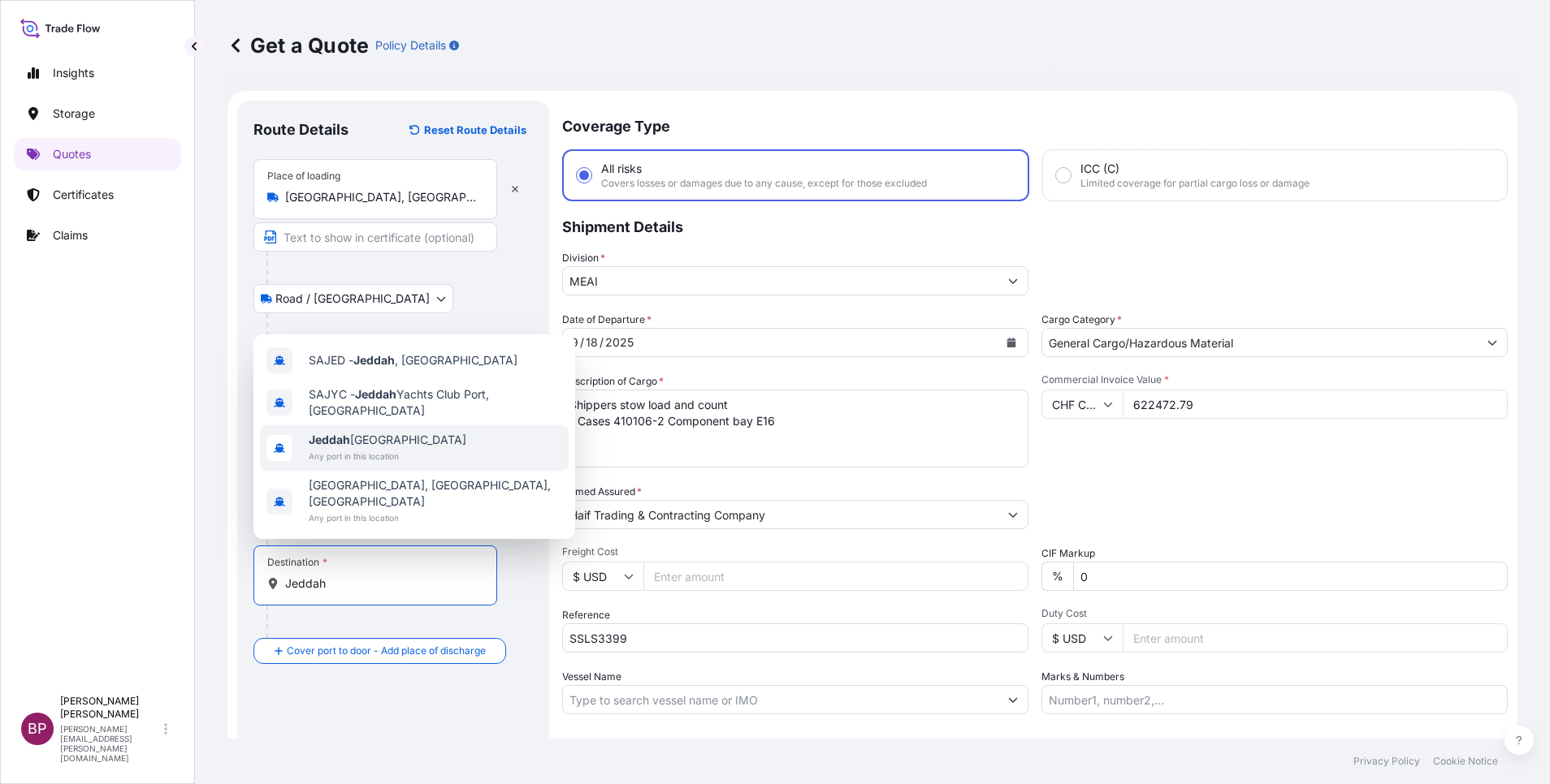
click at [394, 449] on span "Jeddah [GEOGRAPHIC_DATA]" at bounding box center [388, 440] width 158 height 16
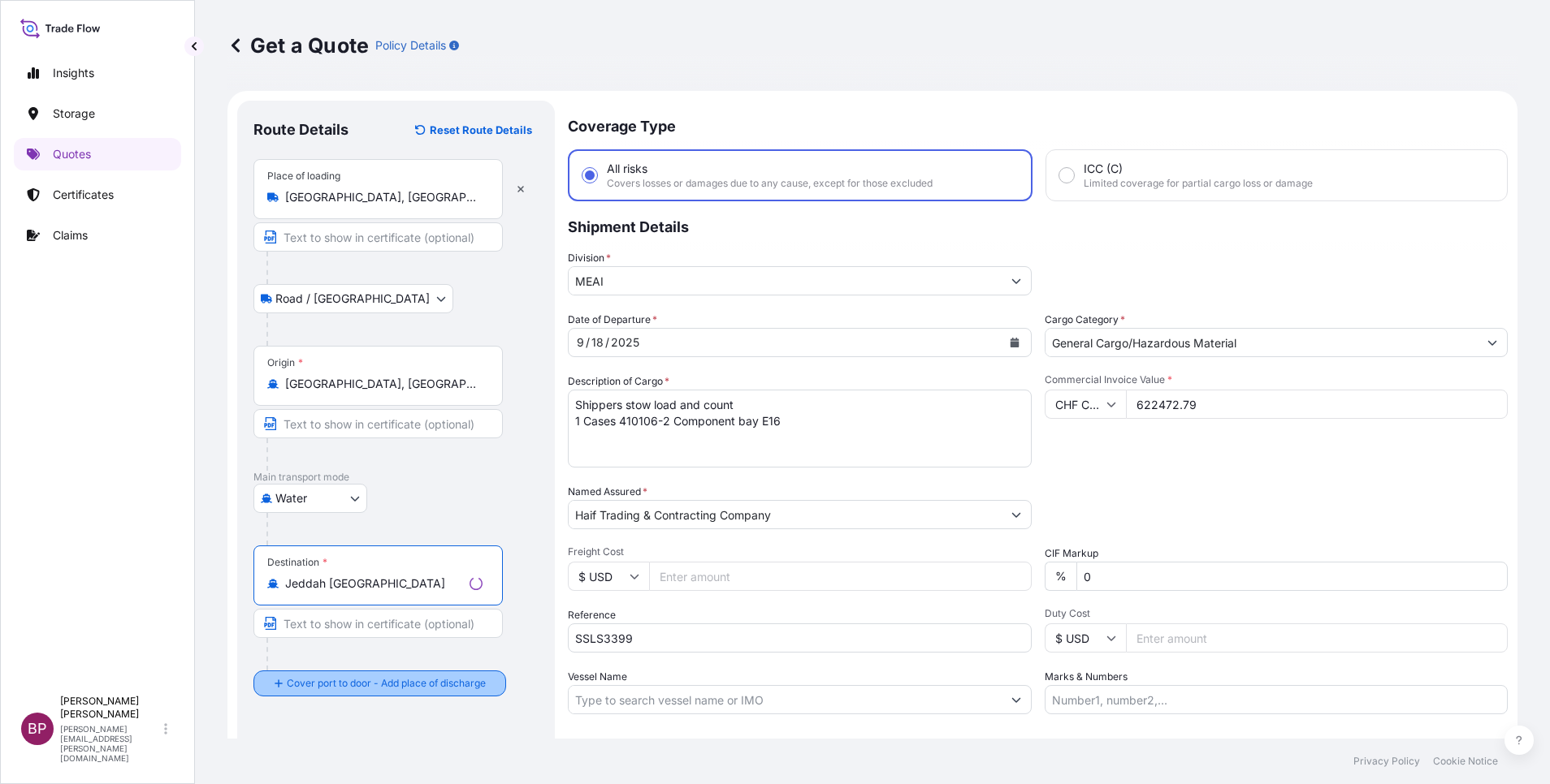
type input "Jeddah [GEOGRAPHIC_DATA]"
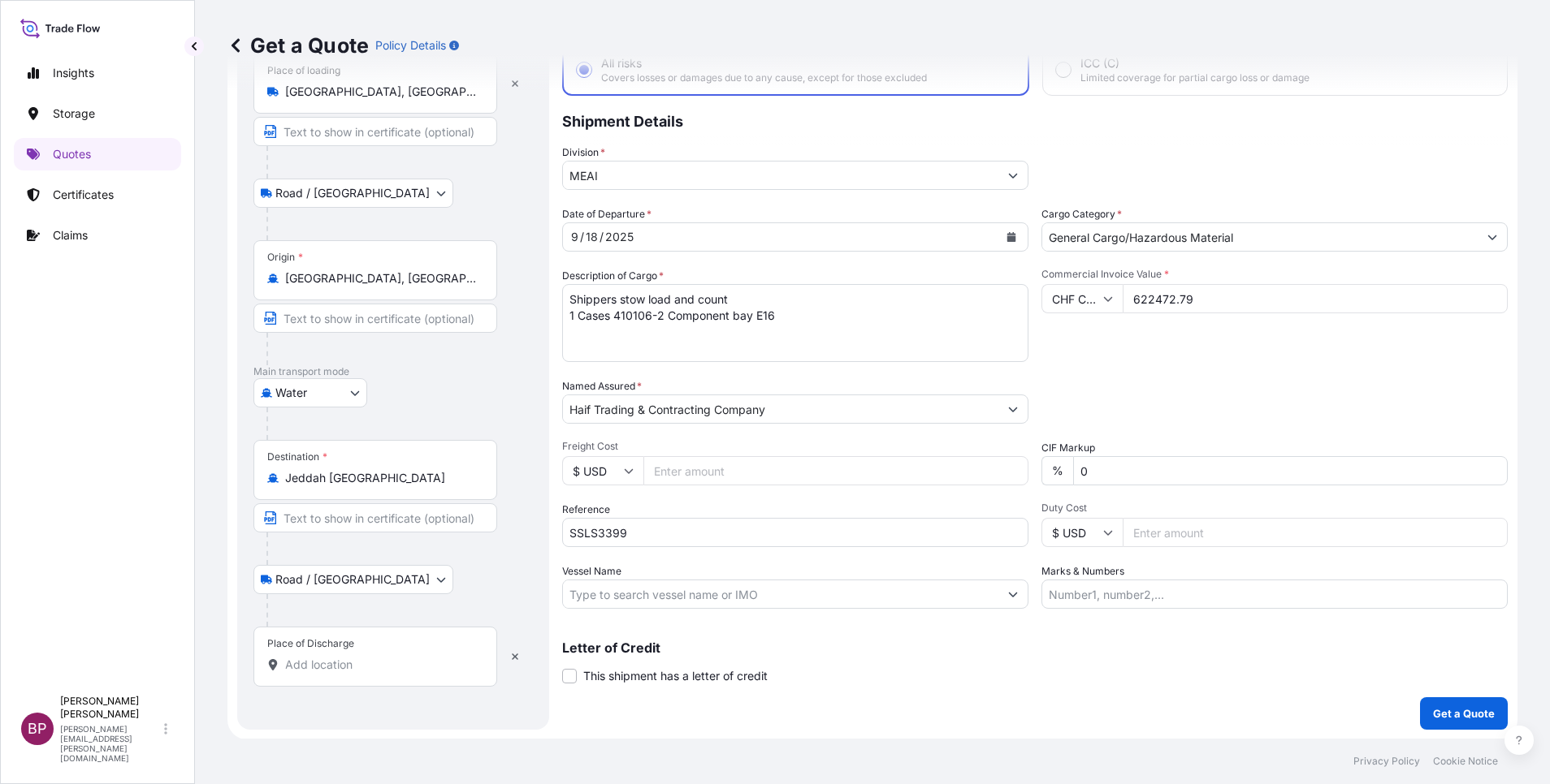
scroll to position [107, 0]
click at [382, 672] on div "Place of Discharge" at bounding box center [375, 656] width 244 height 60
click at [382, 672] on input "Place of Discharge" at bounding box center [381, 664] width 192 height 16
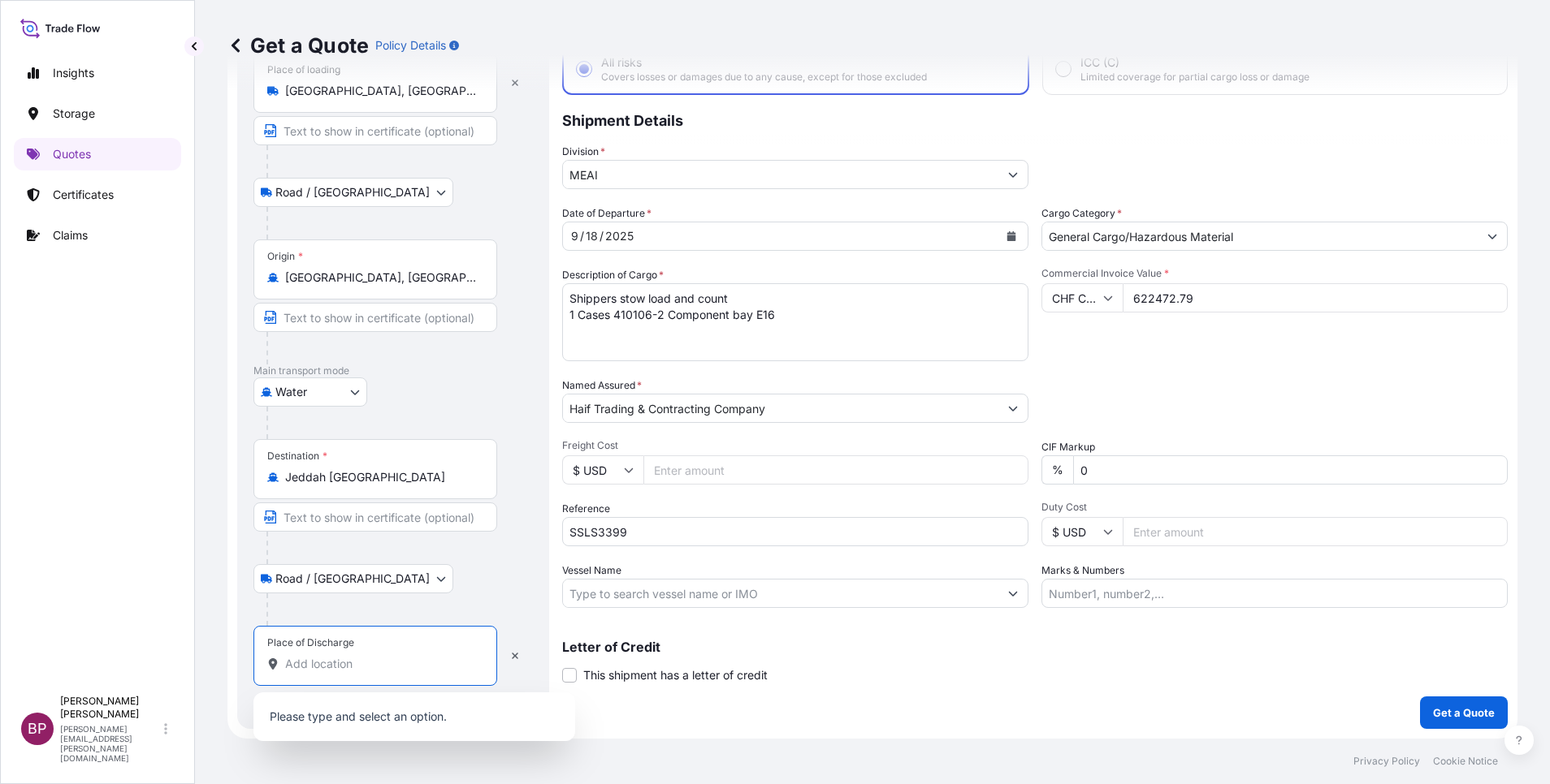
paste input "Jeddah"
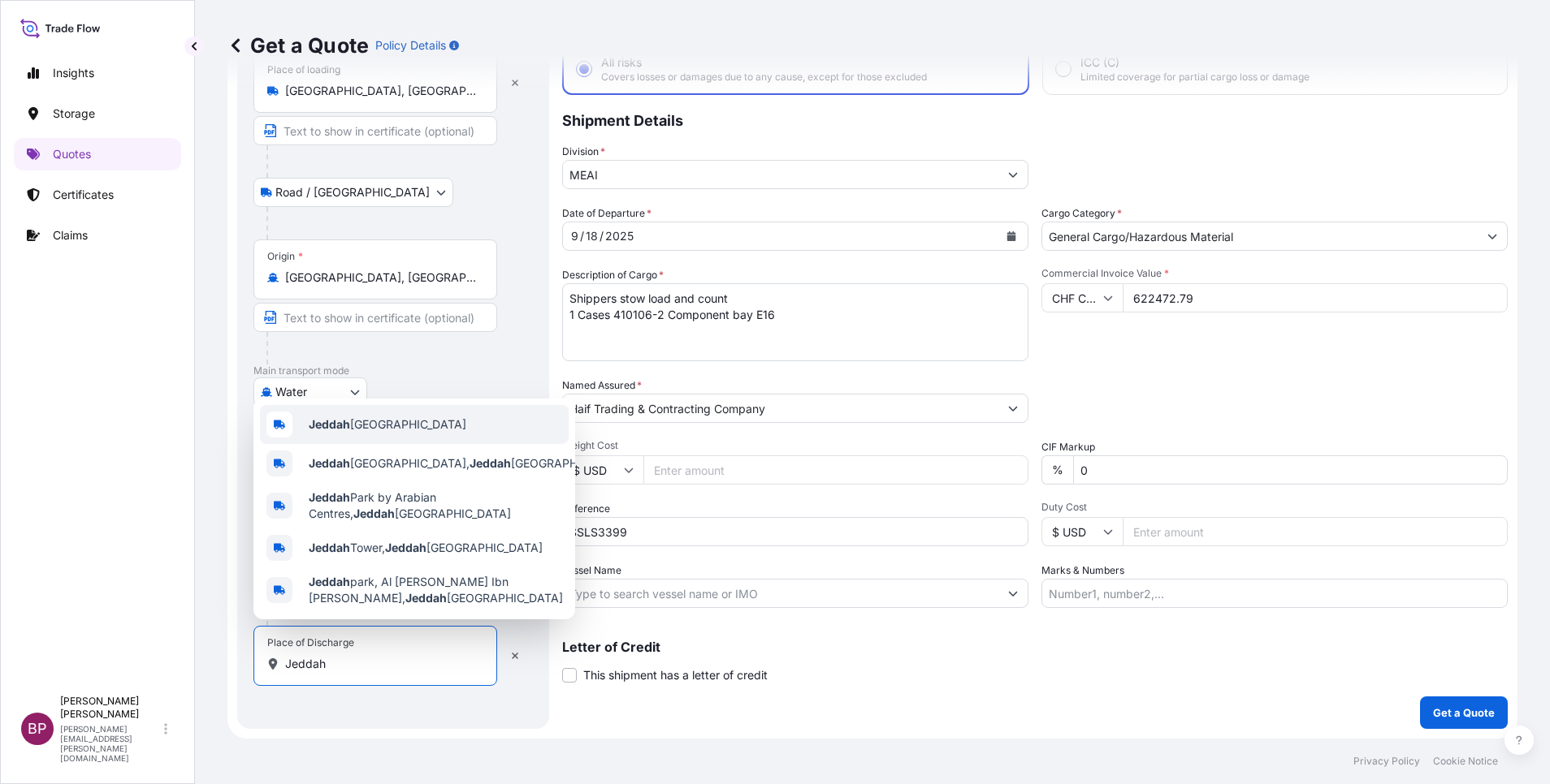
click at [398, 423] on span "Jeddah [GEOGRAPHIC_DATA]" at bounding box center [388, 424] width 158 height 16
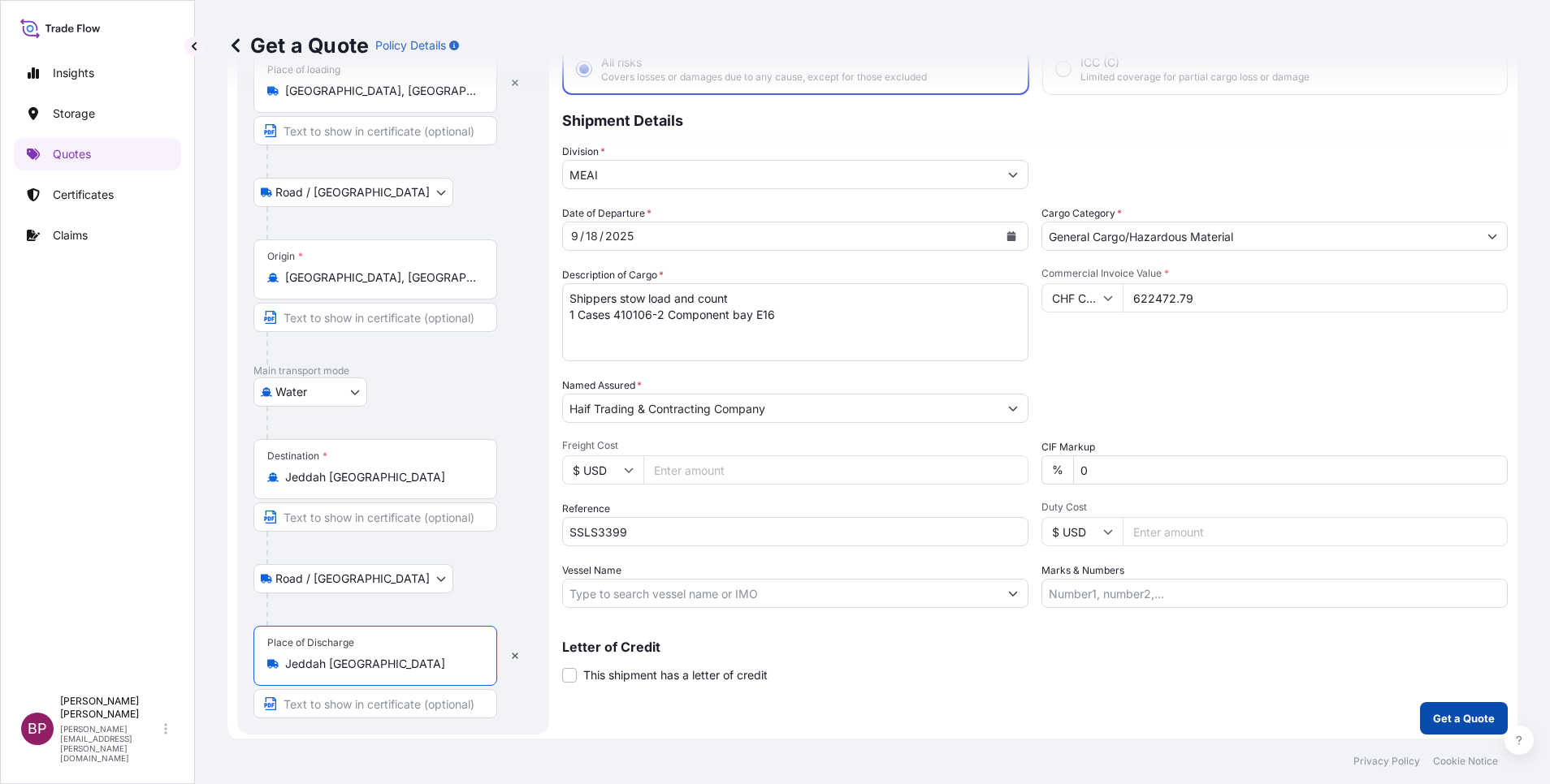
type input "Jeddah [GEOGRAPHIC_DATA]"
click at [1475, 719] on p "Get a Quote" at bounding box center [1463, 719] width 62 height 16
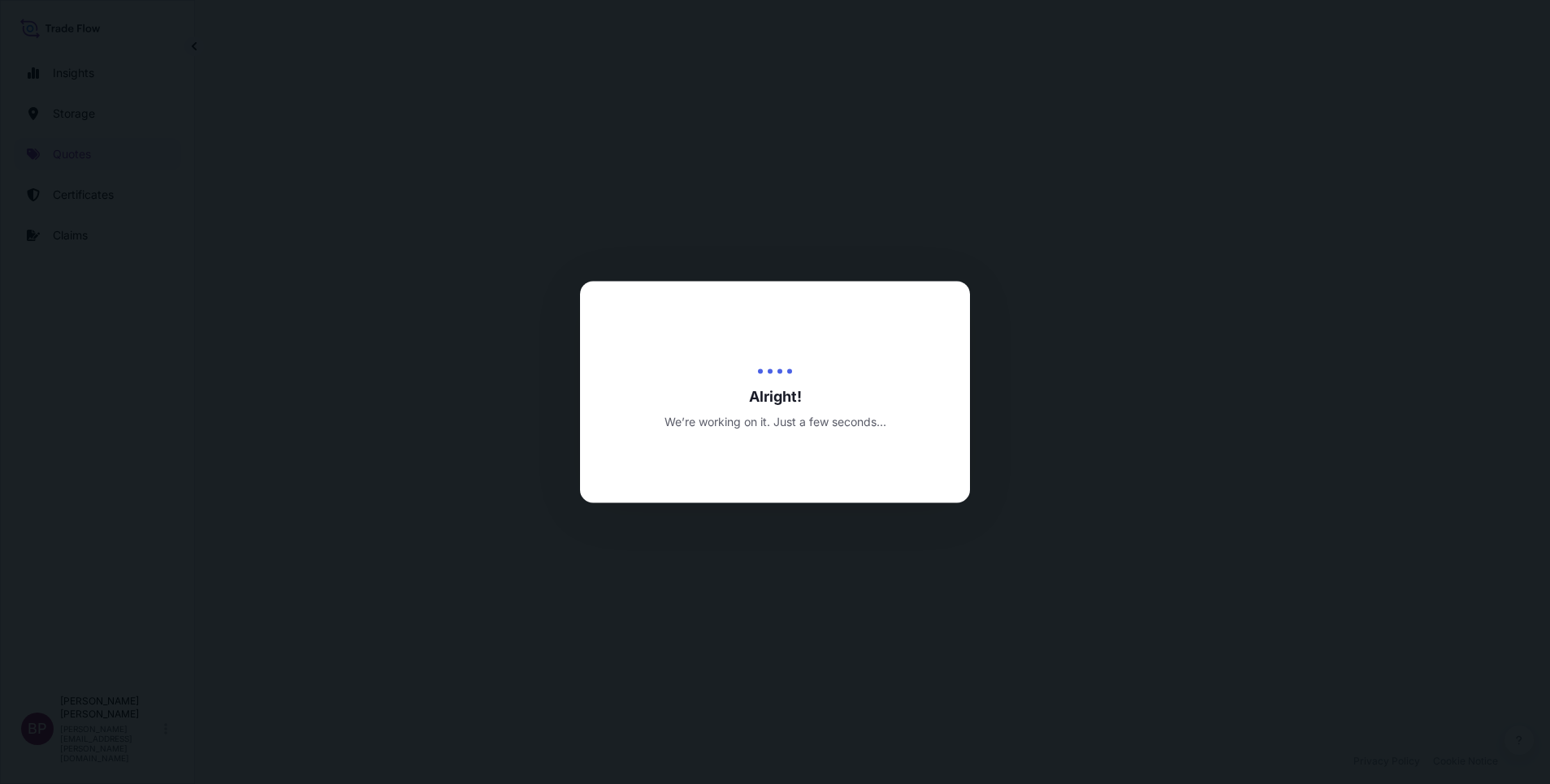
select select "Road / [GEOGRAPHIC_DATA]"
select select "Water"
select select "Road / [GEOGRAPHIC_DATA]"
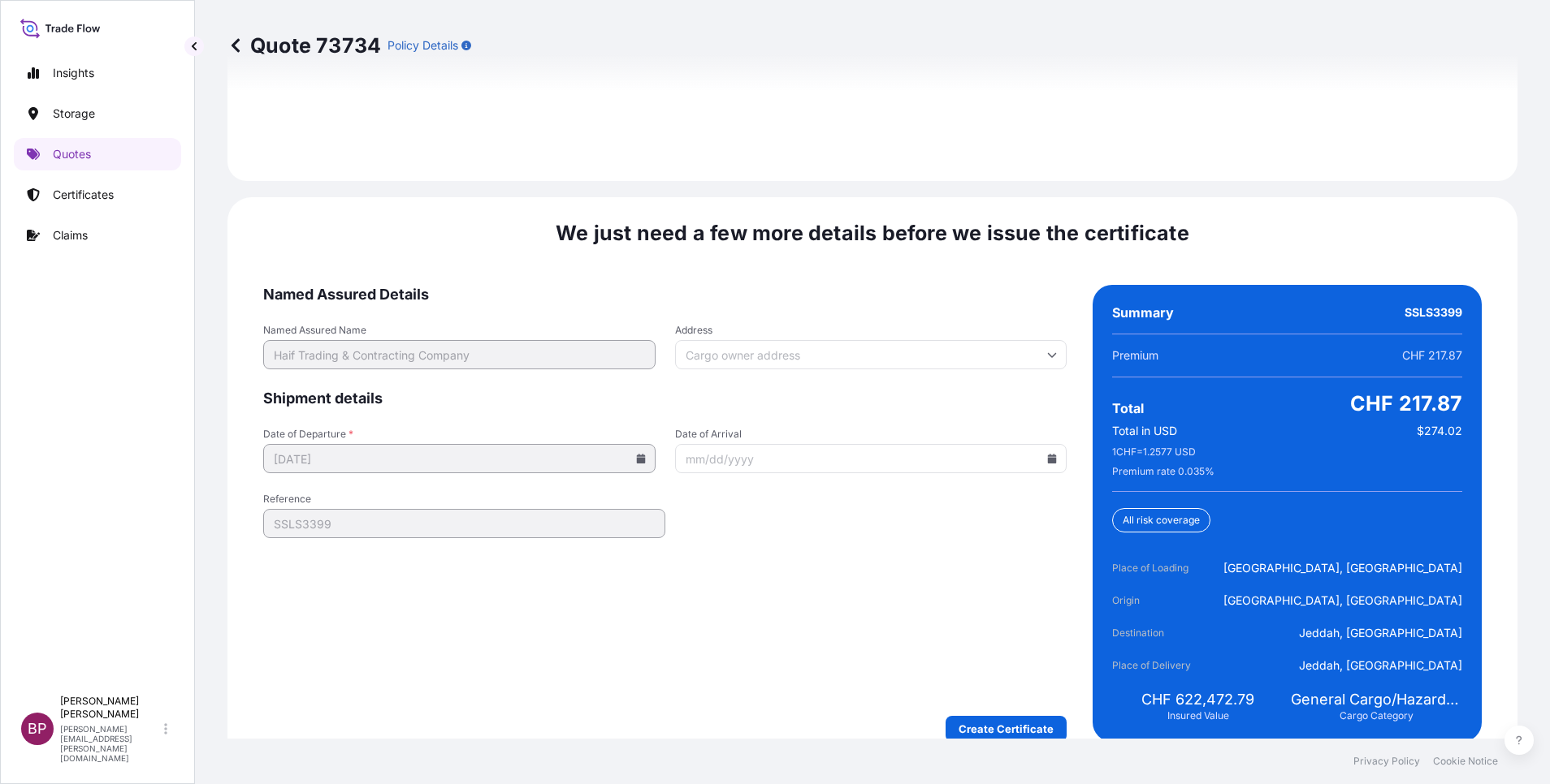
scroll to position [2491, 0]
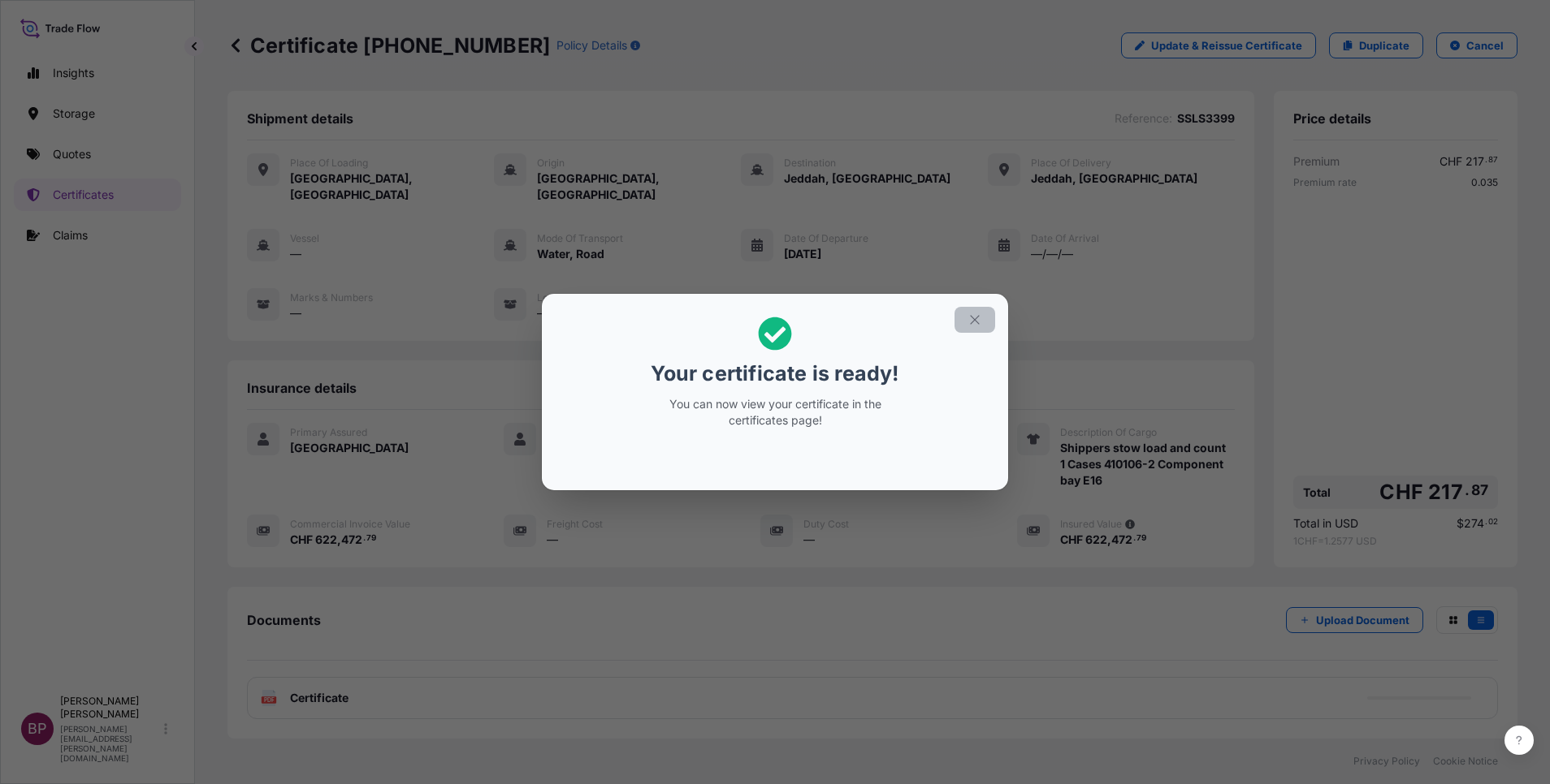
click at [972, 326] on icon "button" at bounding box center [975, 319] width 14 height 14
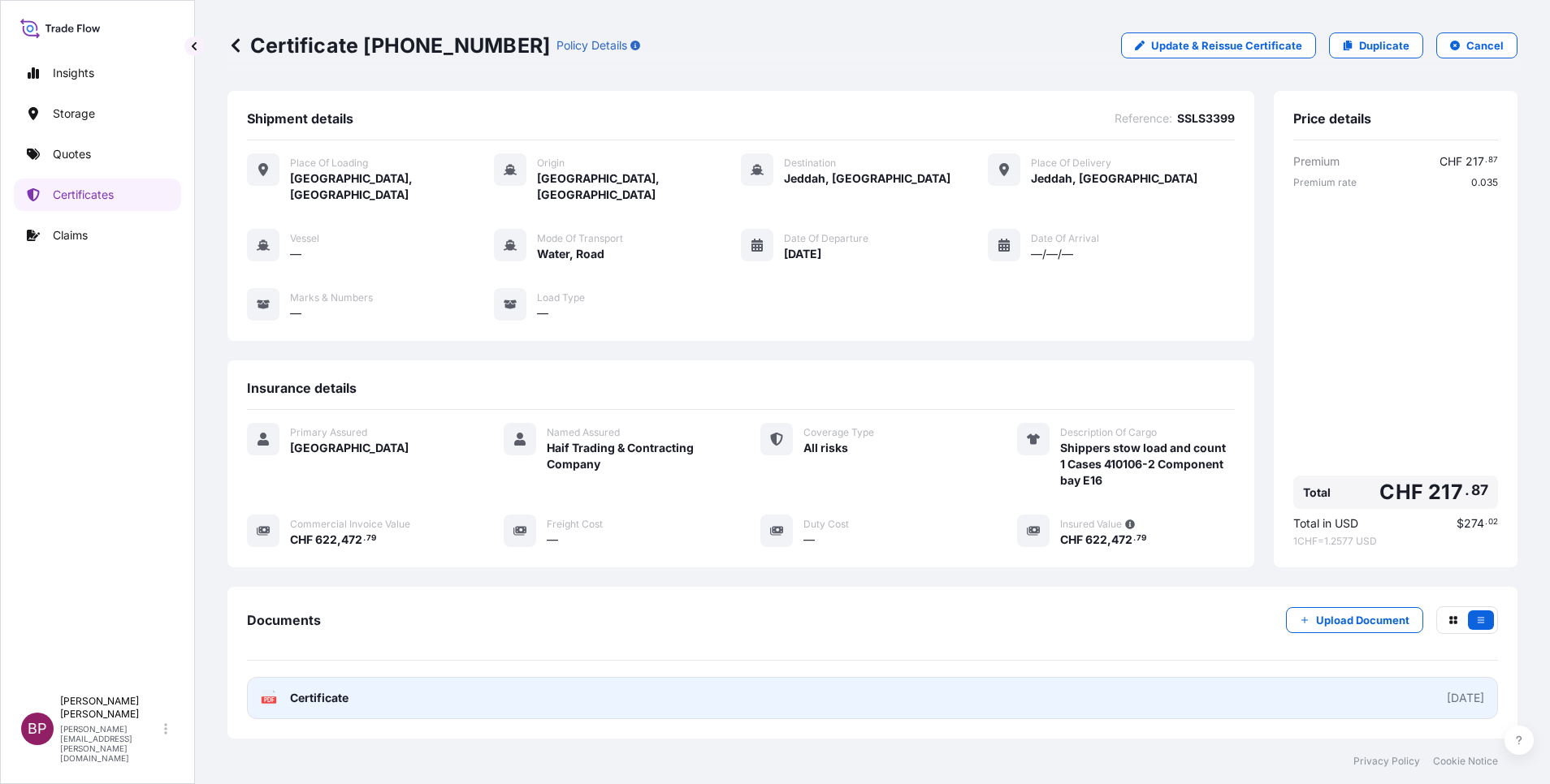
click at [338, 690] on span "Certificate" at bounding box center [319, 698] width 58 height 16
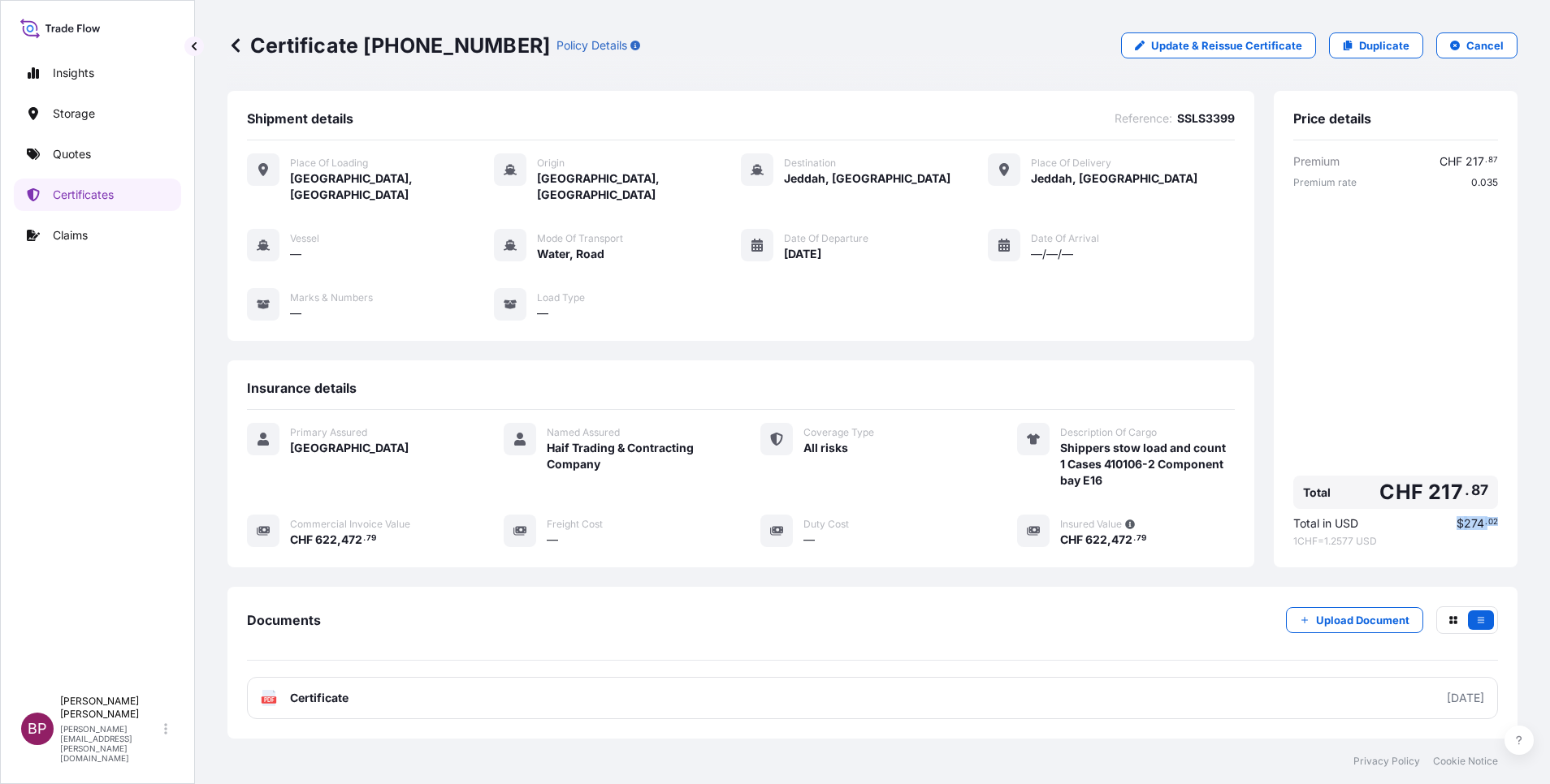
drag, startPoint x: 1430, startPoint y: 513, endPoint x: 1493, endPoint y: 510, distance: 63.1
click at [1493, 510] on div "Price details Premium CHF 217 . 87 Premium rate 0.035 Total CHF 217 . 87 Total …" at bounding box center [1396, 328] width 244 height 476
copy span "$ 274 . 02"
